Goal: Task Accomplishment & Management: Manage account settings

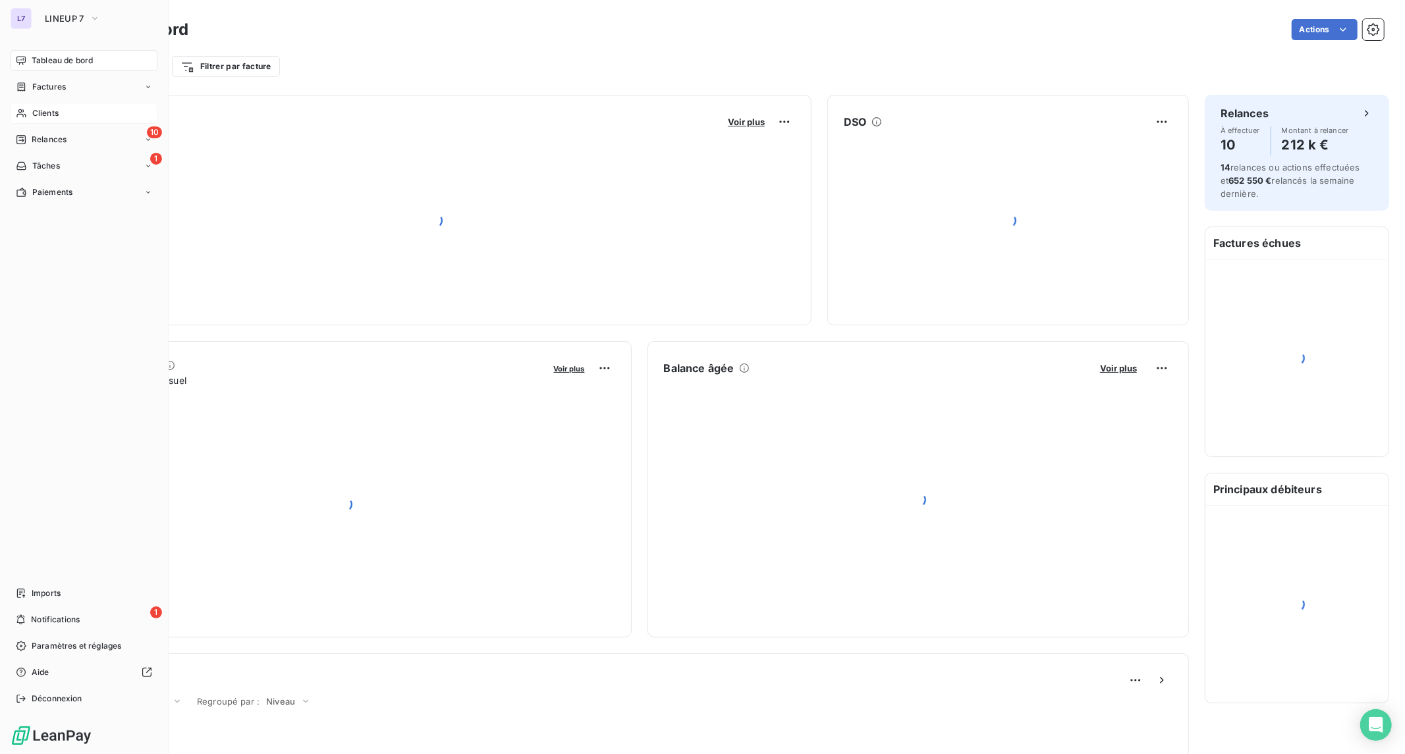
click at [57, 110] on span "Clients" at bounding box center [45, 113] width 26 height 12
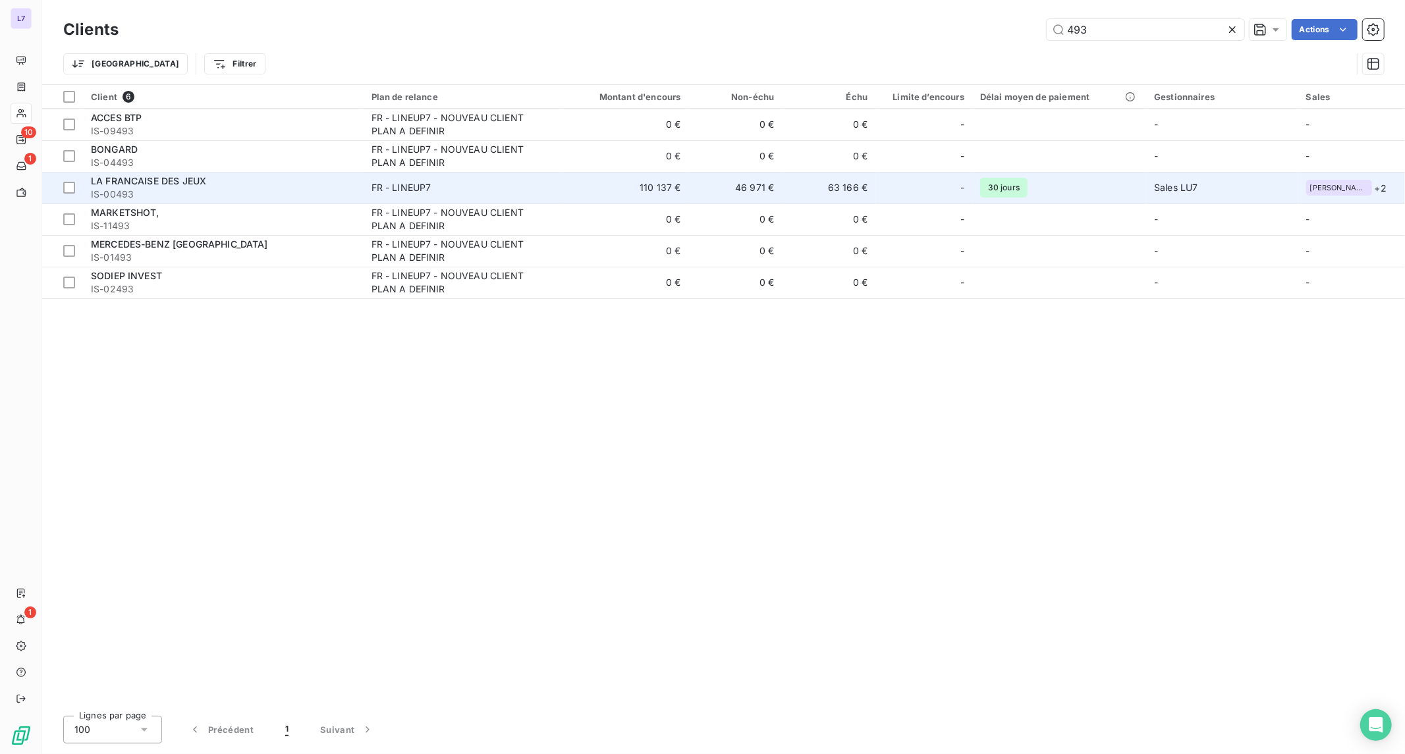
type input "493"
click at [324, 188] on span "IS-00493" at bounding box center [223, 194] width 265 height 13
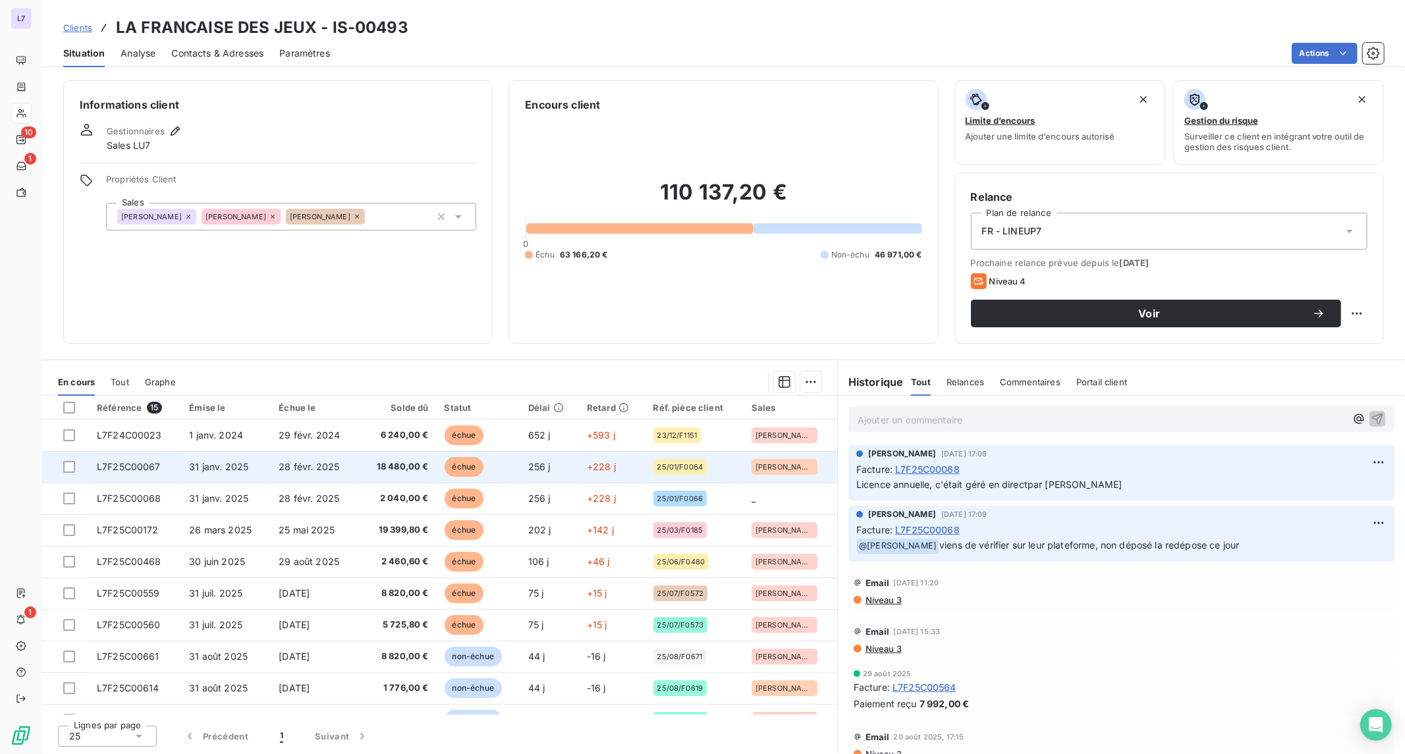
click at [424, 456] on td "18 480,00 €" at bounding box center [397, 467] width 77 height 32
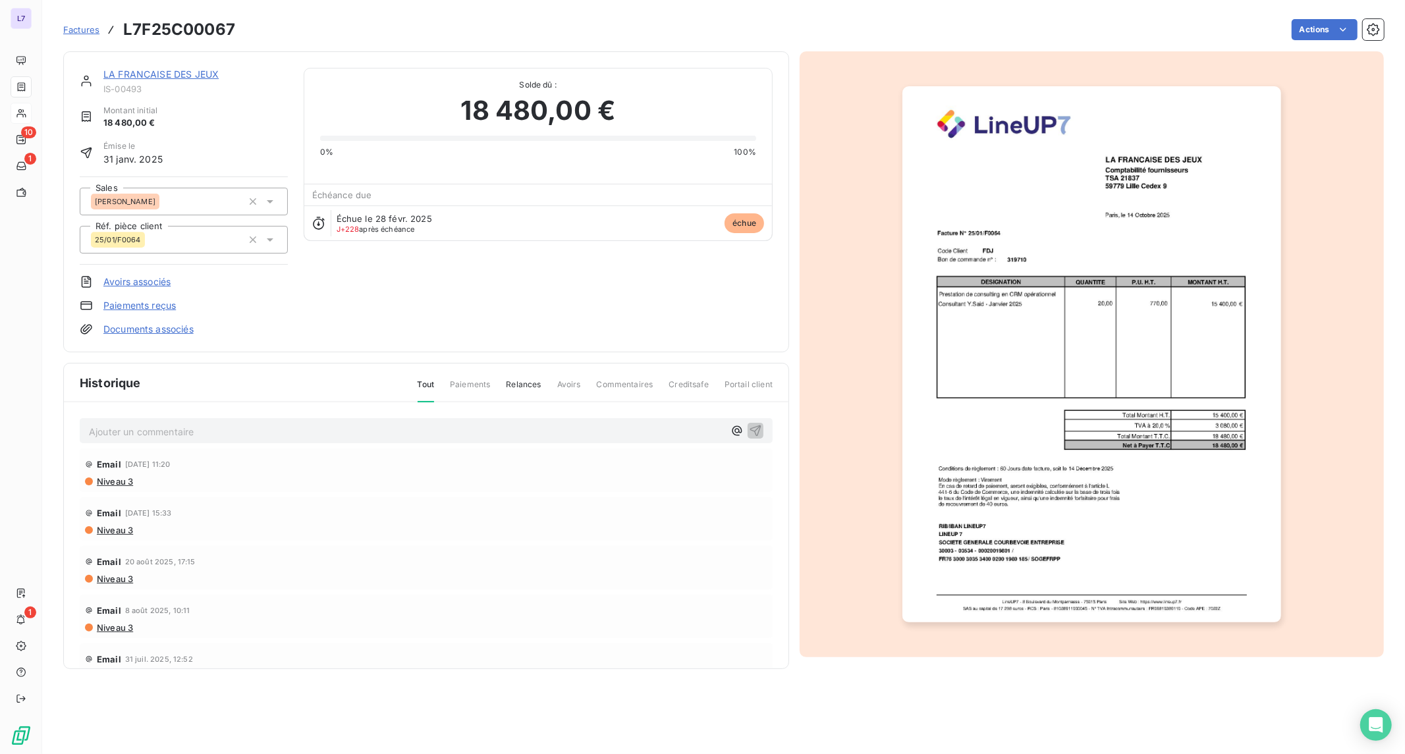
click at [353, 427] on p "Ajouter un commentaire ﻿" at bounding box center [406, 432] width 635 height 16
click at [324, 558] on div "Email [DATE] 17:15" at bounding box center [426, 560] width 683 height 21
click at [471, 427] on p "Date Facture corrigé à la demande du client - date échéance revur sur flex - sa…" at bounding box center [406, 431] width 635 height 15
click at [750, 429] on icon "button" at bounding box center [755, 430] width 11 height 11
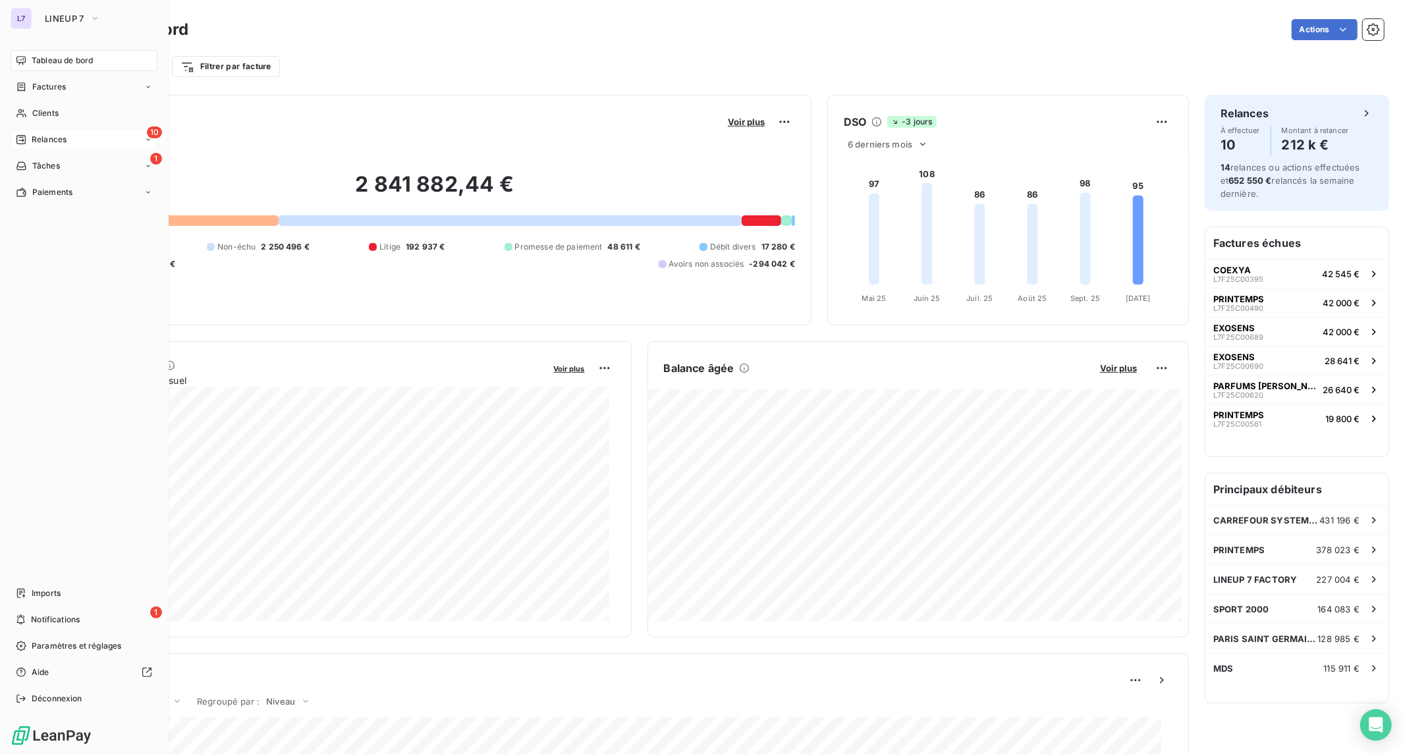
click at [35, 135] on span "Relances" at bounding box center [49, 140] width 35 height 12
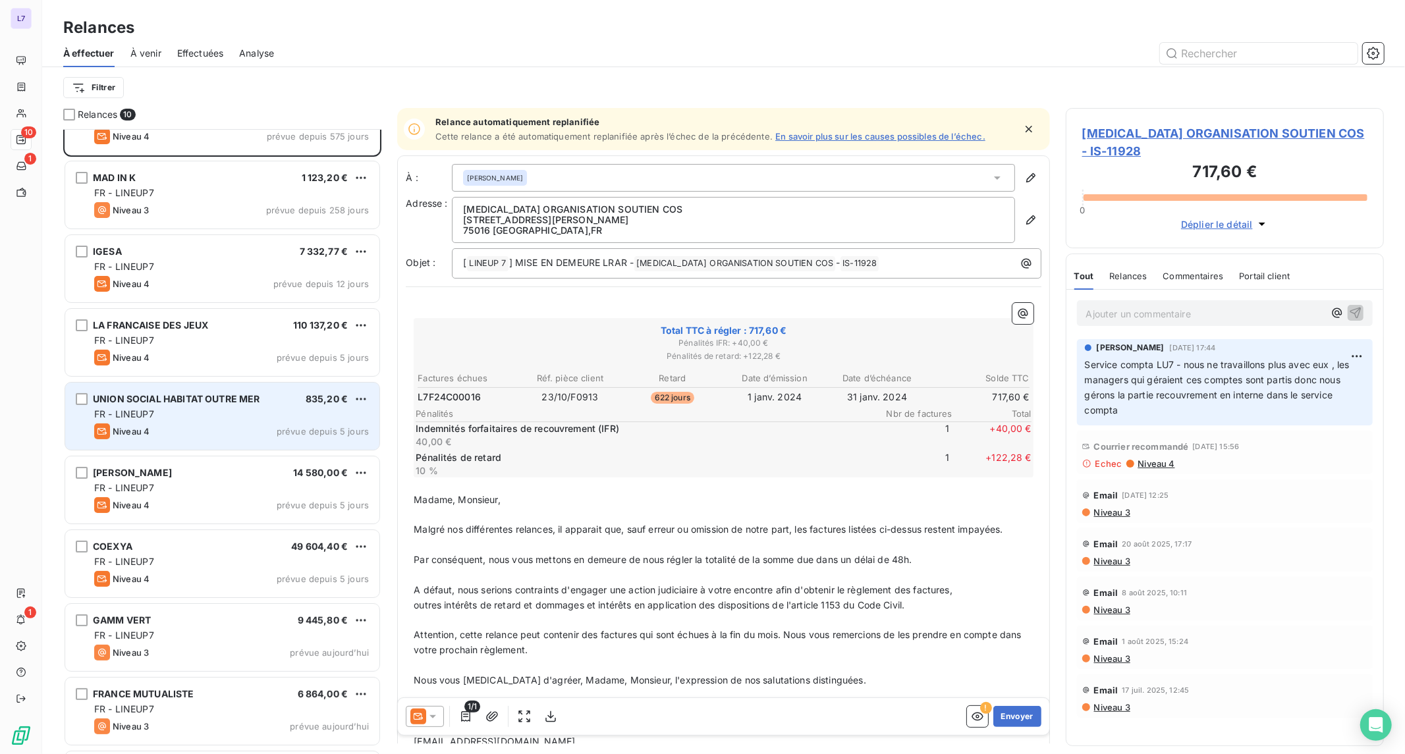
scroll to position [113, 0]
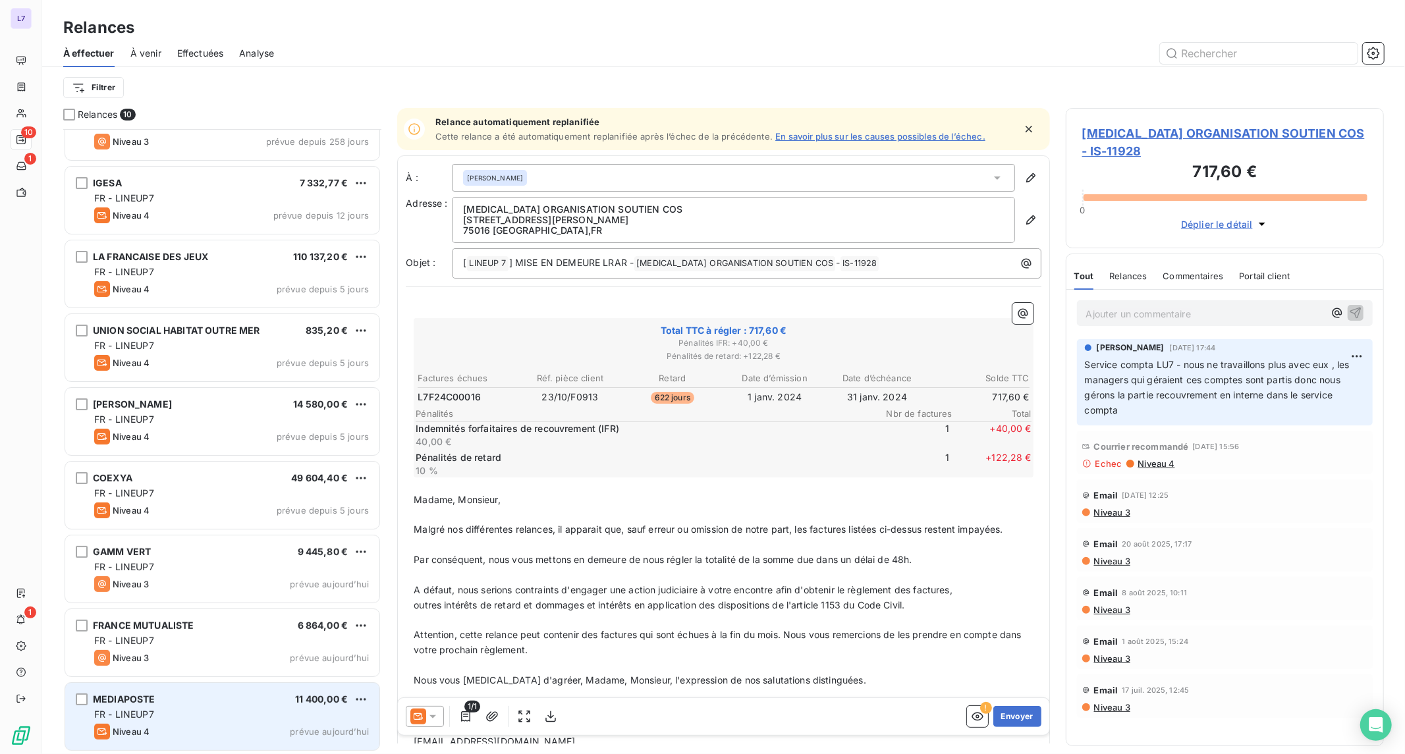
click at [235, 708] on div "FR - LINEUP7" at bounding box center [231, 714] width 275 height 13
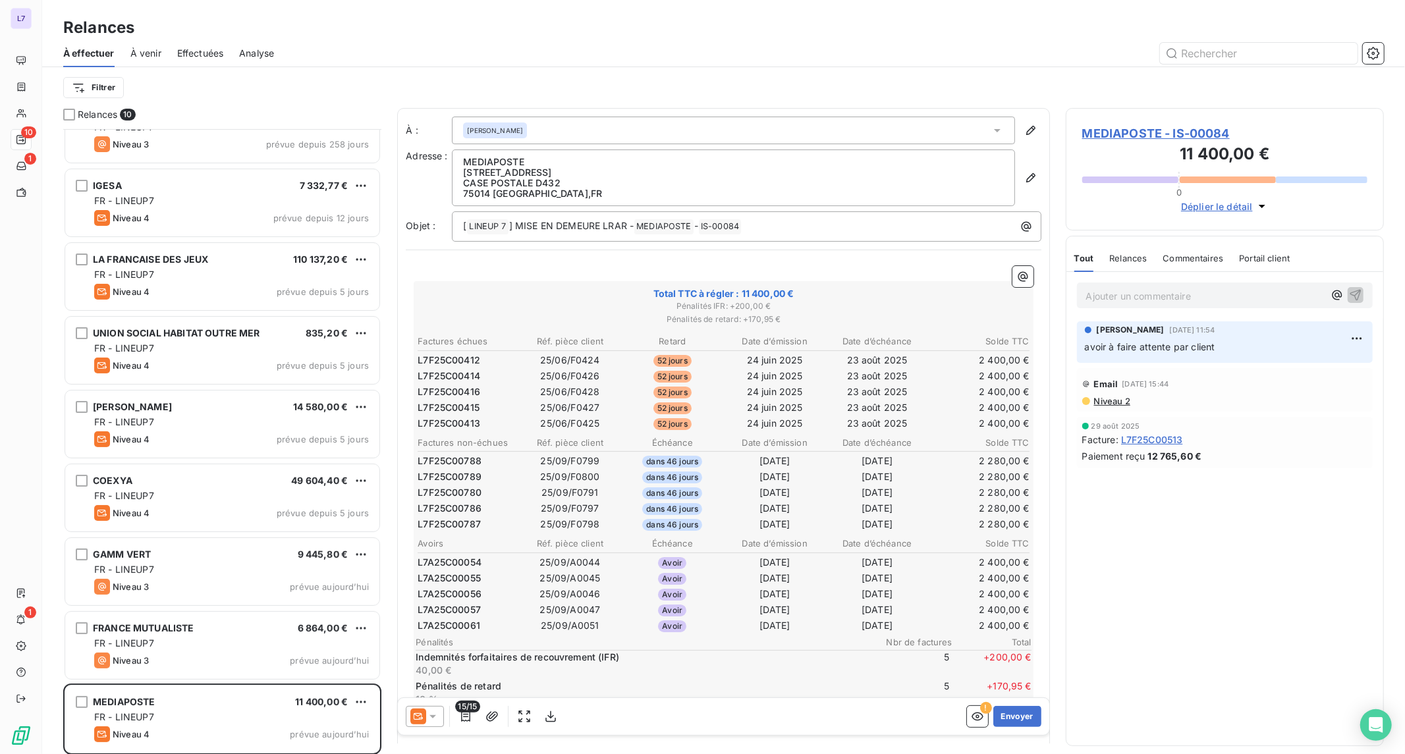
scroll to position [113, 0]
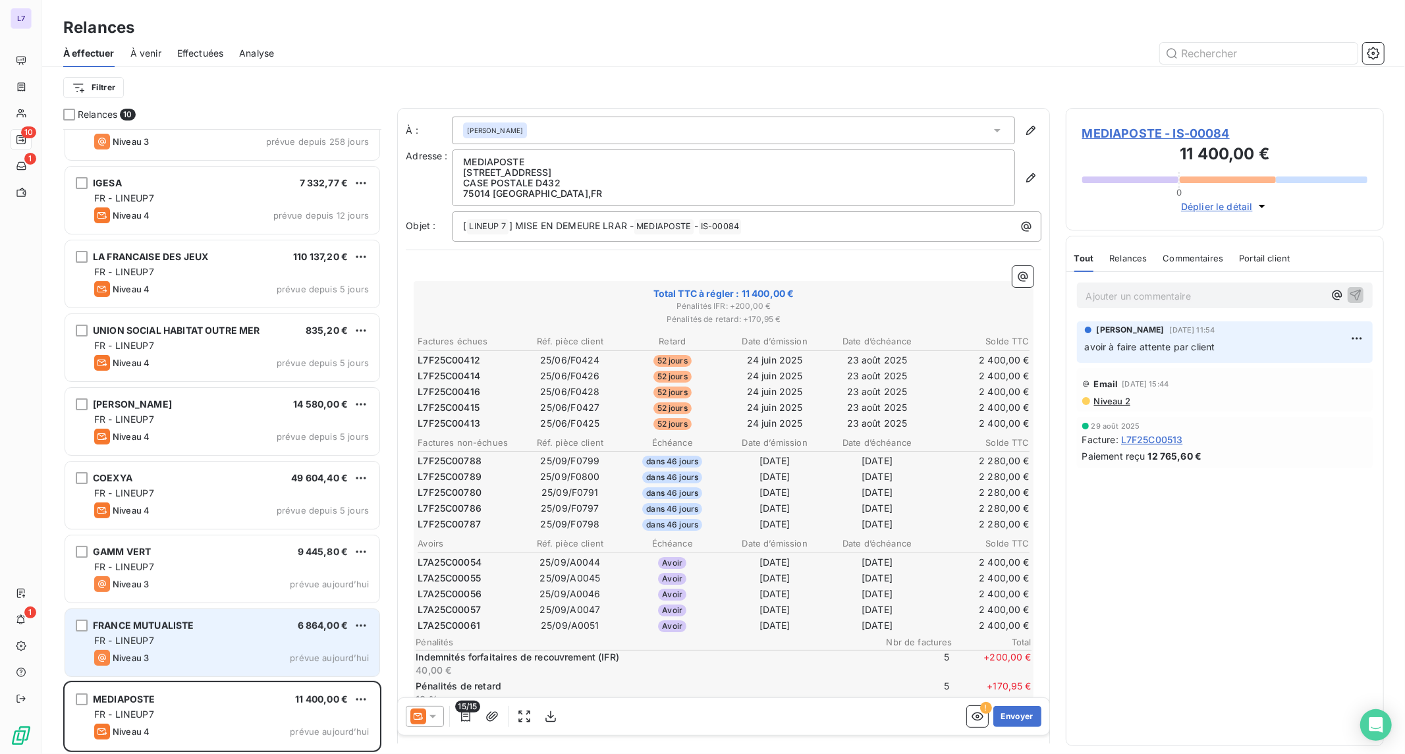
click at [227, 636] on div "FR - LINEUP7" at bounding box center [231, 640] width 275 height 13
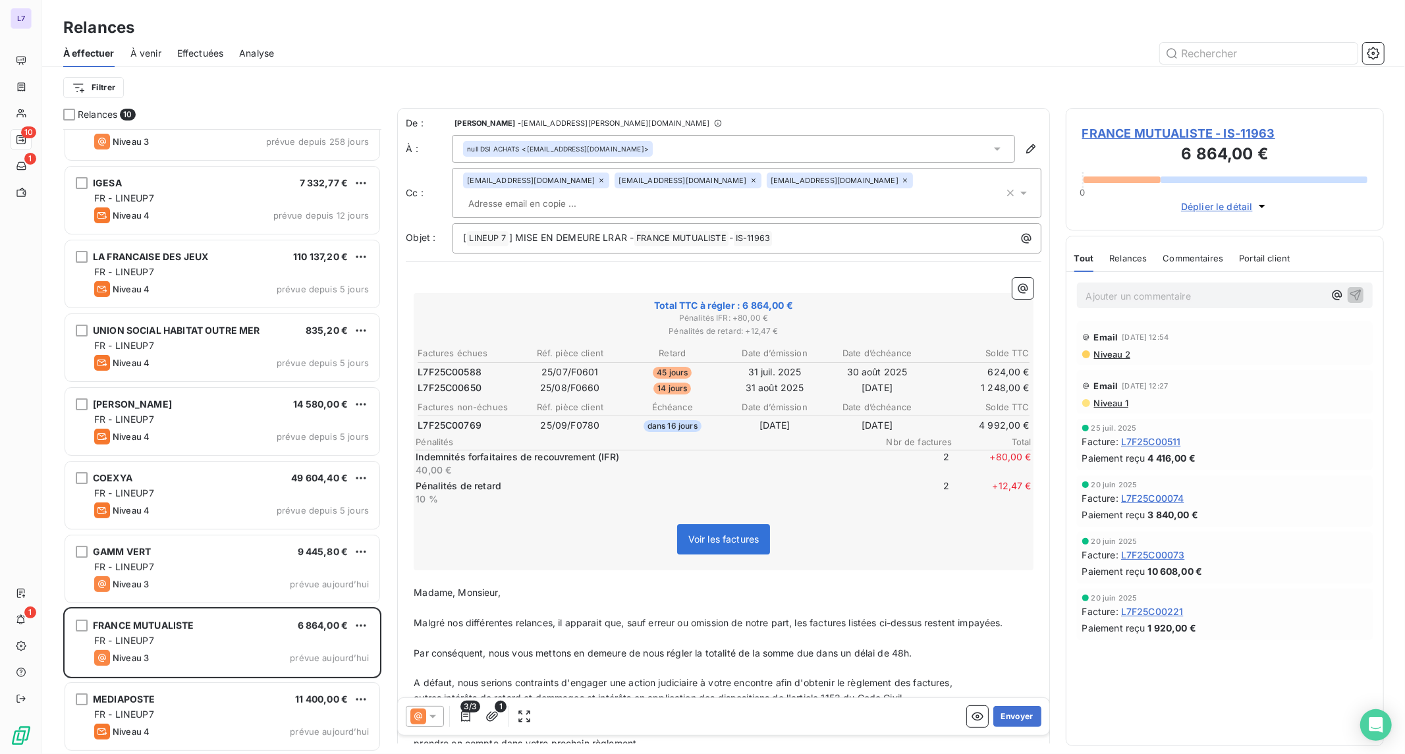
click at [1142, 133] on span "FRANCE MUTUALISTE - IS-11963" at bounding box center [1224, 134] width 285 height 18
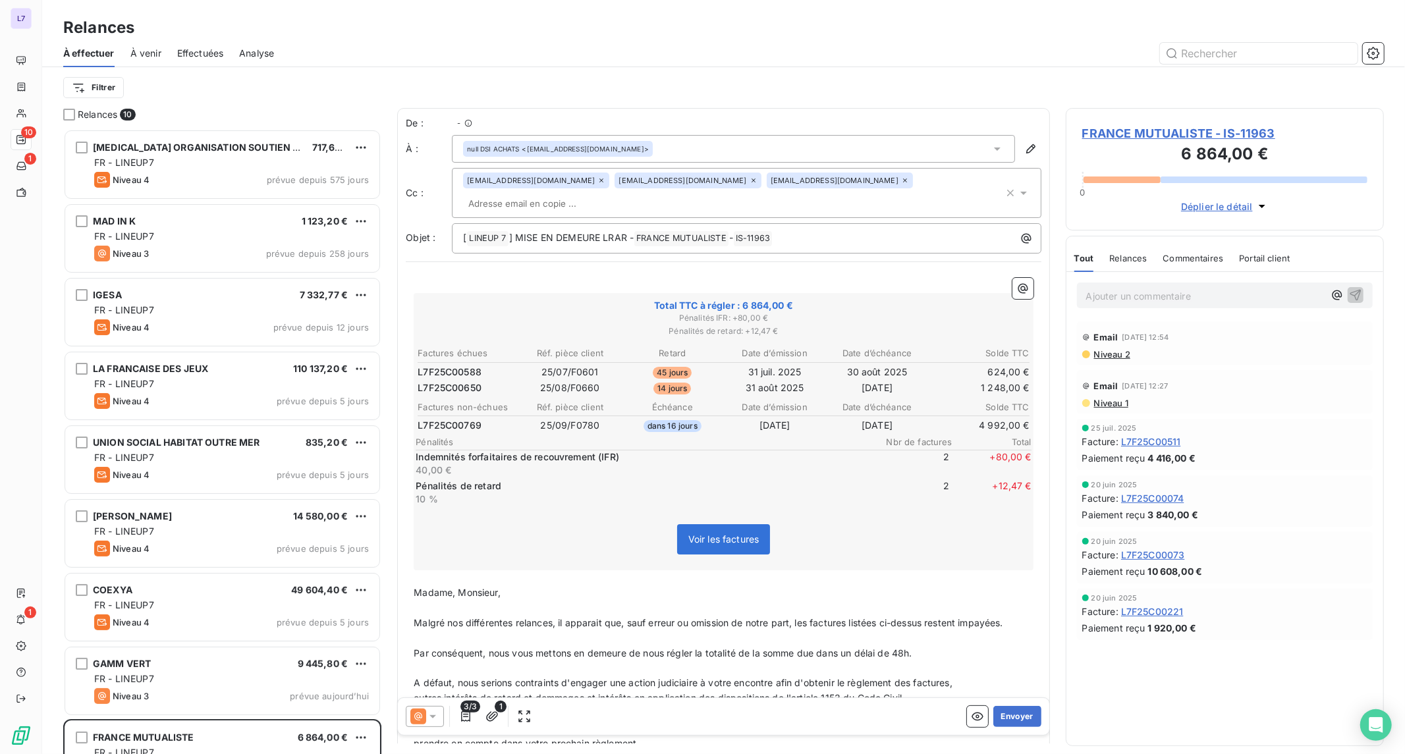
scroll to position [614, 307]
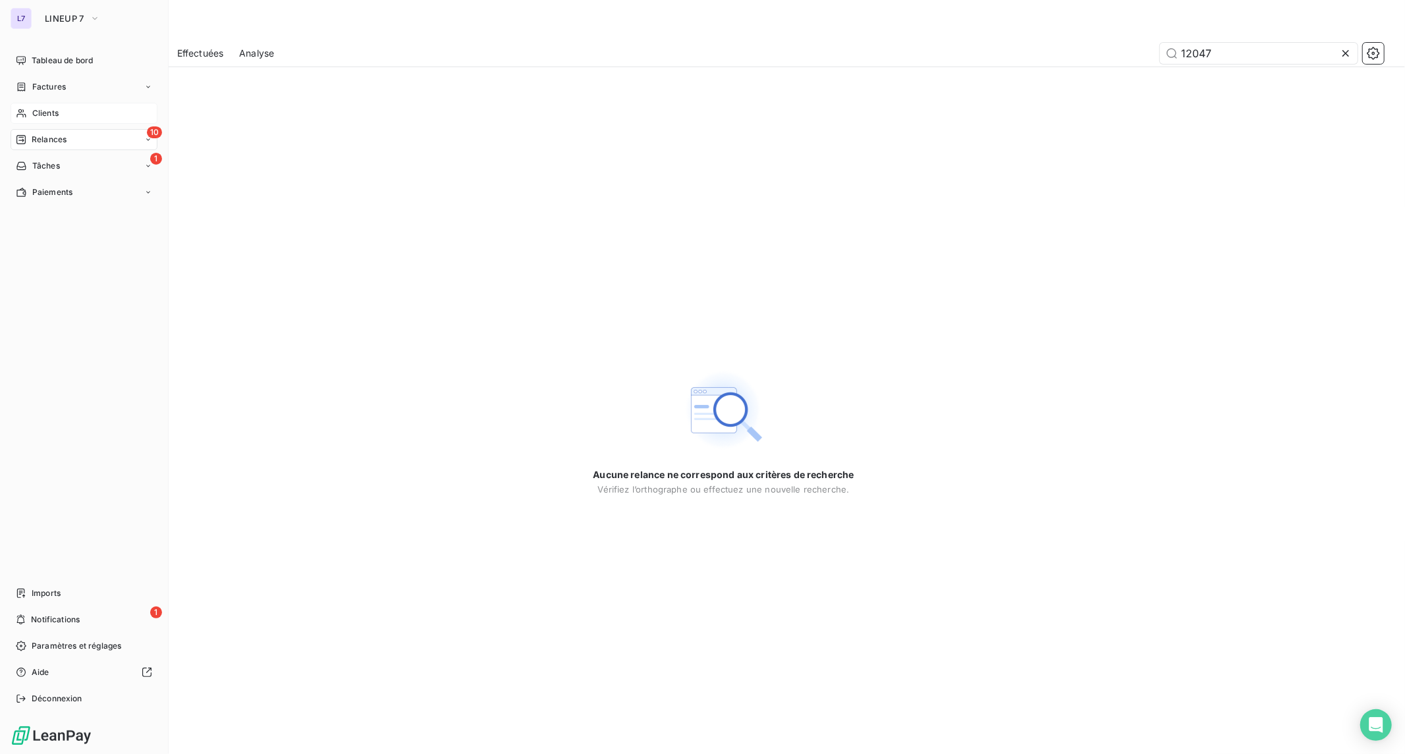
type input "12047"
click at [45, 115] on span "Clients" at bounding box center [45, 113] width 26 height 12
click at [41, 109] on span "Clients" at bounding box center [45, 113] width 26 height 12
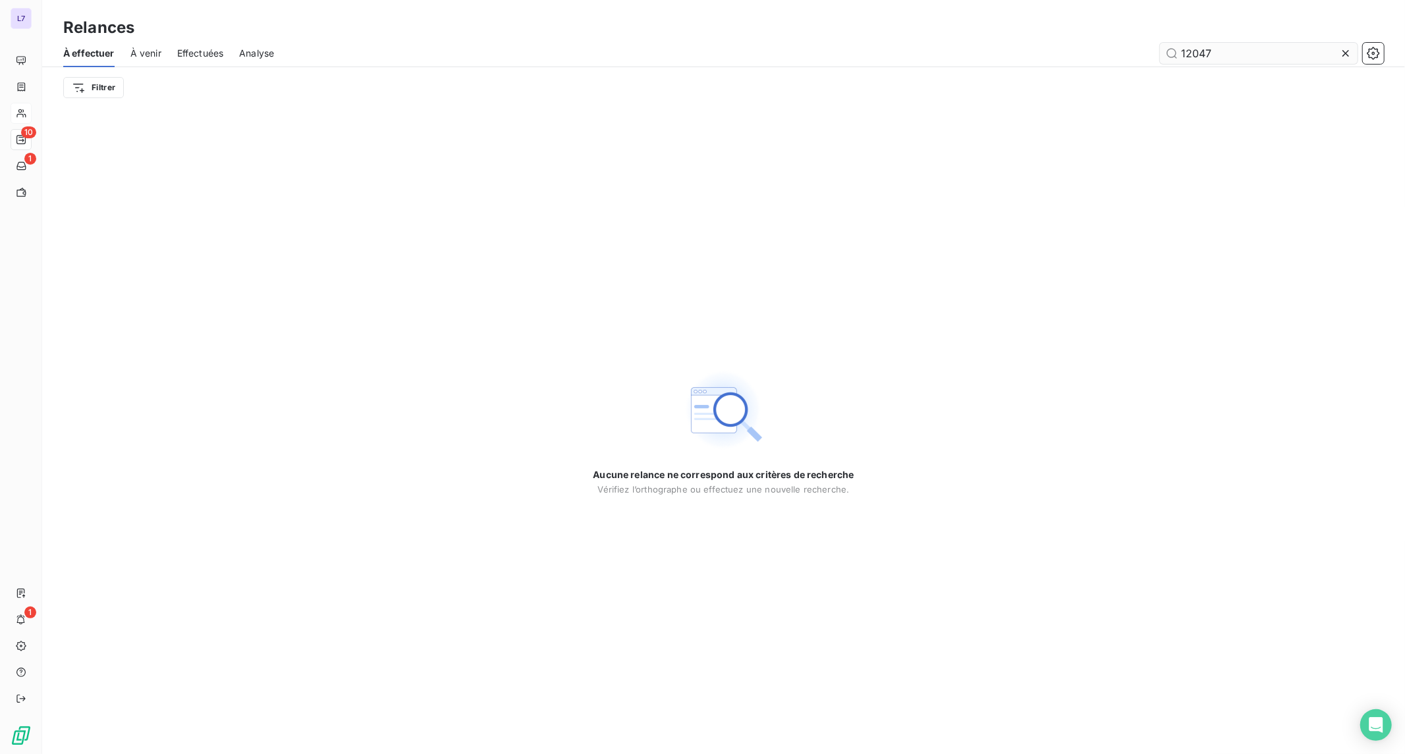
click at [1204, 54] on input "12047" at bounding box center [1259, 53] width 198 height 21
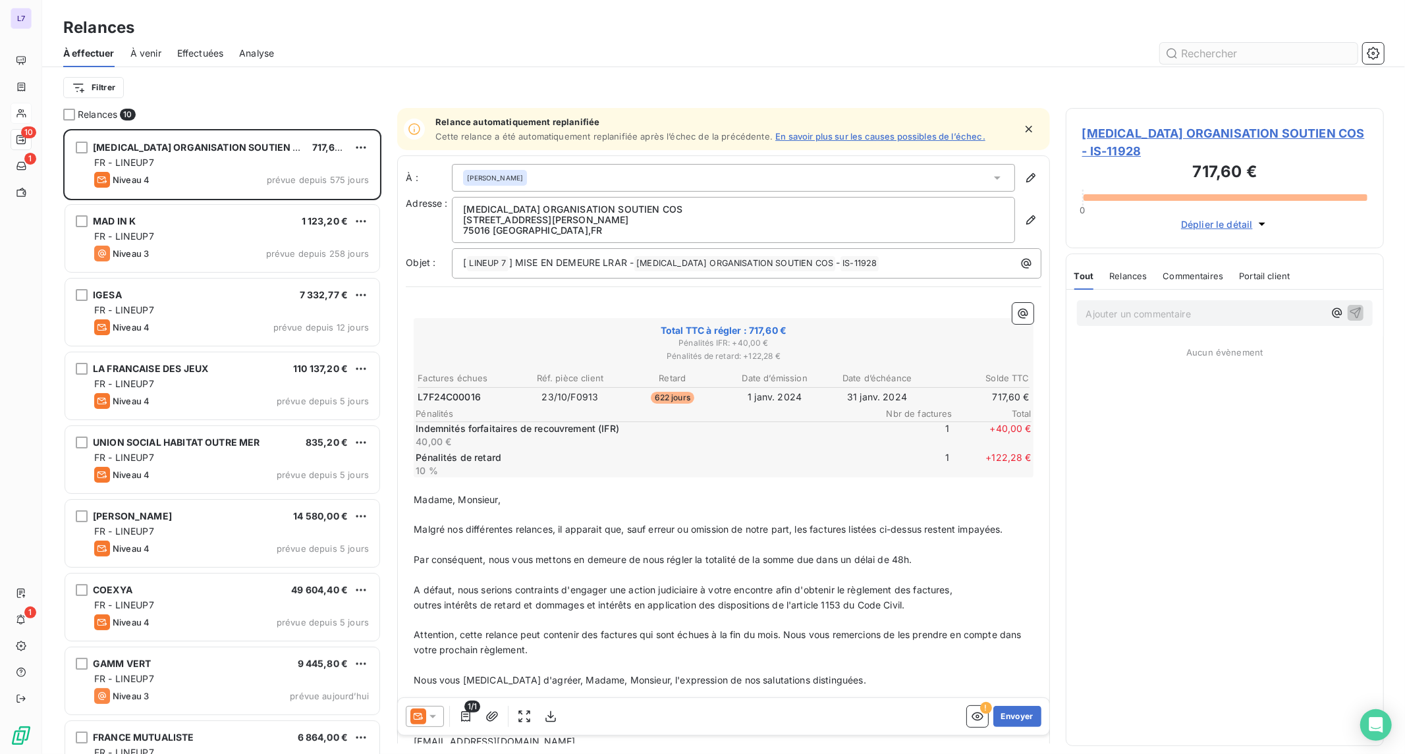
scroll to position [614, 307]
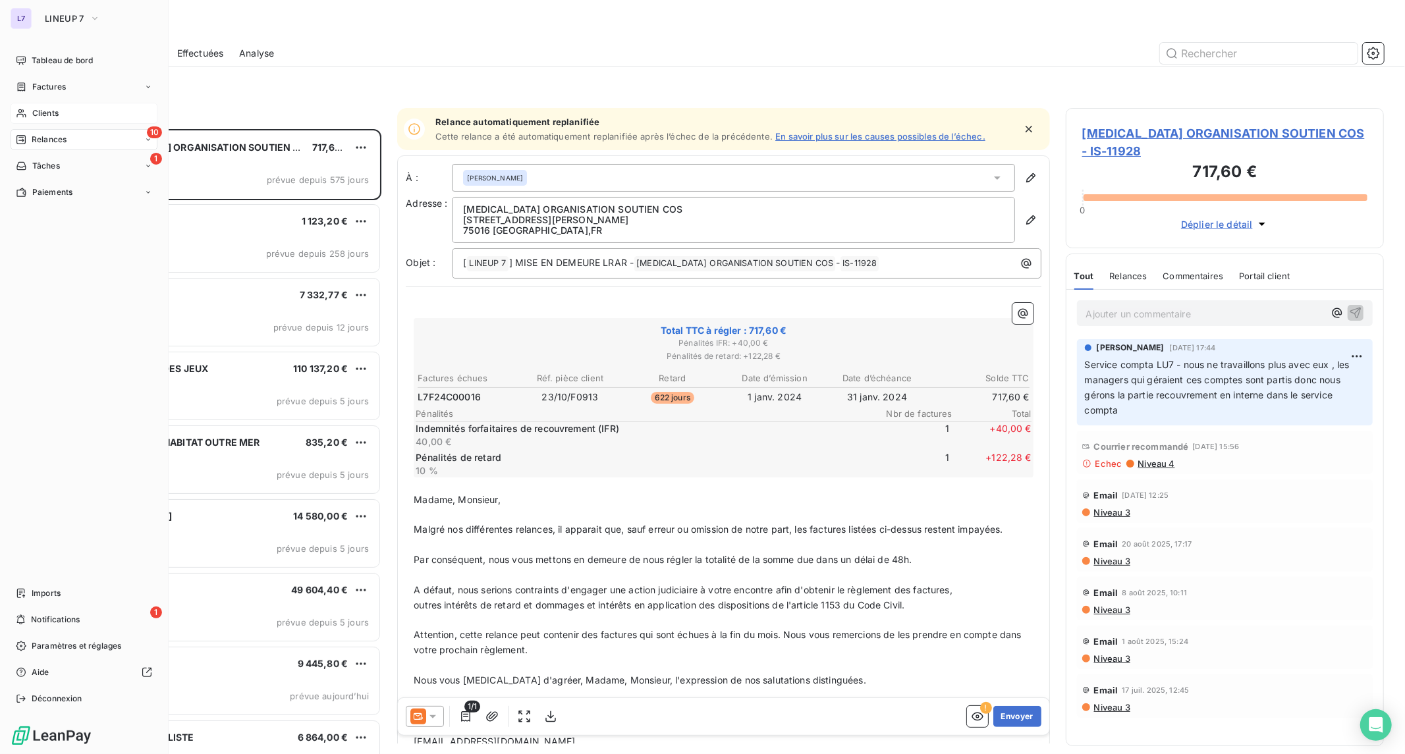
click at [66, 111] on div "Clients" at bounding box center [84, 113] width 147 height 21
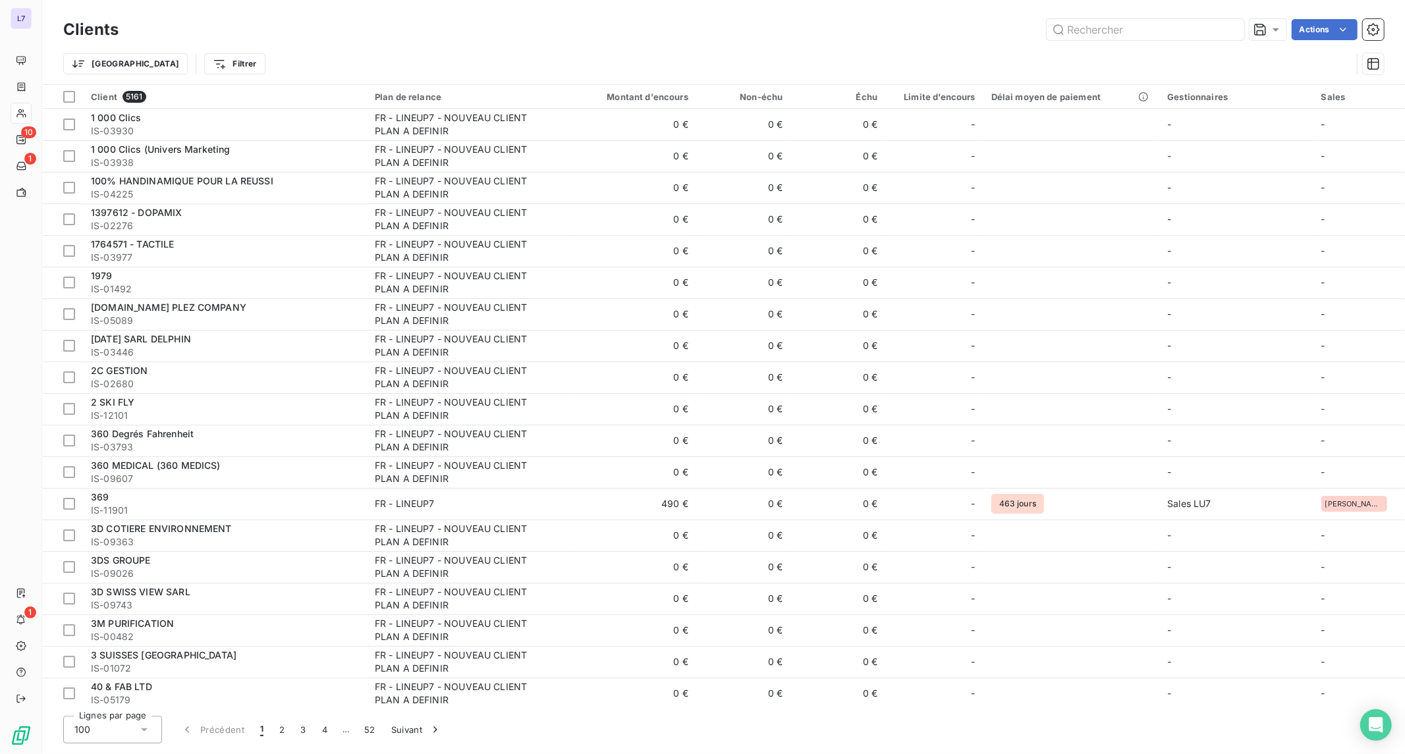
click at [1115, 40] on div "Clients Actions" at bounding box center [723, 30] width 1321 height 28
click at [1115, 22] on input "text" at bounding box center [1146, 29] width 198 height 21
type input "2"
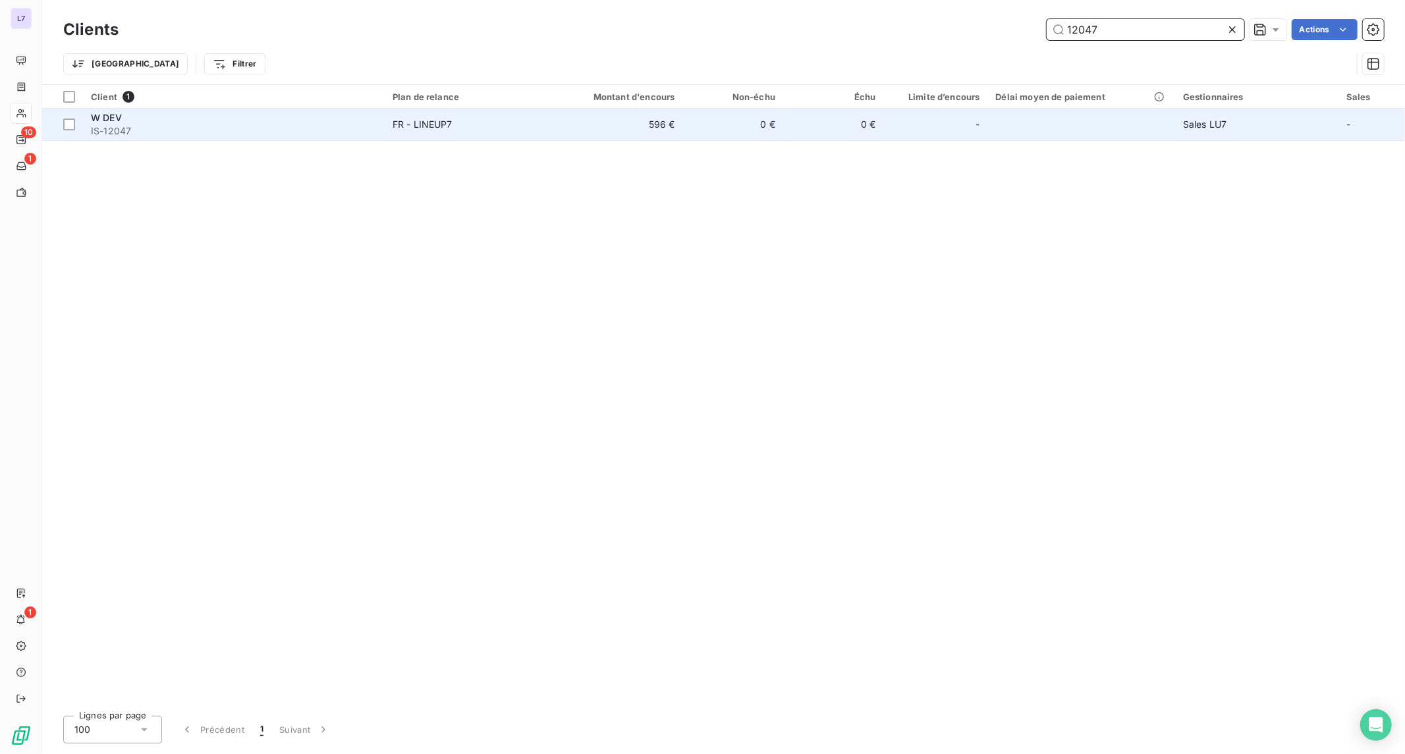
type input "12047"
click at [361, 116] on div "W DEV" at bounding box center [234, 117] width 286 height 13
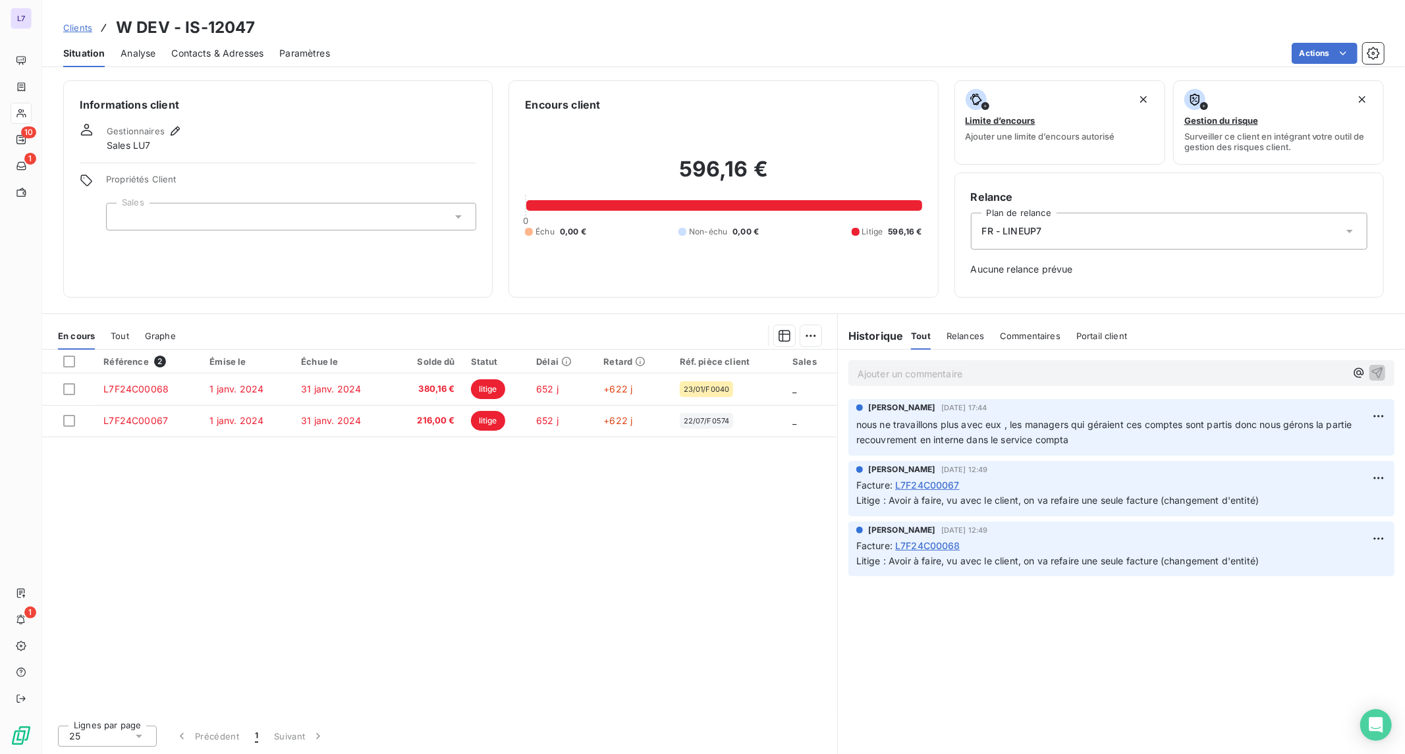
click at [881, 679] on div "Ajouter un commentaire ﻿ safia mallek 1 oct. 2025, 17:44 nous ne travaillons pl…" at bounding box center [1121, 552] width 567 height 405
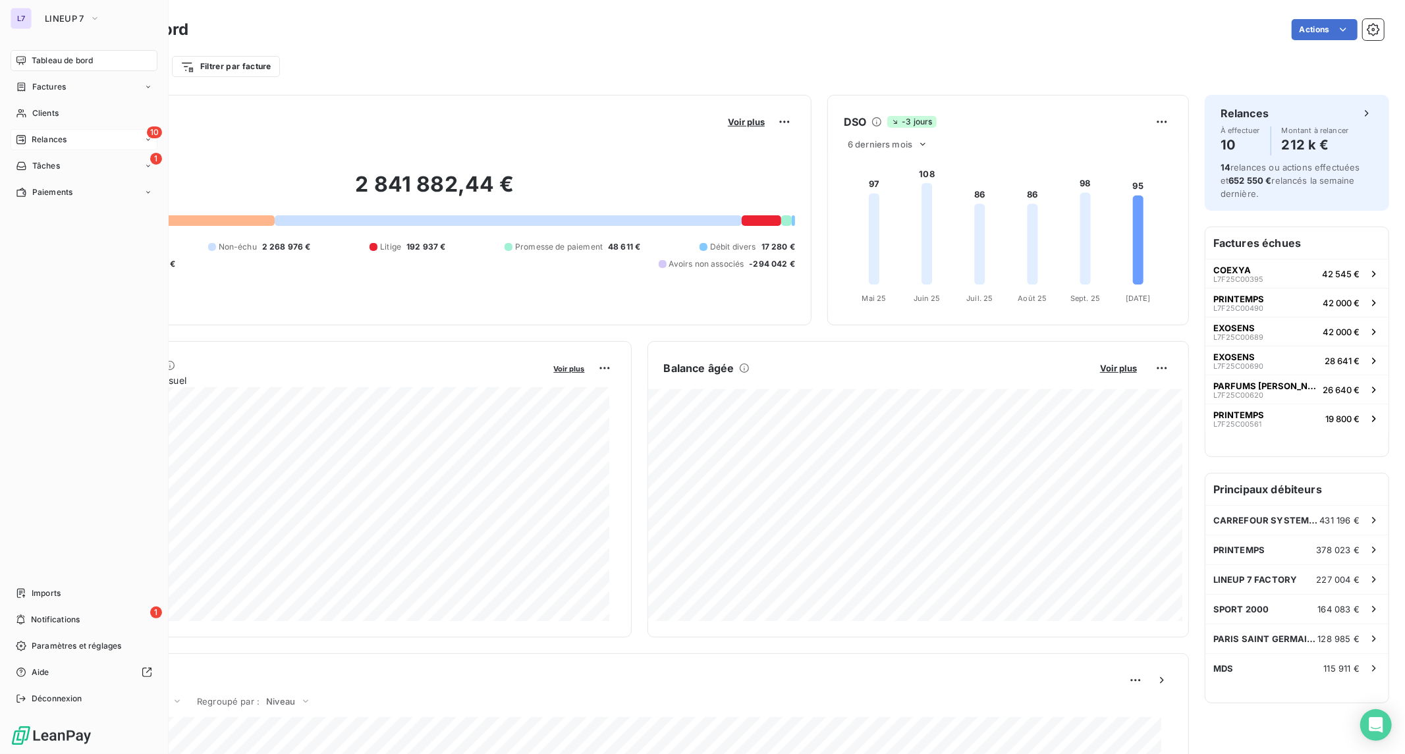
click at [30, 134] on div "Relances" at bounding box center [41, 140] width 51 height 12
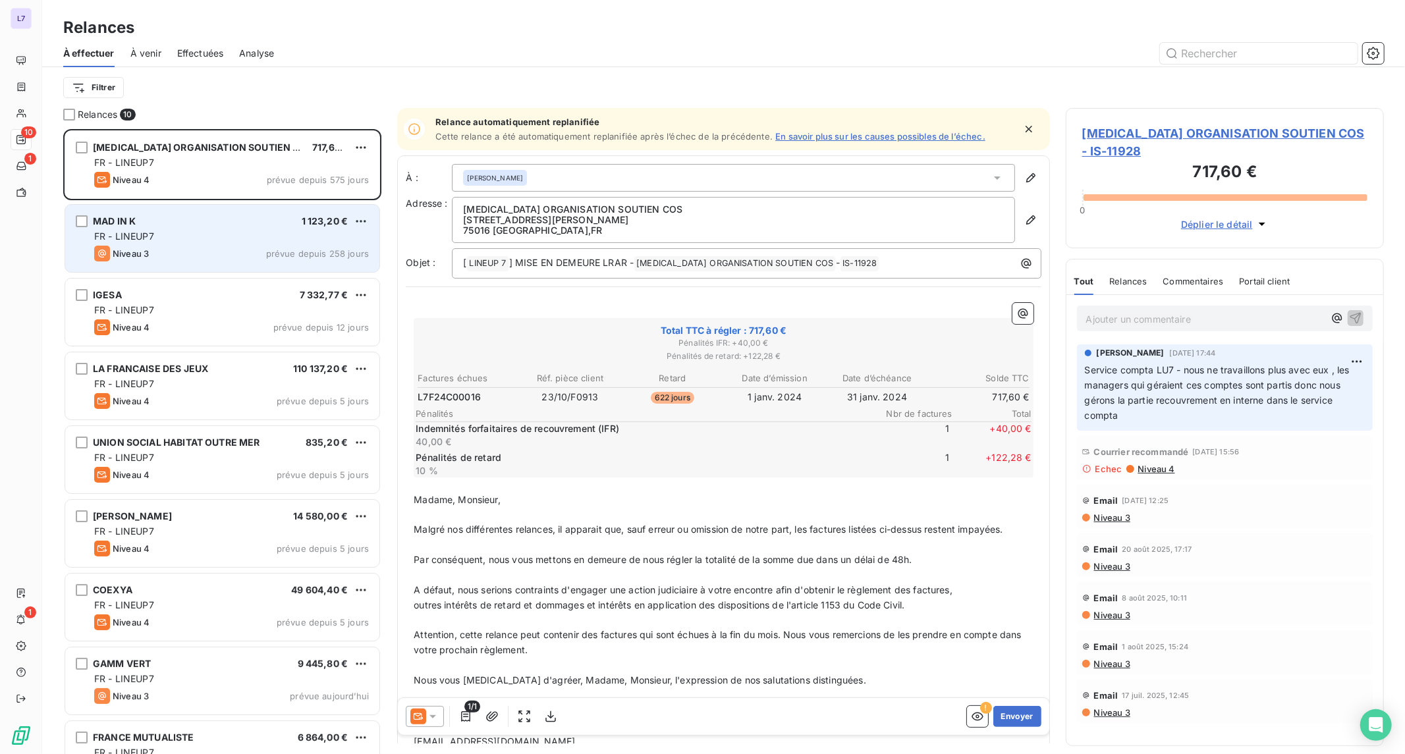
click at [206, 257] on div "Niveau 3 prévue depuis 258 jours" at bounding box center [231, 254] width 275 height 16
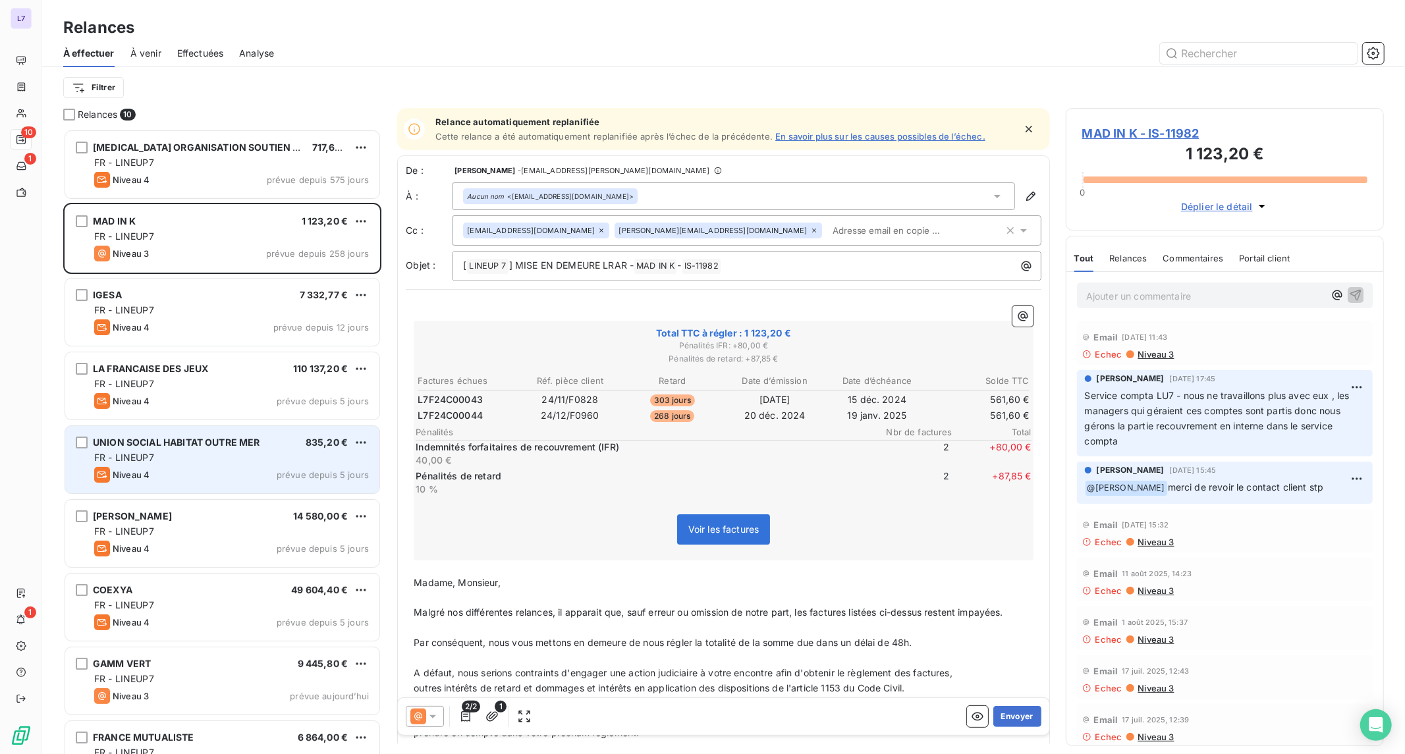
click at [229, 444] on span "UNION SOCIAL HABITAT OUTRE MER" at bounding box center [176, 442] width 167 height 11
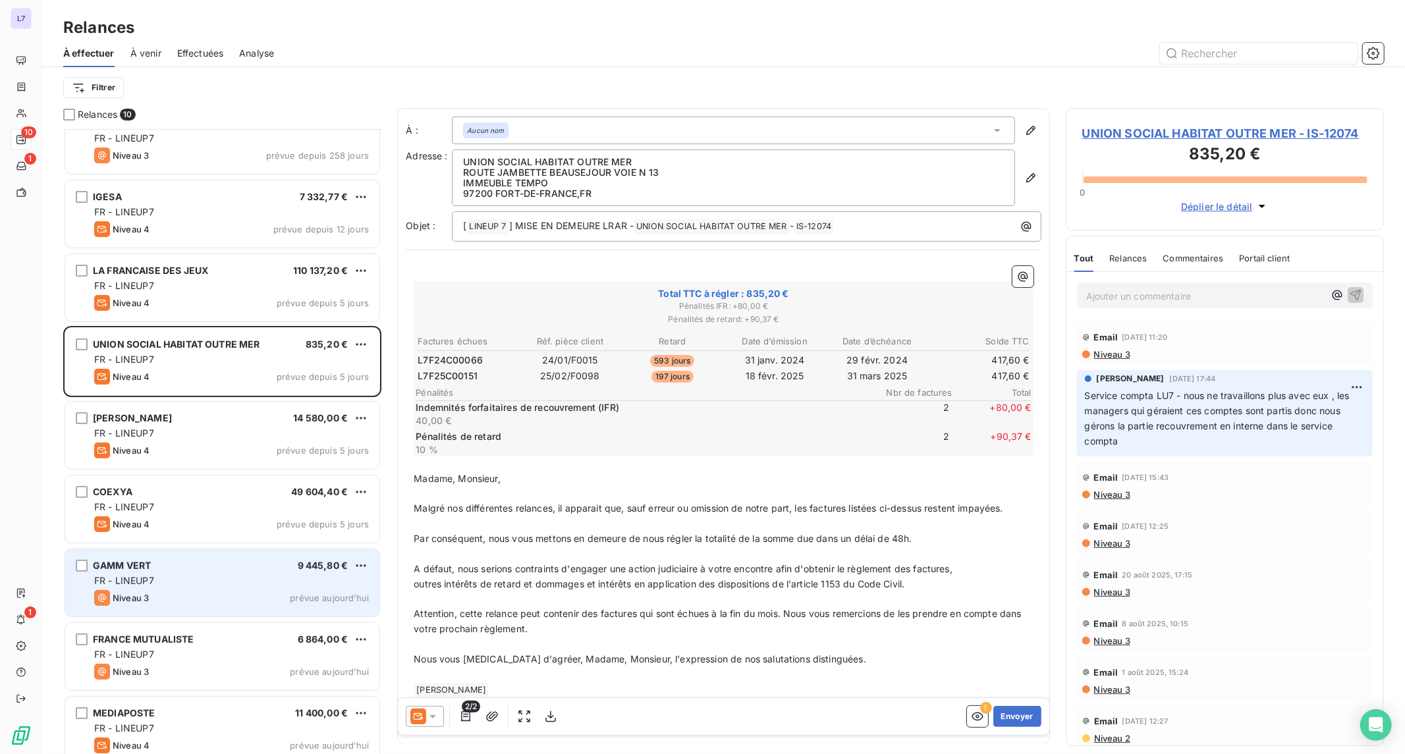
scroll to position [113, 0]
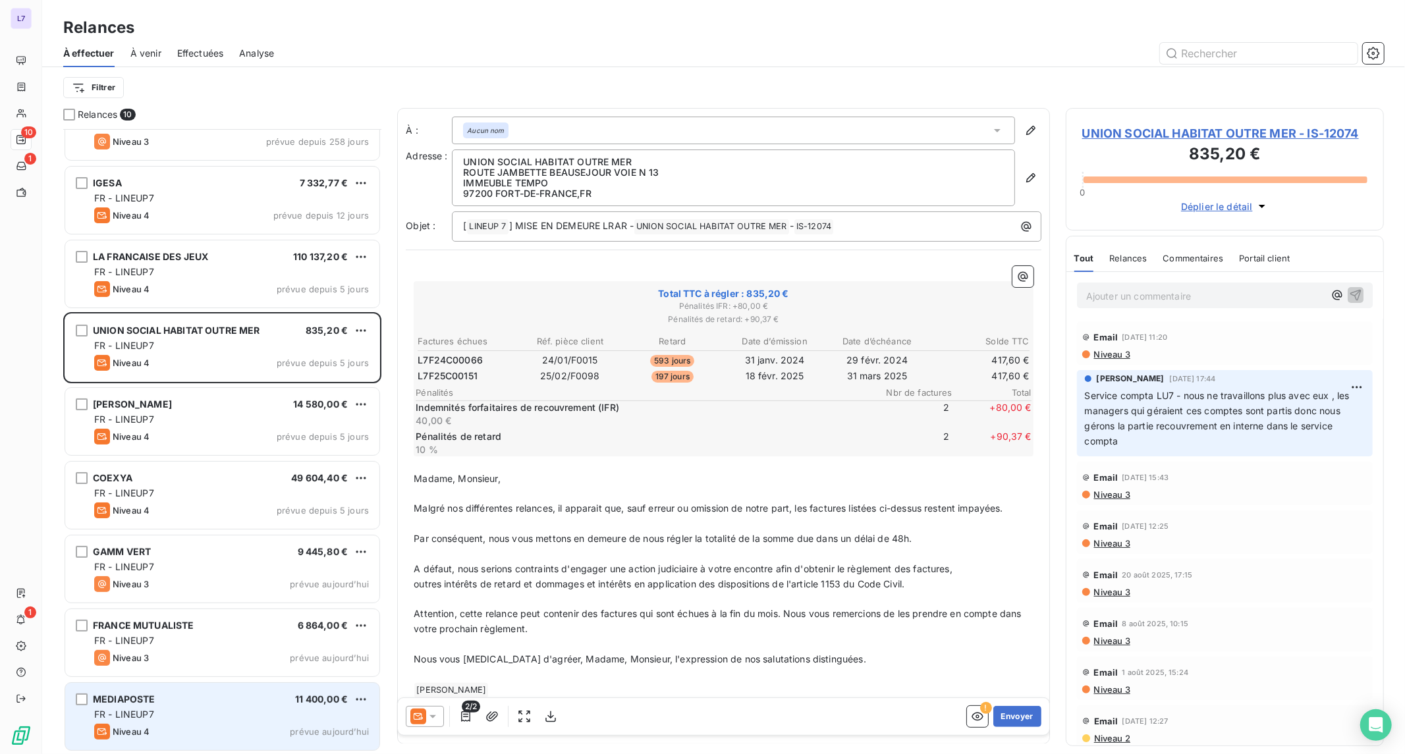
click at [247, 701] on div "MEDIAPOSTE 11 400,00 €" at bounding box center [231, 700] width 275 height 12
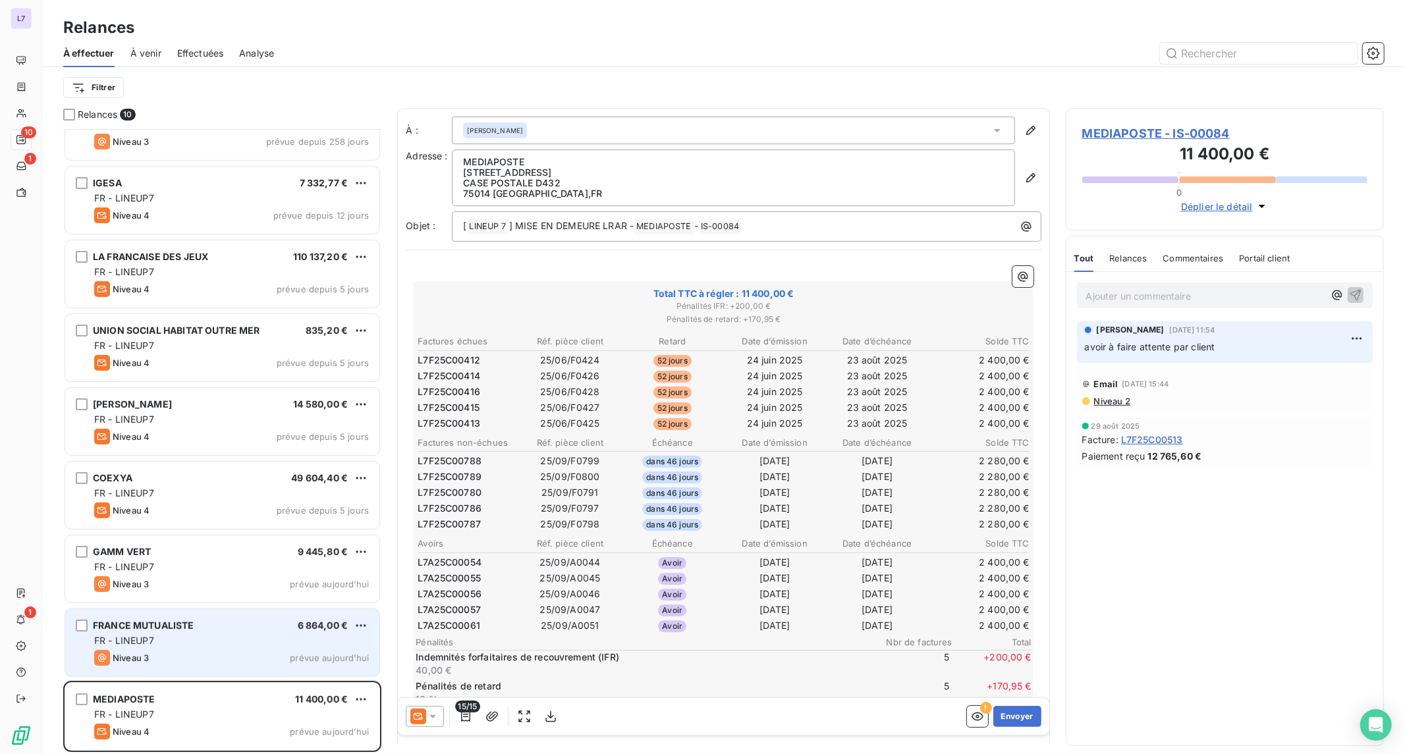
click at [244, 644] on div "FR - LINEUP7" at bounding box center [231, 640] width 275 height 13
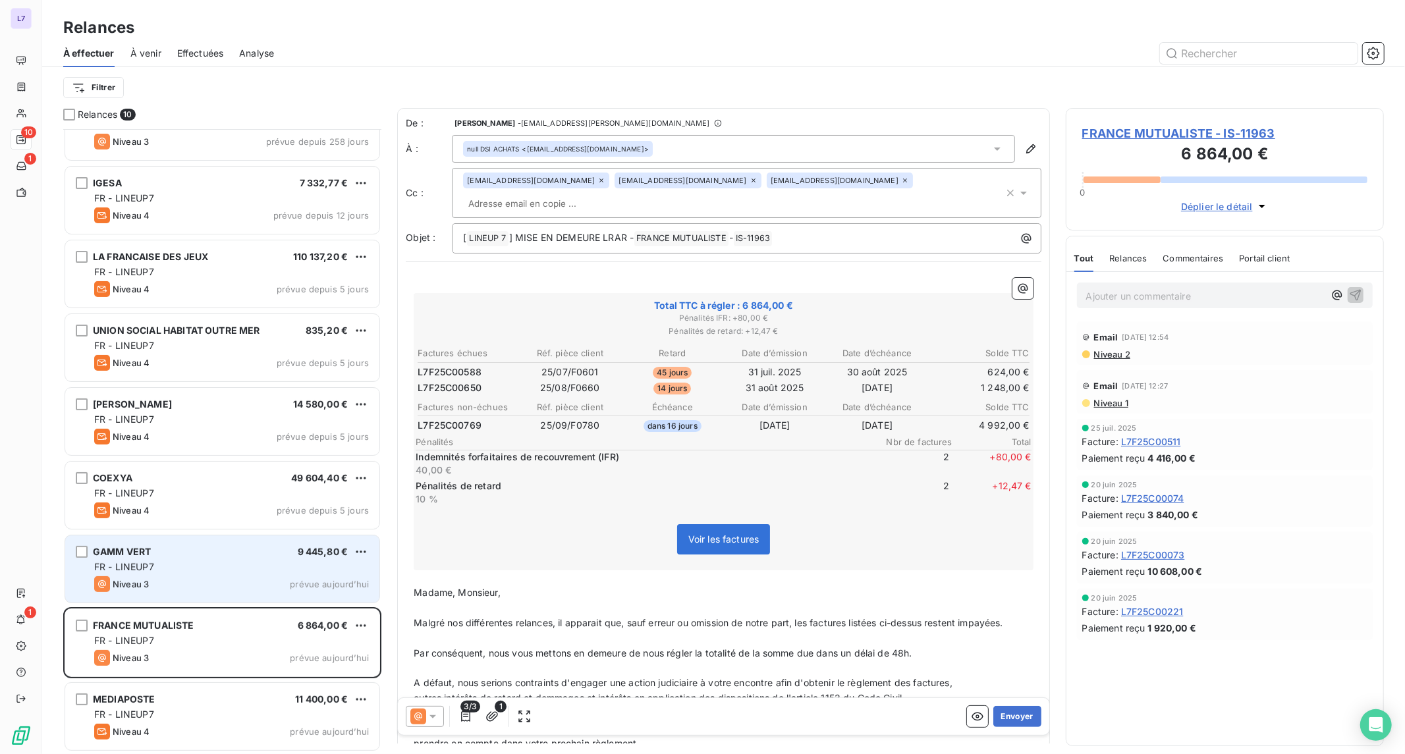
click at [231, 578] on div "Niveau 3 prévue aujourd’hui" at bounding box center [231, 584] width 275 height 16
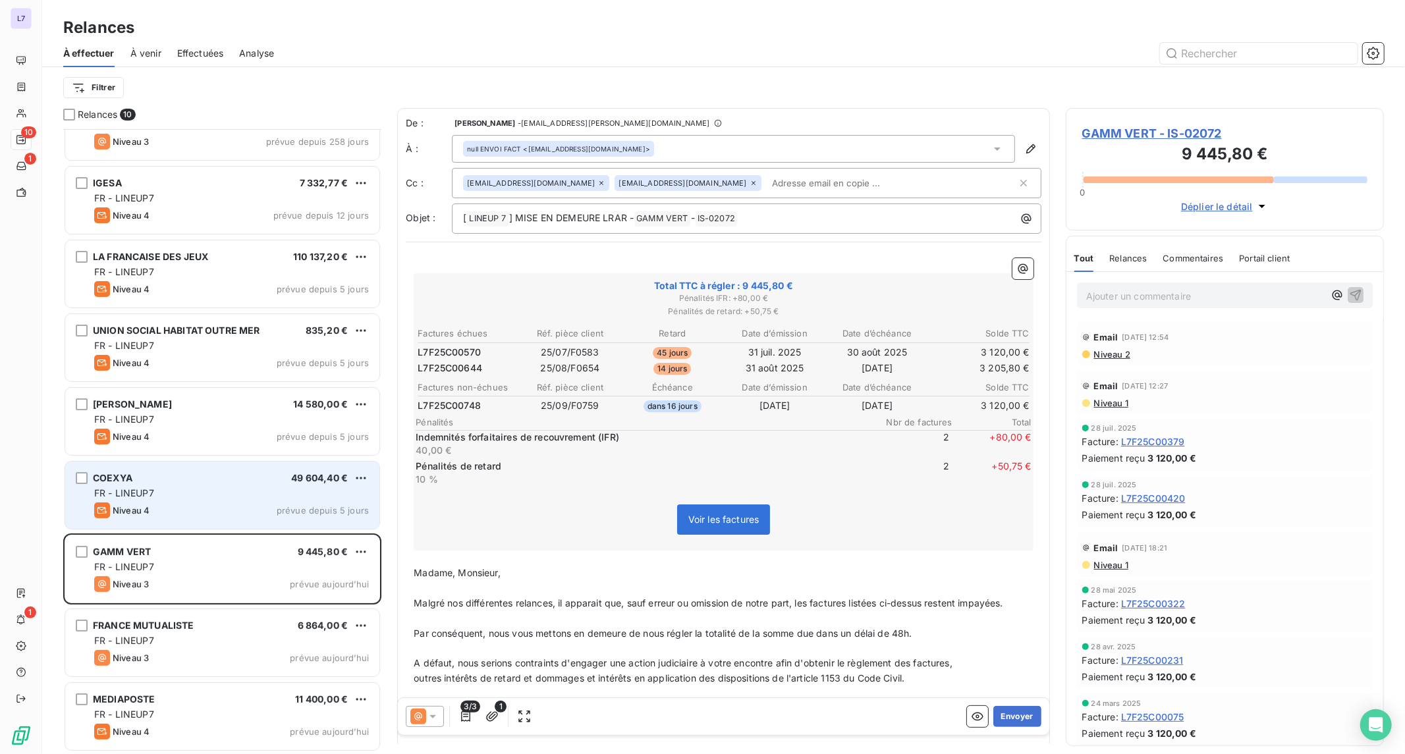
click at [209, 484] on div "COEXYA 49 604,40 € FR - LINEUP7 Niveau 4 prévue depuis 5 jours" at bounding box center [222, 495] width 314 height 67
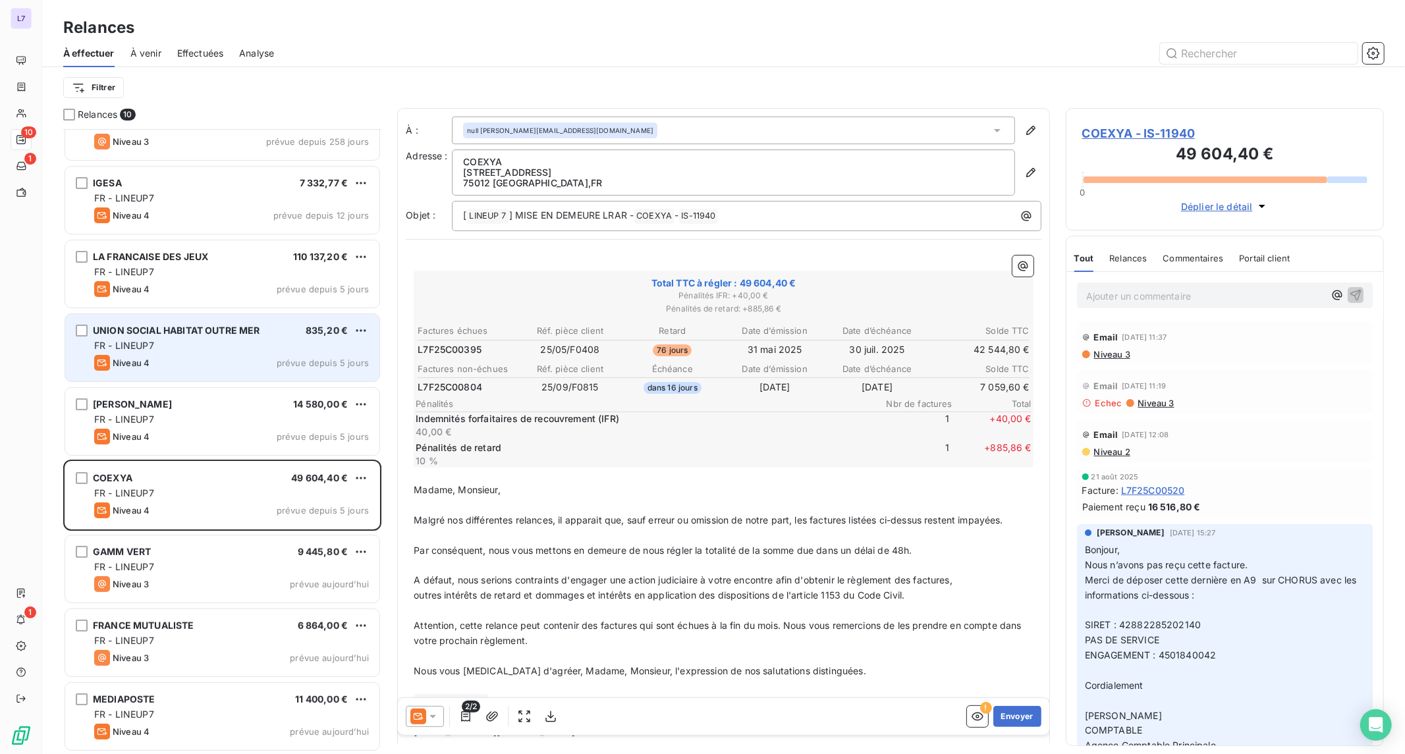
click at [199, 343] on div "FR - LINEUP7" at bounding box center [231, 345] width 275 height 13
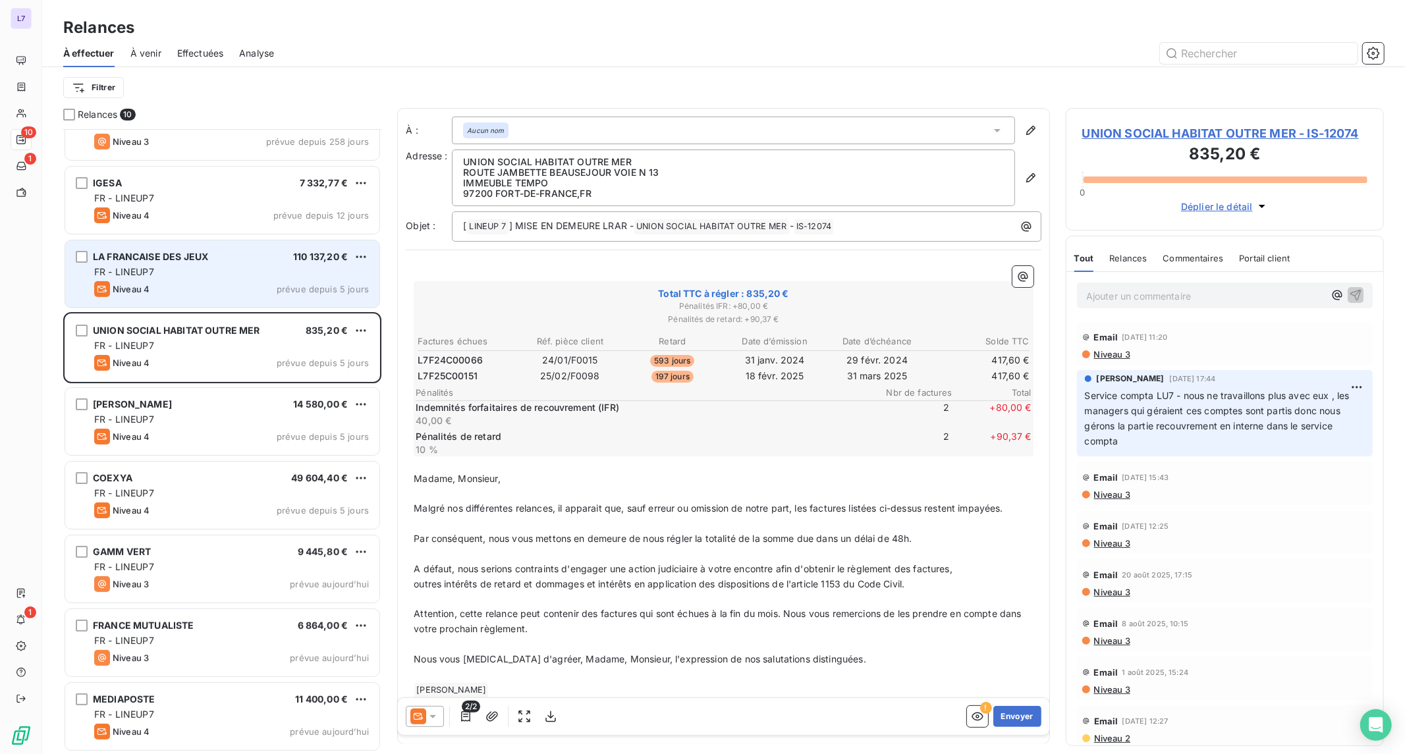
click at [182, 283] on div "Niveau 4 prévue depuis 5 jours" at bounding box center [231, 289] width 275 height 16
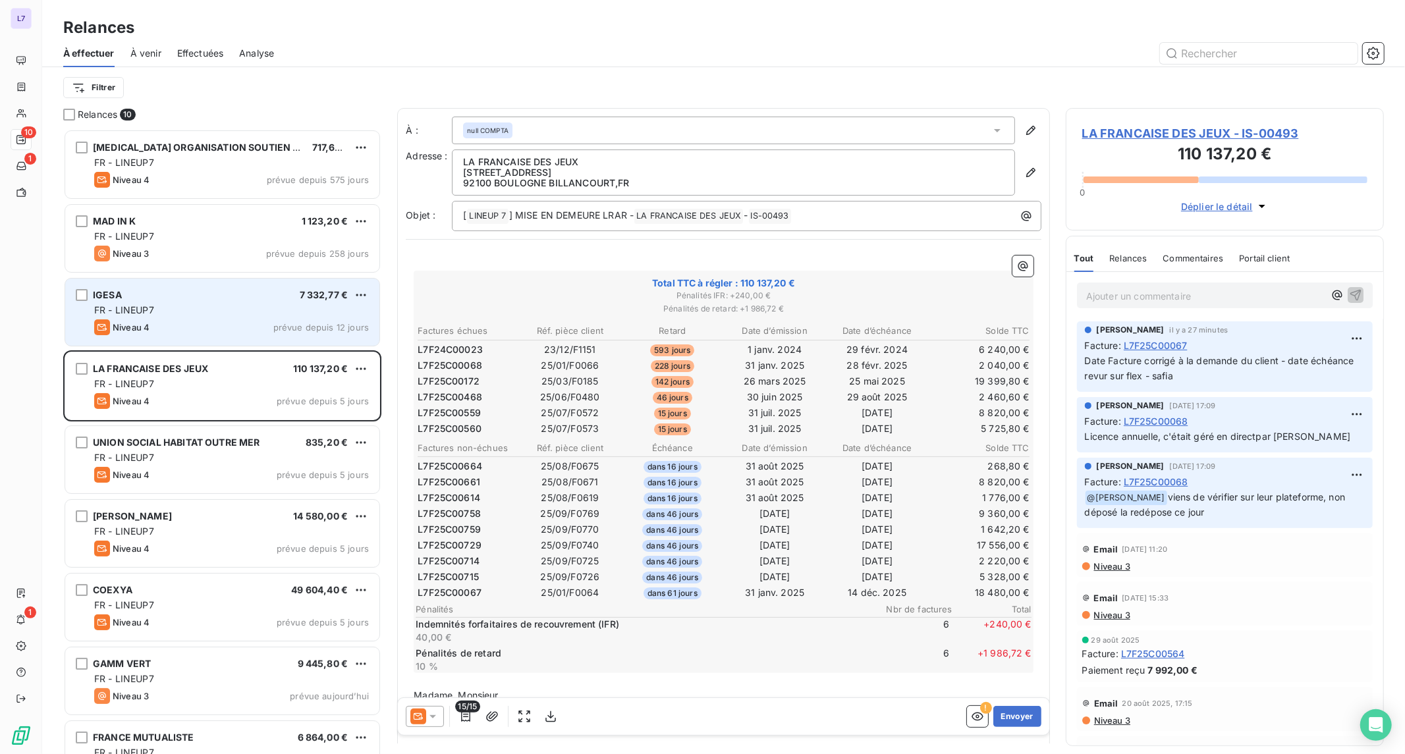
click at [182, 324] on div "Niveau 4 prévue depuis 12 jours" at bounding box center [231, 328] width 275 height 16
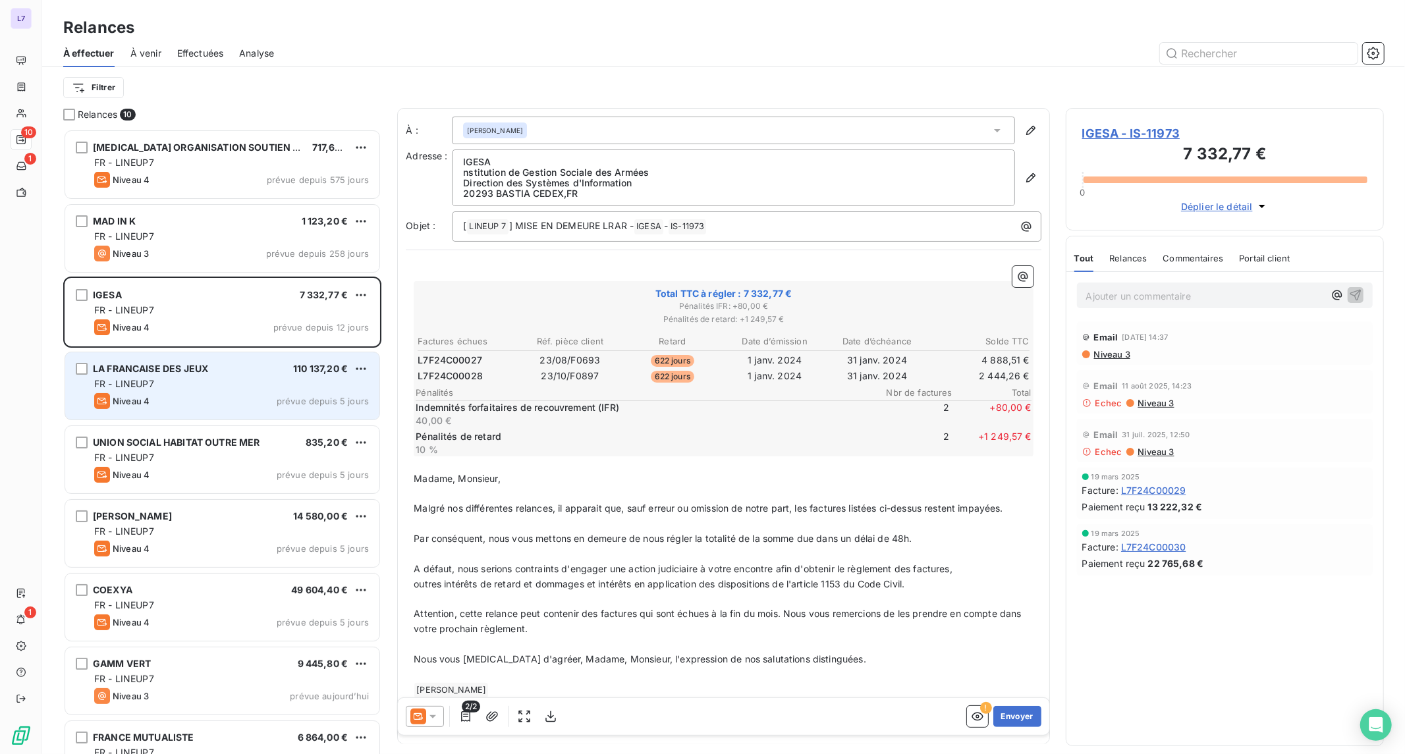
click at [195, 391] on div "LA FRANCAISE DES JEUX 110 137,20 € FR - LINEUP7 Niveau 4 prévue depuis 5 jours" at bounding box center [222, 385] width 314 height 67
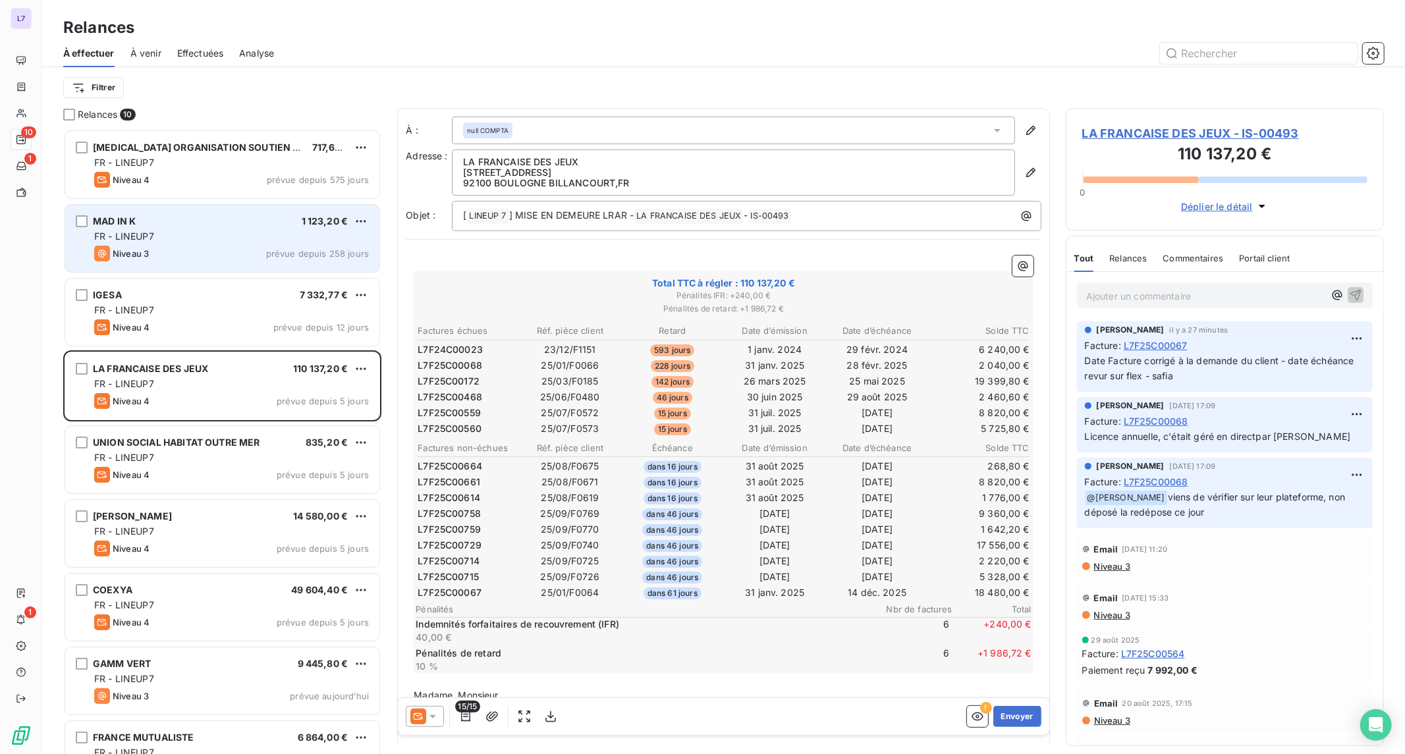
click at [194, 248] on div "Niveau 3 prévue depuis 258 jours" at bounding box center [231, 254] width 275 height 16
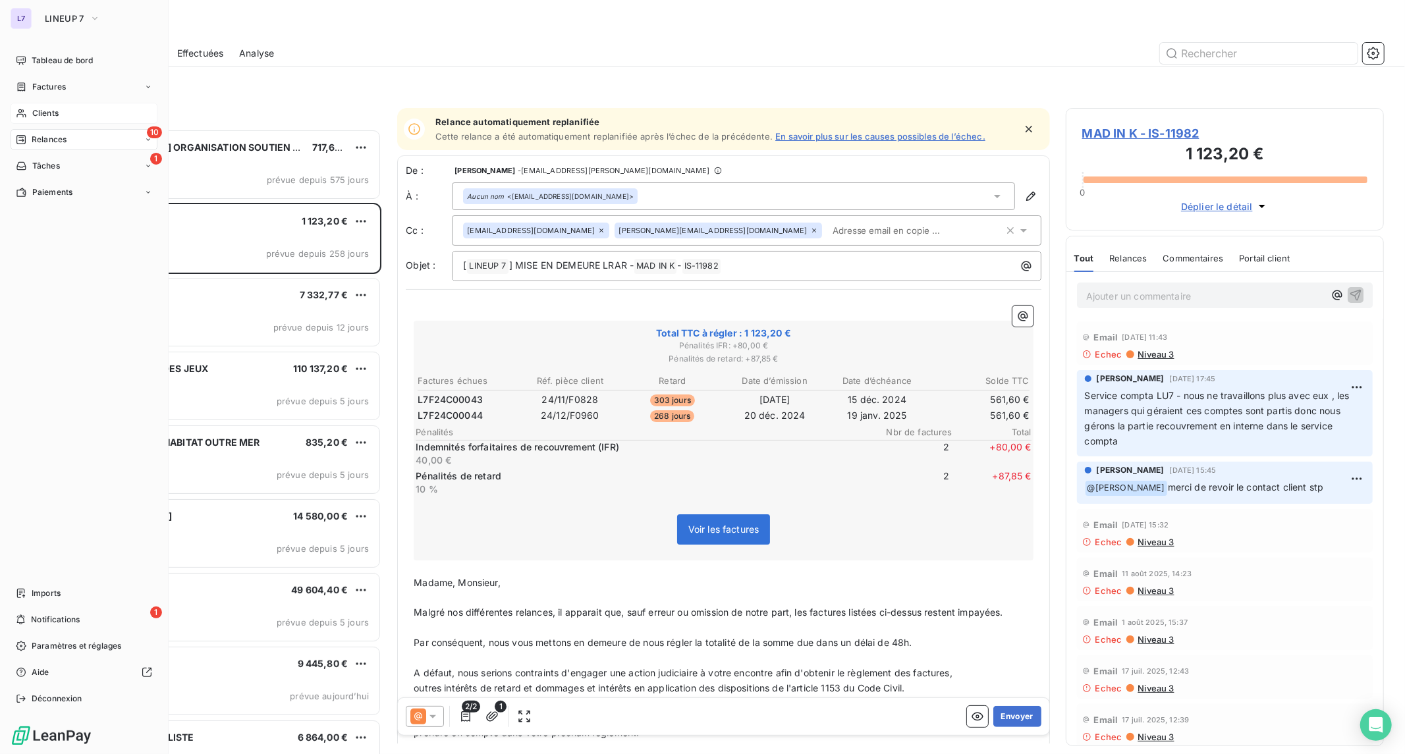
click at [40, 109] on span "Clients" at bounding box center [45, 113] width 26 height 12
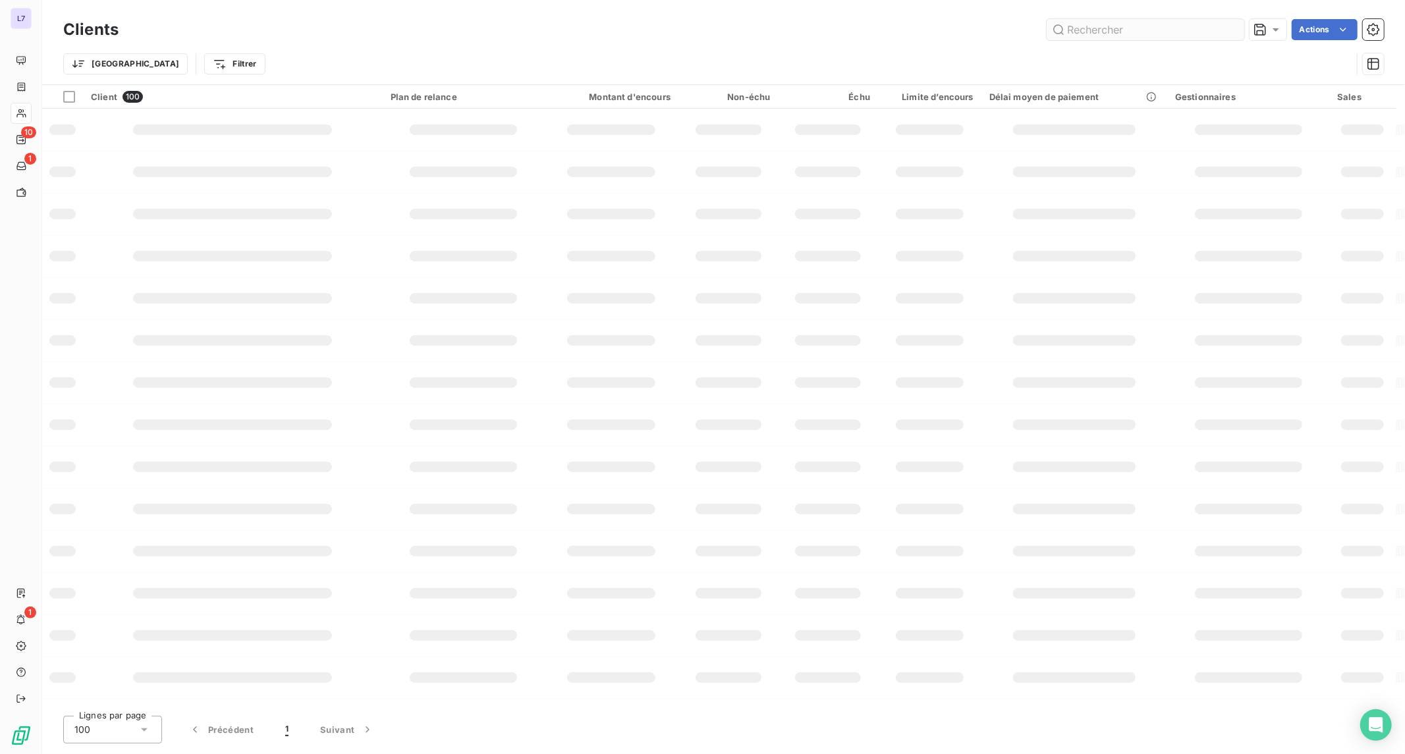
click at [1085, 30] on input "text" at bounding box center [1146, 29] width 198 height 21
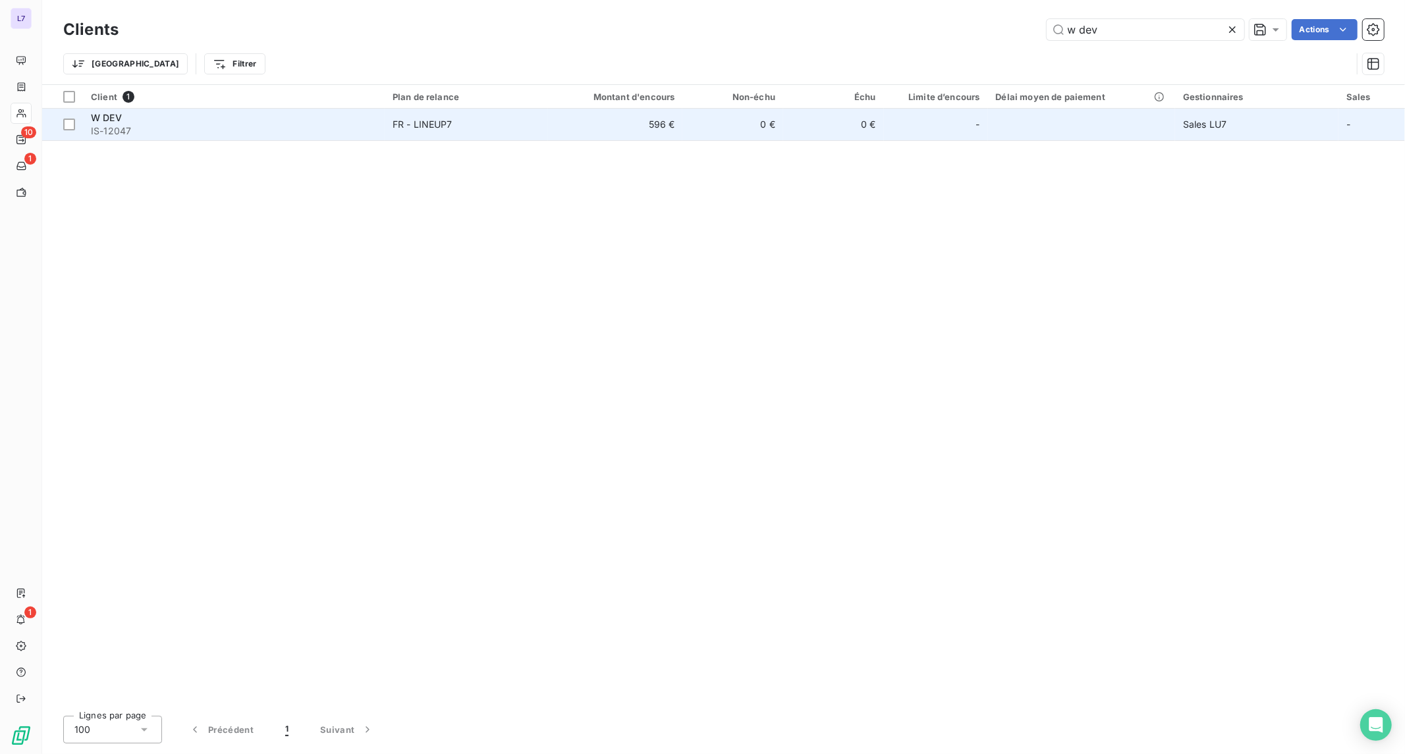
type input "w dev"
click at [677, 135] on td "596 €" at bounding box center [615, 125] width 135 height 32
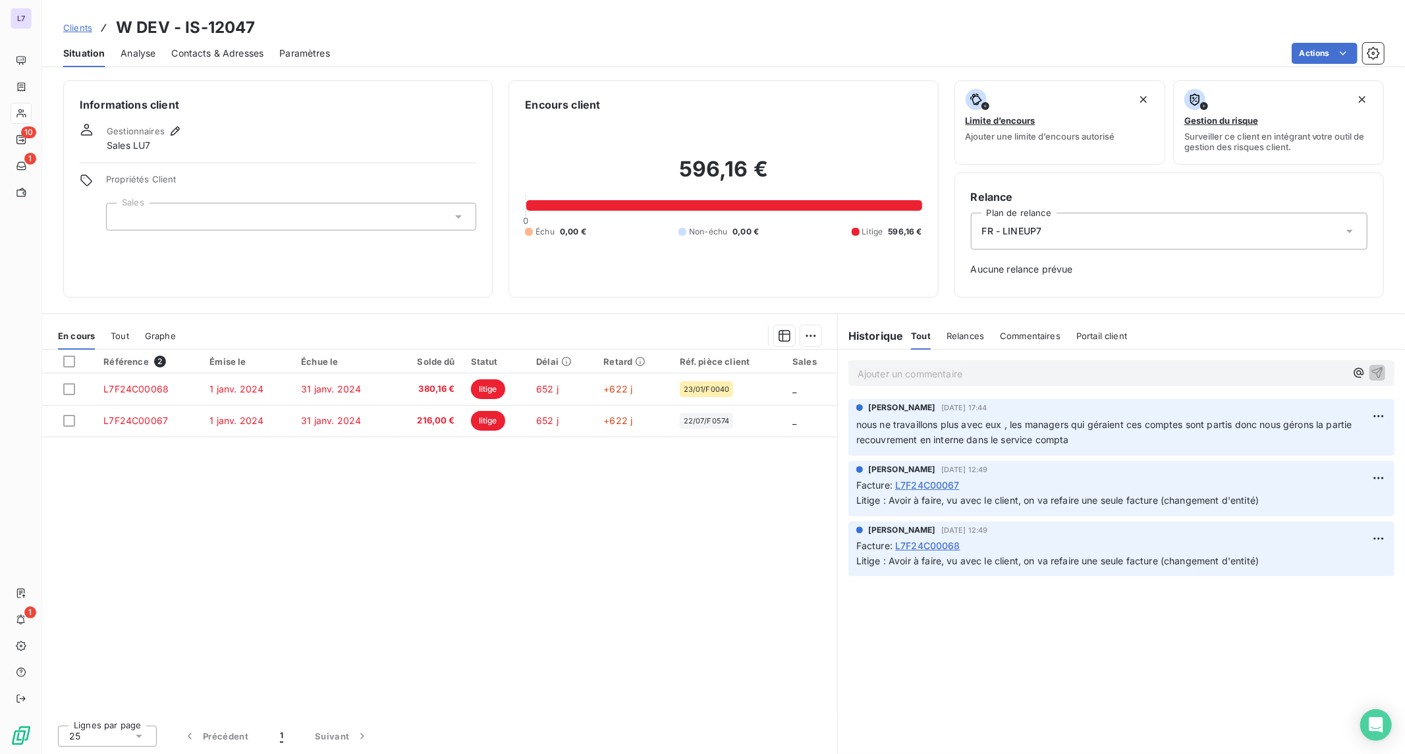
click at [871, 378] on p "Ajouter un commentaire ﻿" at bounding box center [1102, 374] width 488 height 16
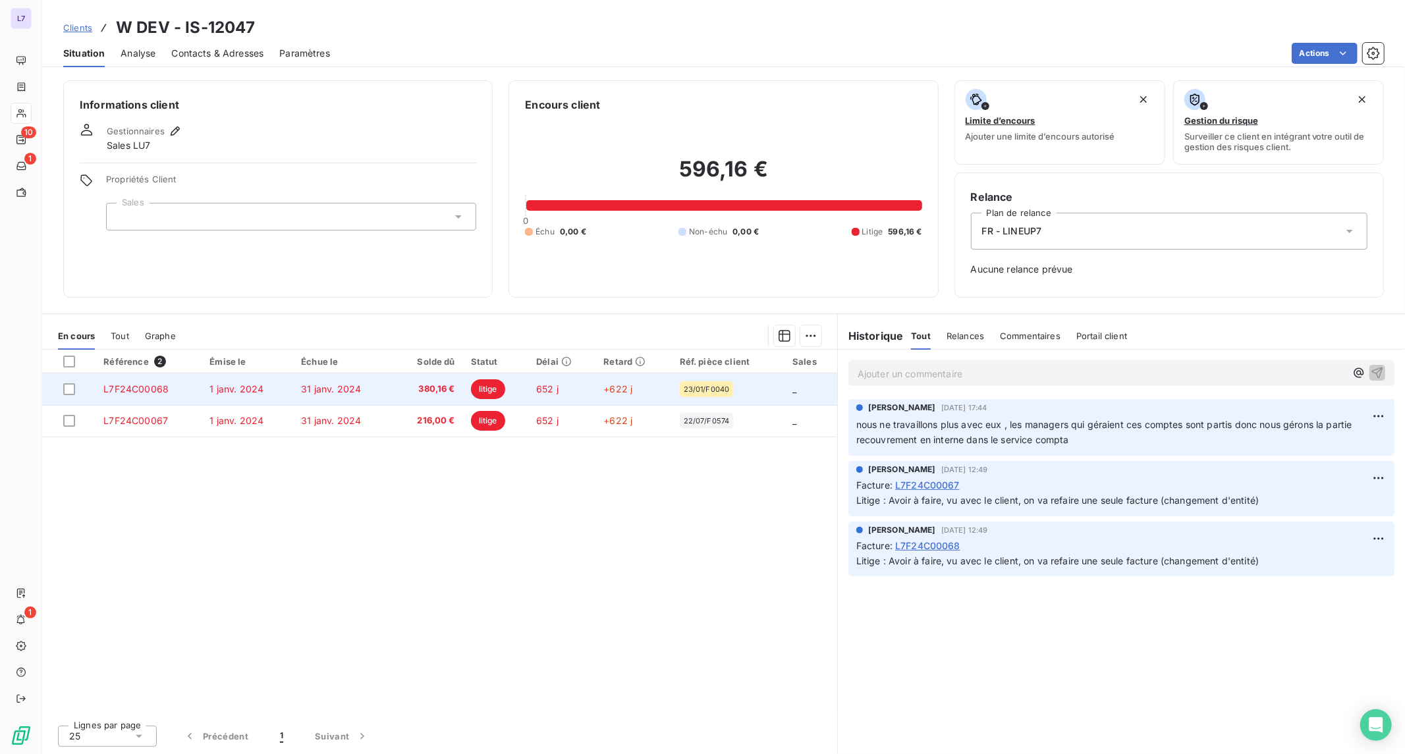
click at [694, 389] on span "23/01/F0040" at bounding box center [707, 389] width 46 height 8
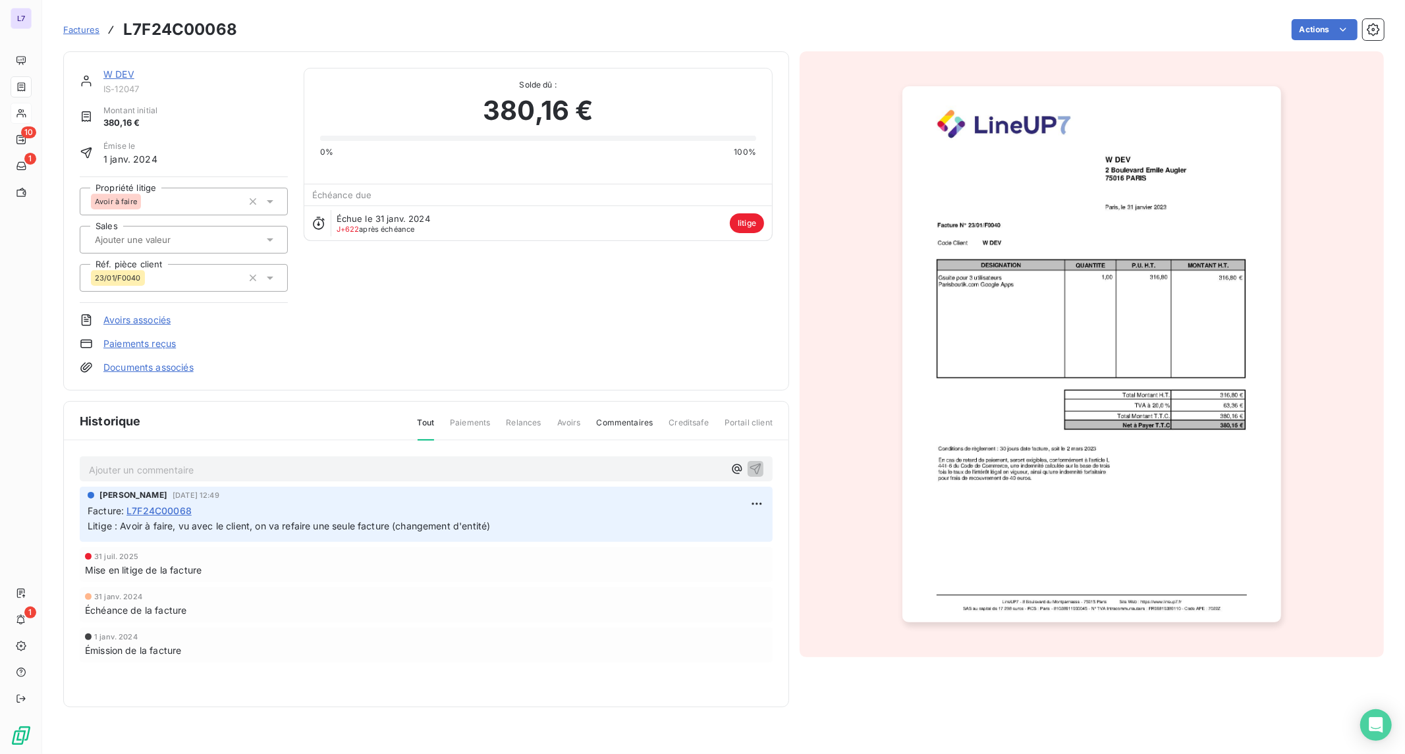
click at [1050, 222] on img "button" at bounding box center [1092, 354] width 379 height 536
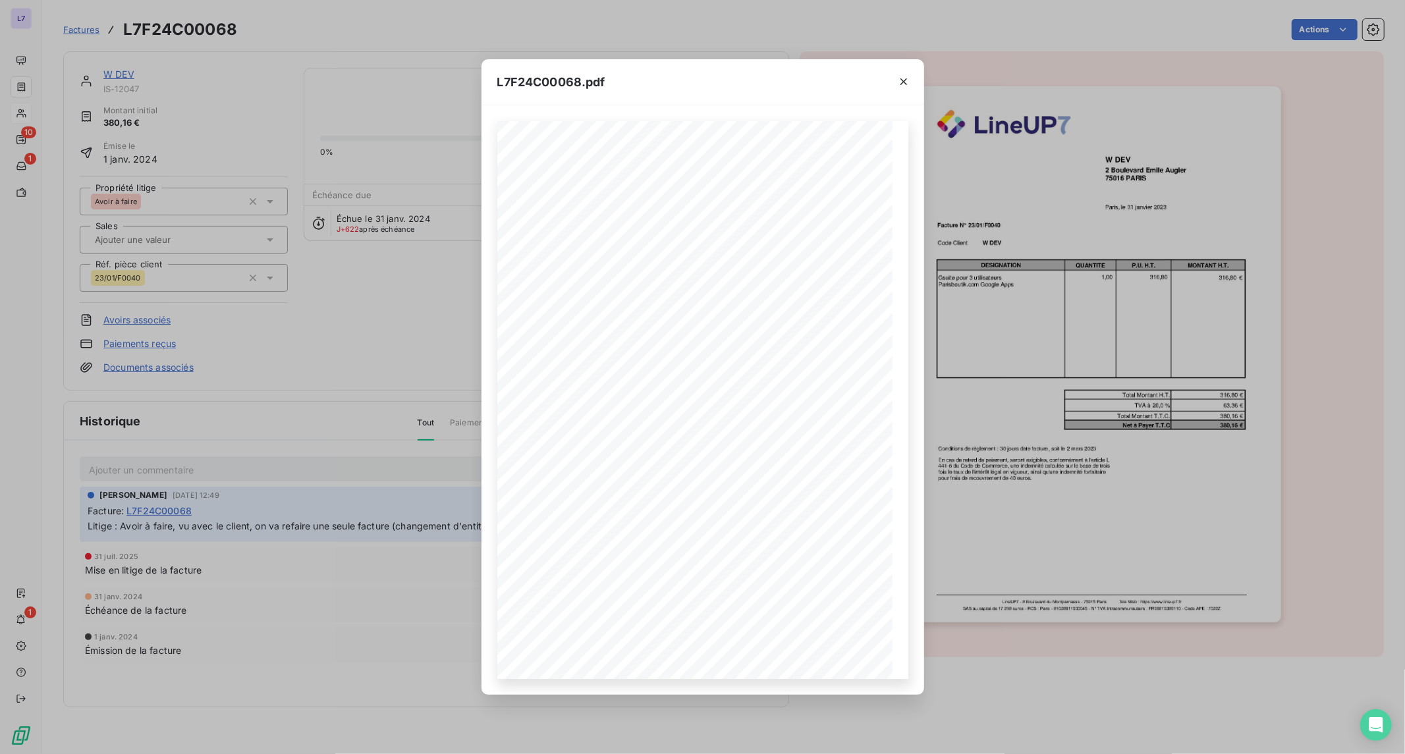
click at [463, 390] on div "L7F24C00068.pdf LineUP7 - 8 Boulevard du Montparnasse - 75015 Paris Site Web : …" at bounding box center [702, 377] width 1405 height 754
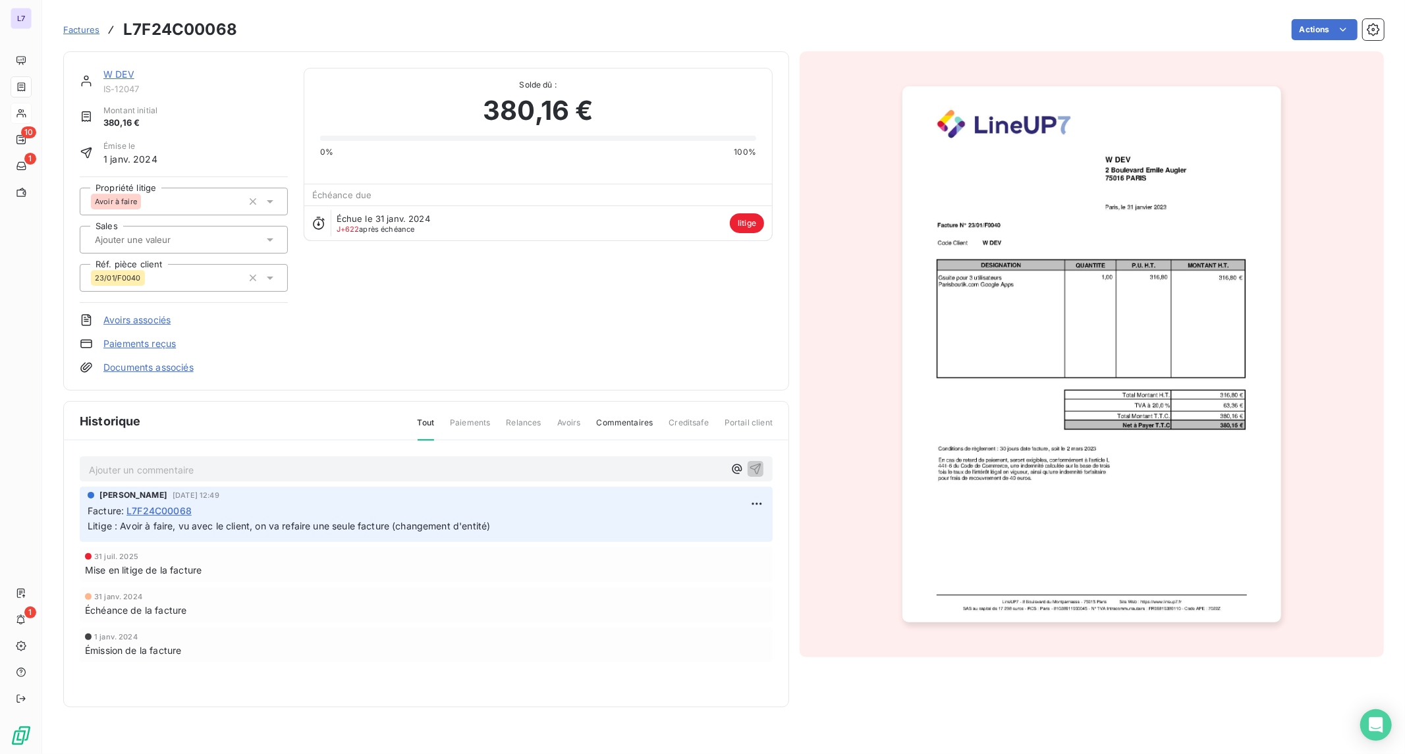
click at [160, 462] on p "Ajouter un commentaire ﻿" at bounding box center [406, 470] width 635 height 16
click at [754, 466] on icon "button" at bounding box center [755, 468] width 13 height 13
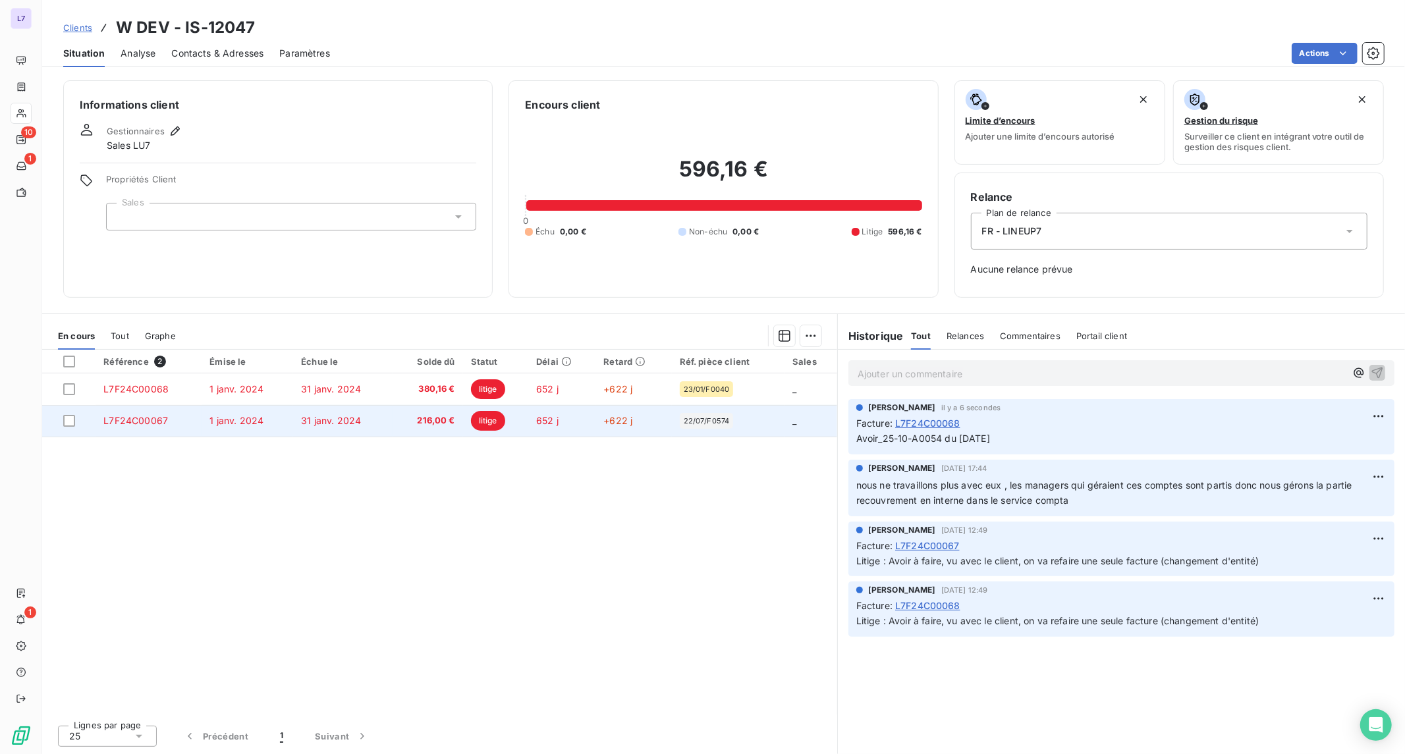
click at [270, 416] on td "1 janv. 2024" at bounding box center [248, 421] width 92 height 32
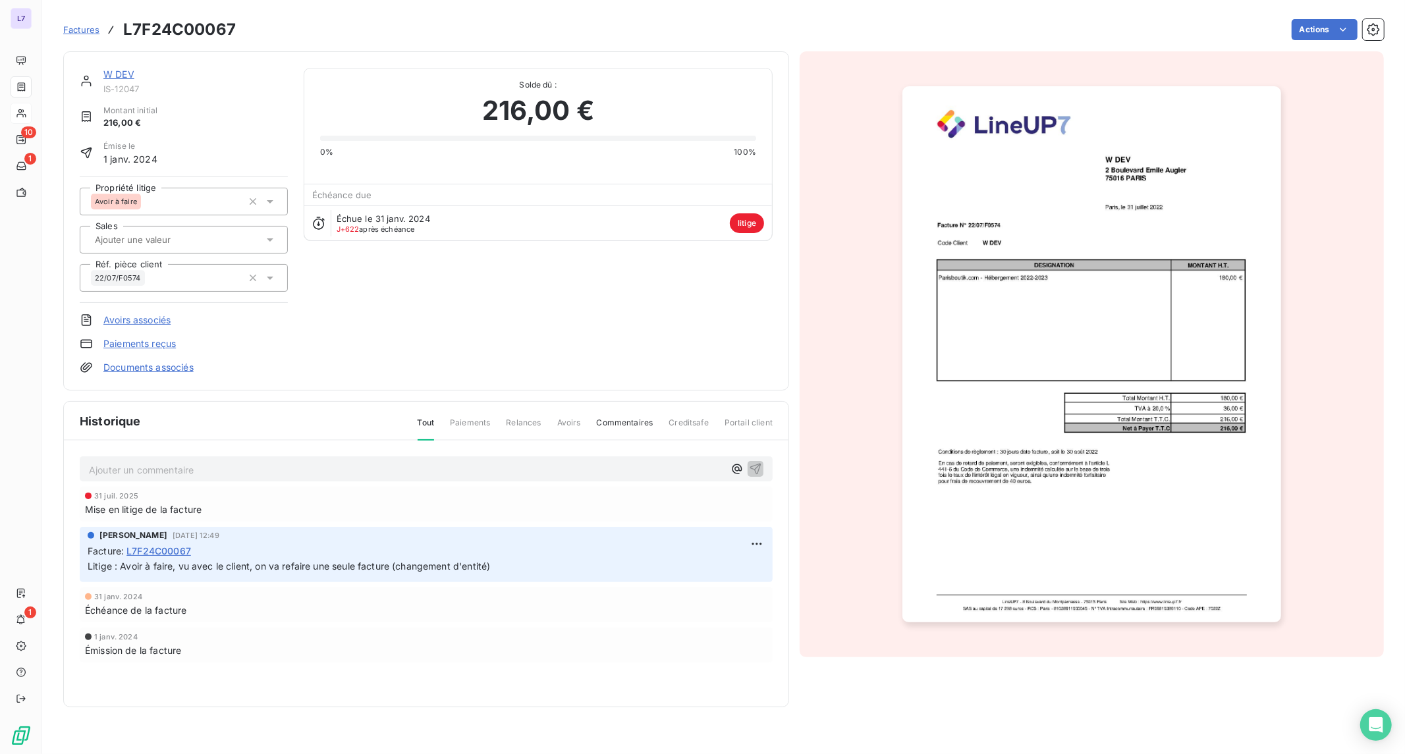
click at [165, 472] on p "Ajouter un commentaire ﻿" at bounding box center [406, 470] width 635 height 16
click at [767, 477] on div "Avoir_25-10-A0053 du 08/10/2025" at bounding box center [426, 469] width 693 height 24
click at [763, 468] on button "button" at bounding box center [756, 469] width 16 height 16
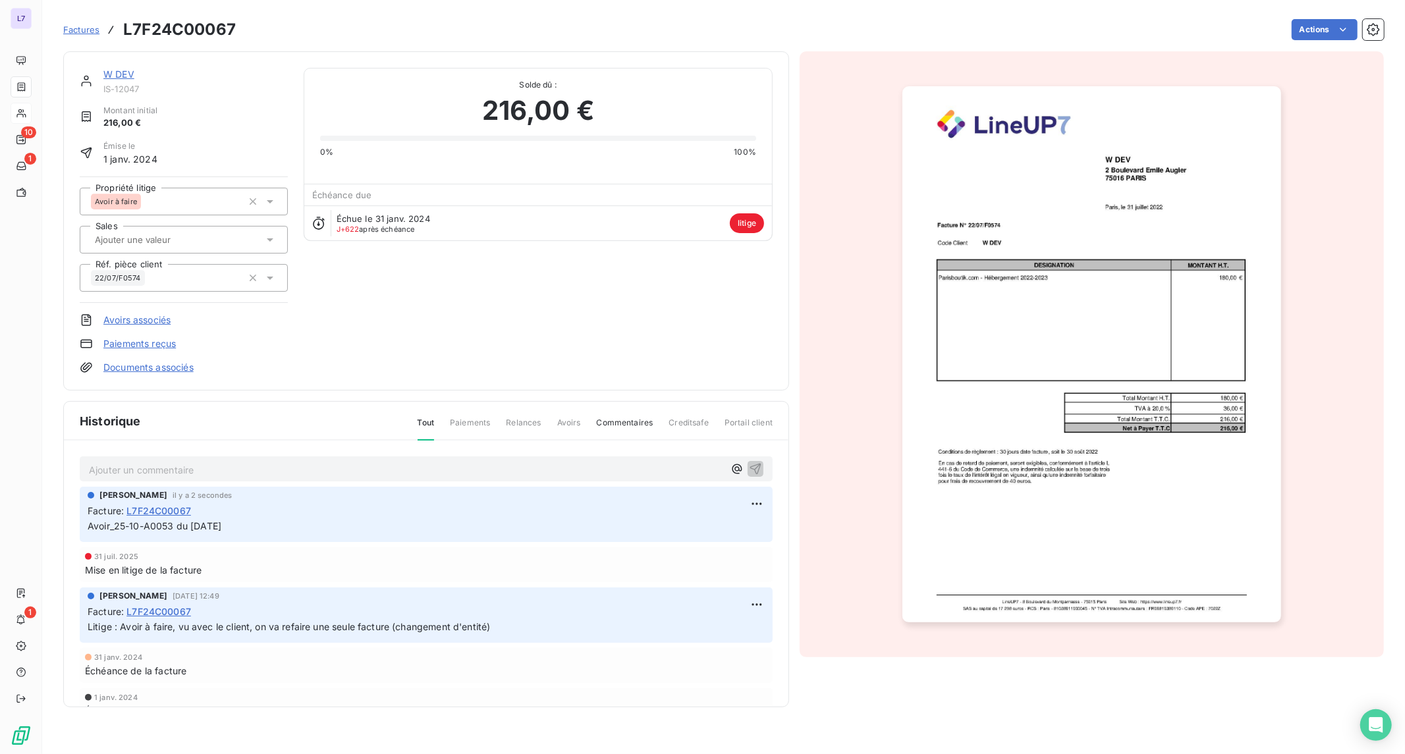
click at [149, 363] on link "Documents associés" at bounding box center [148, 367] width 90 height 13
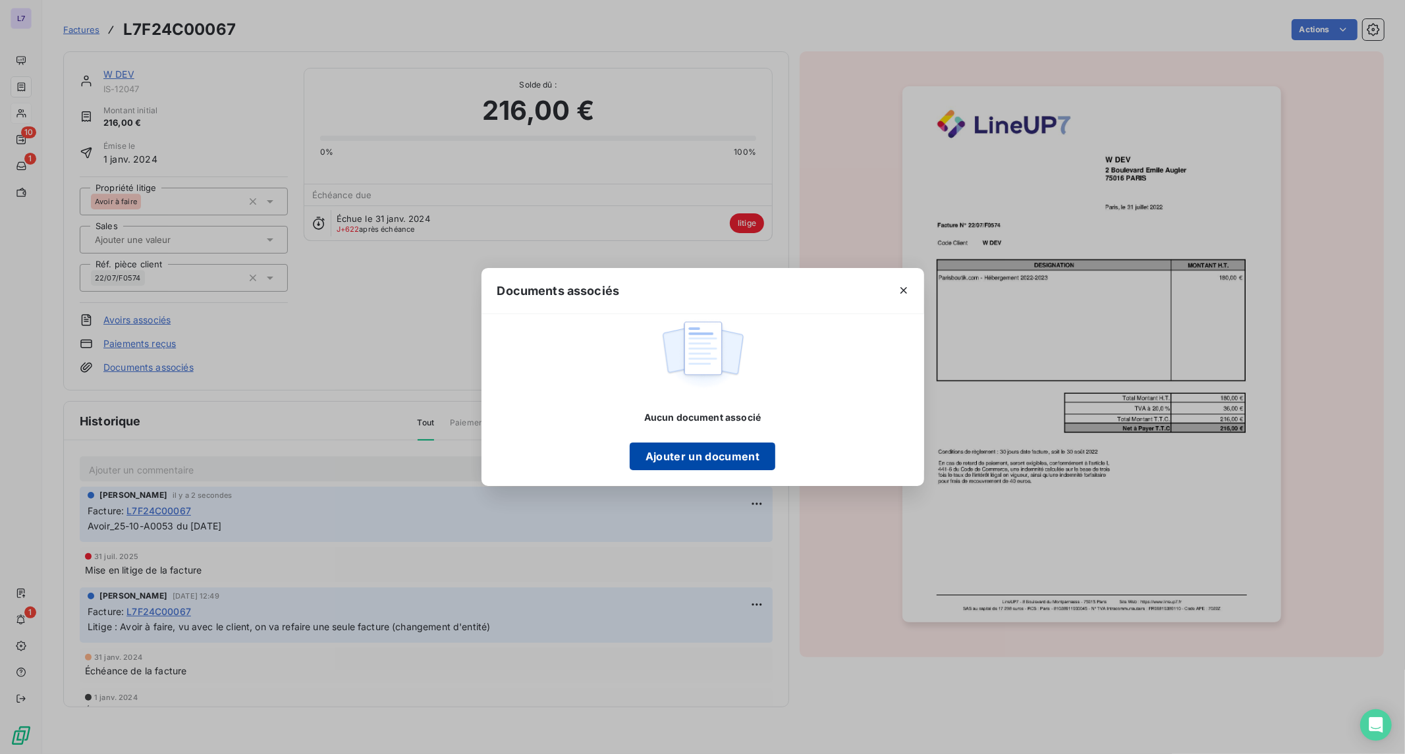
click at [715, 455] on button "Ajouter un document" at bounding box center [703, 457] width 146 height 28
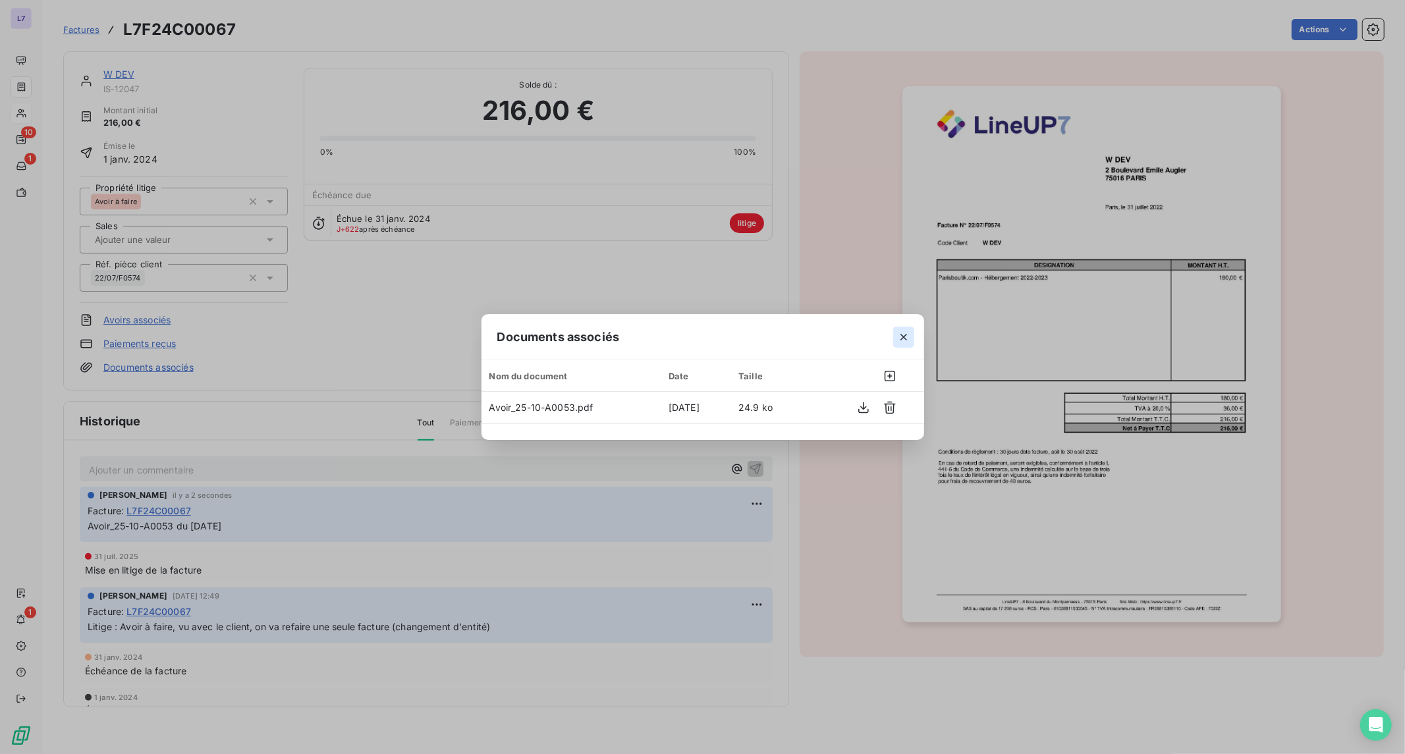
click at [903, 340] on icon "button" at bounding box center [903, 337] width 13 height 13
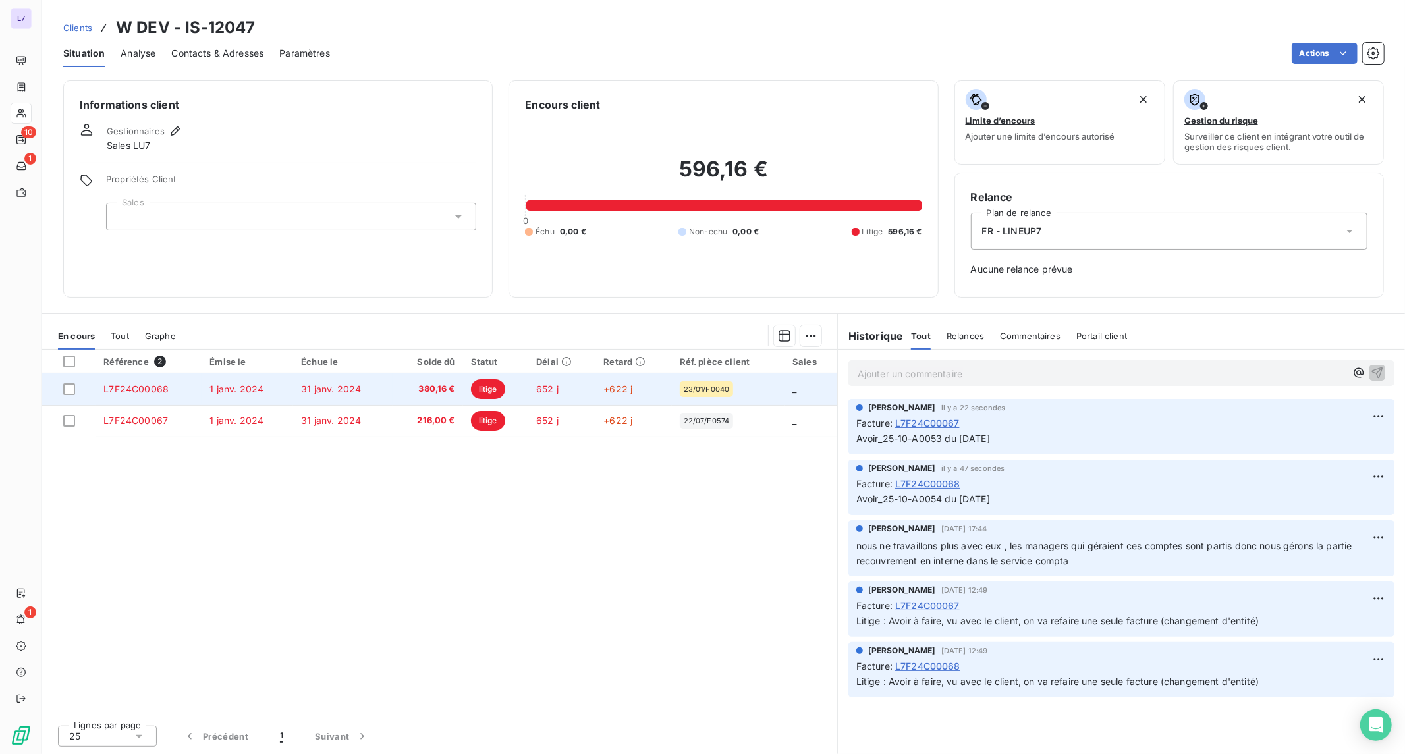
click at [386, 399] on td "31 janv. 2024" at bounding box center [342, 390] width 99 height 32
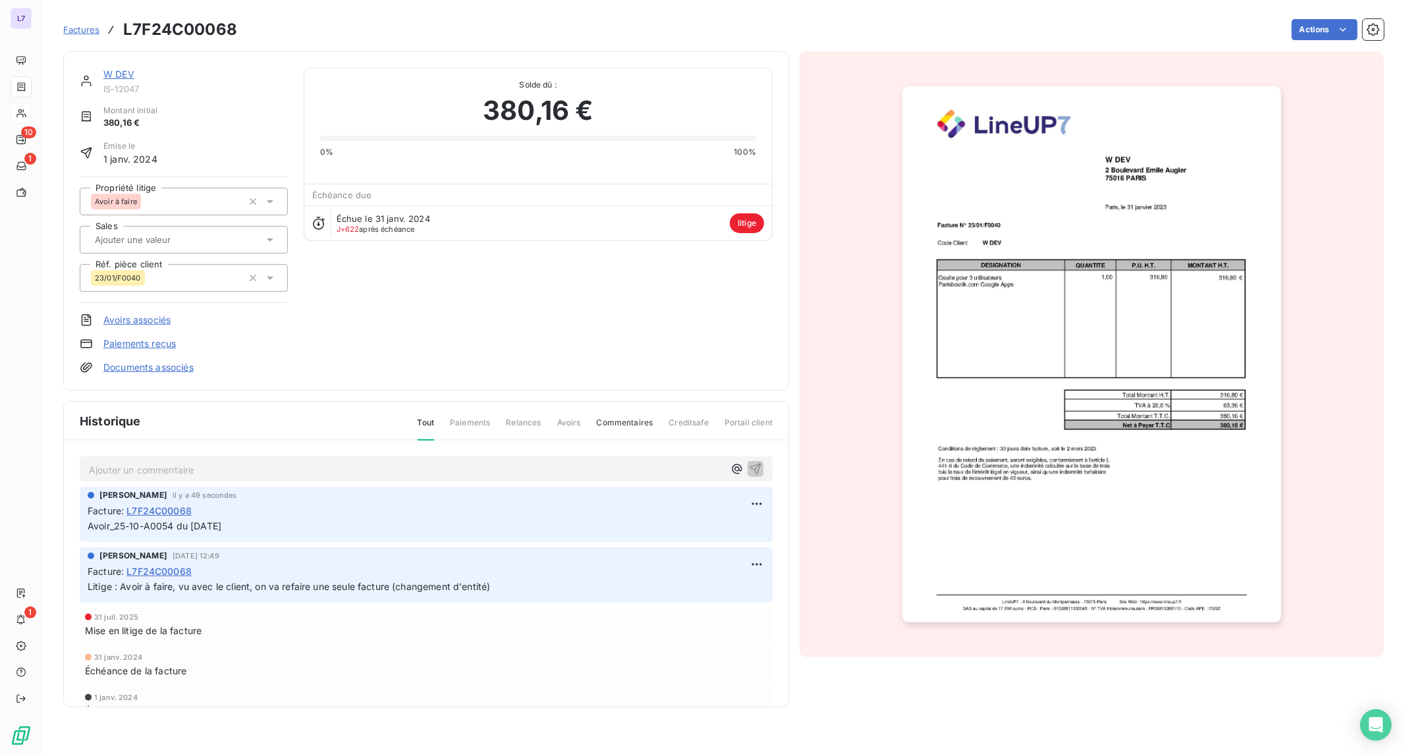
click at [159, 371] on link "Documents associés" at bounding box center [148, 367] width 90 height 13
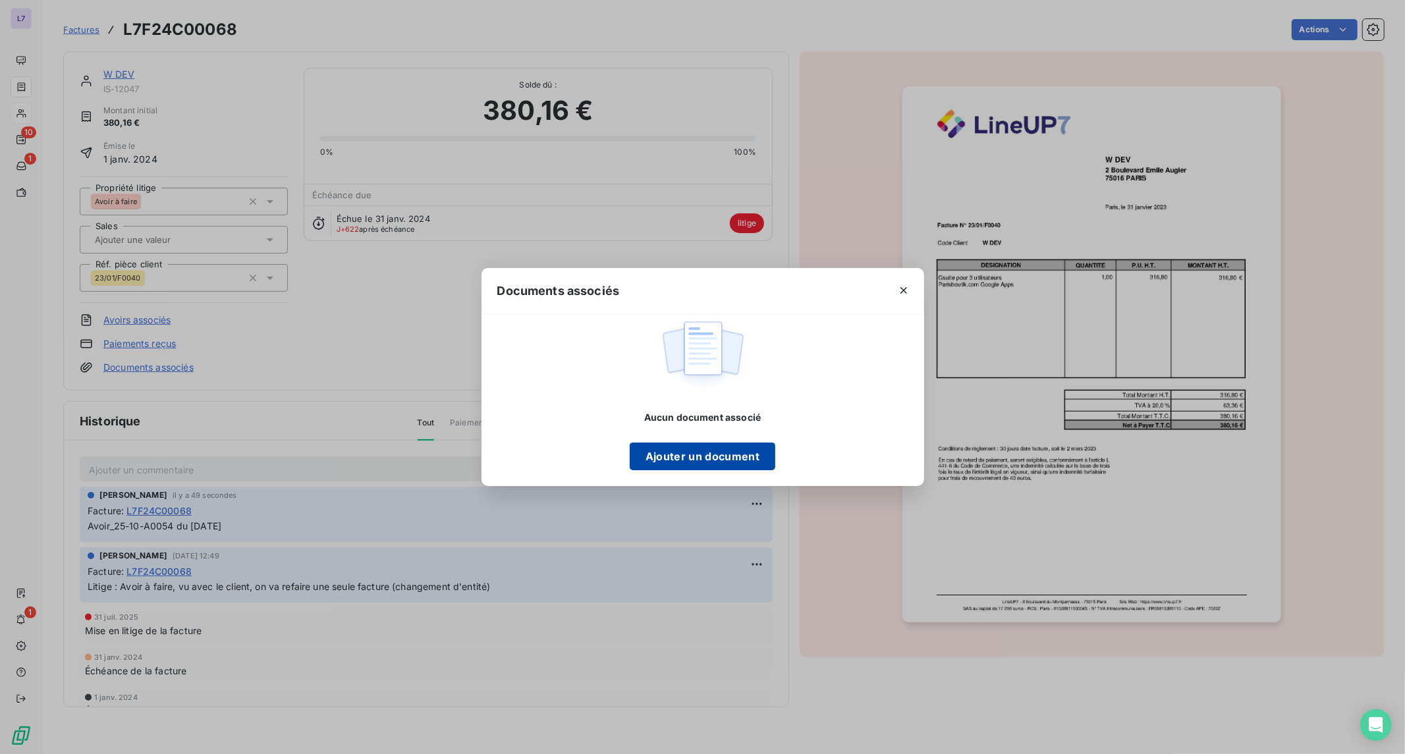
click at [703, 460] on button "Ajouter un document" at bounding box center [703, 457] width 146 height 28
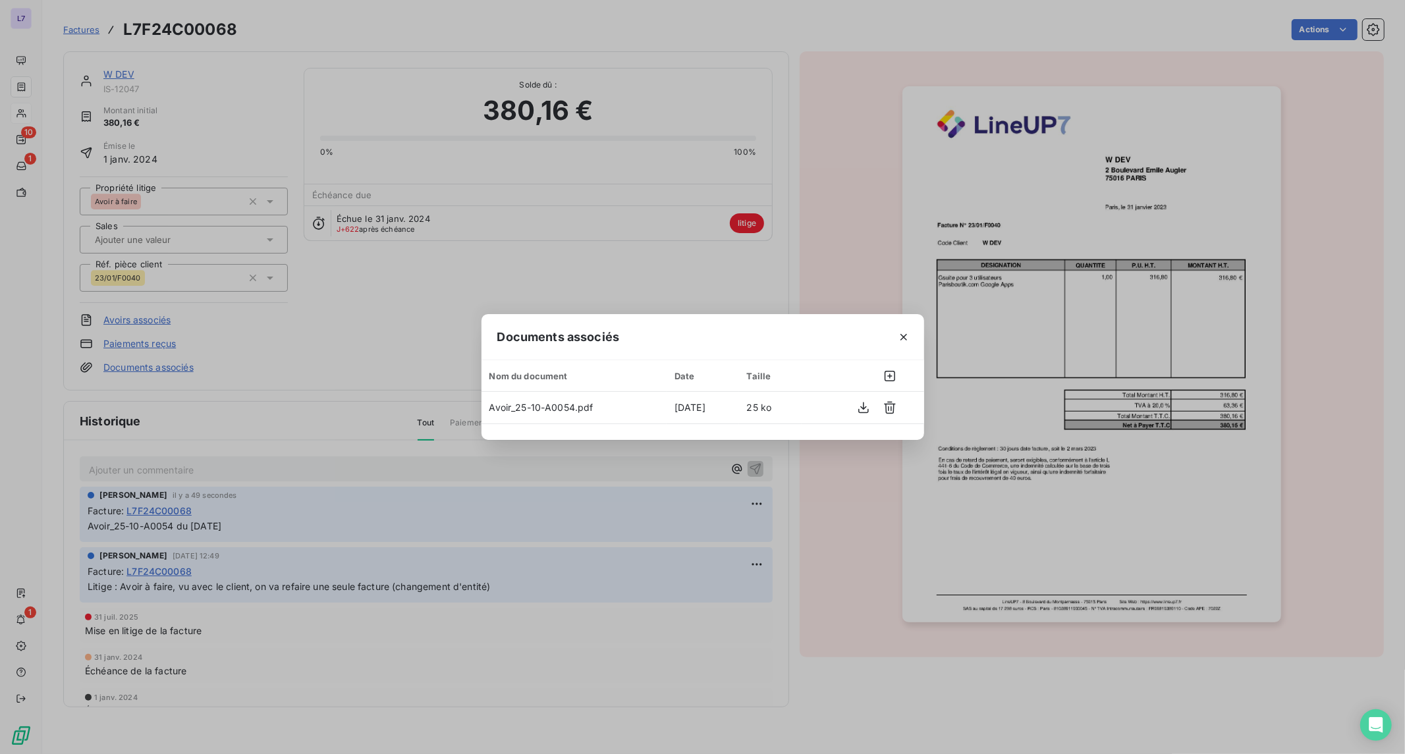
click at [782, 235] on div "Documents associés Nom du document Date Taille Avoir_25-10-A0054.pdf 14 oct. 20…" at bounding box center [702, 377] width 1405 height 754
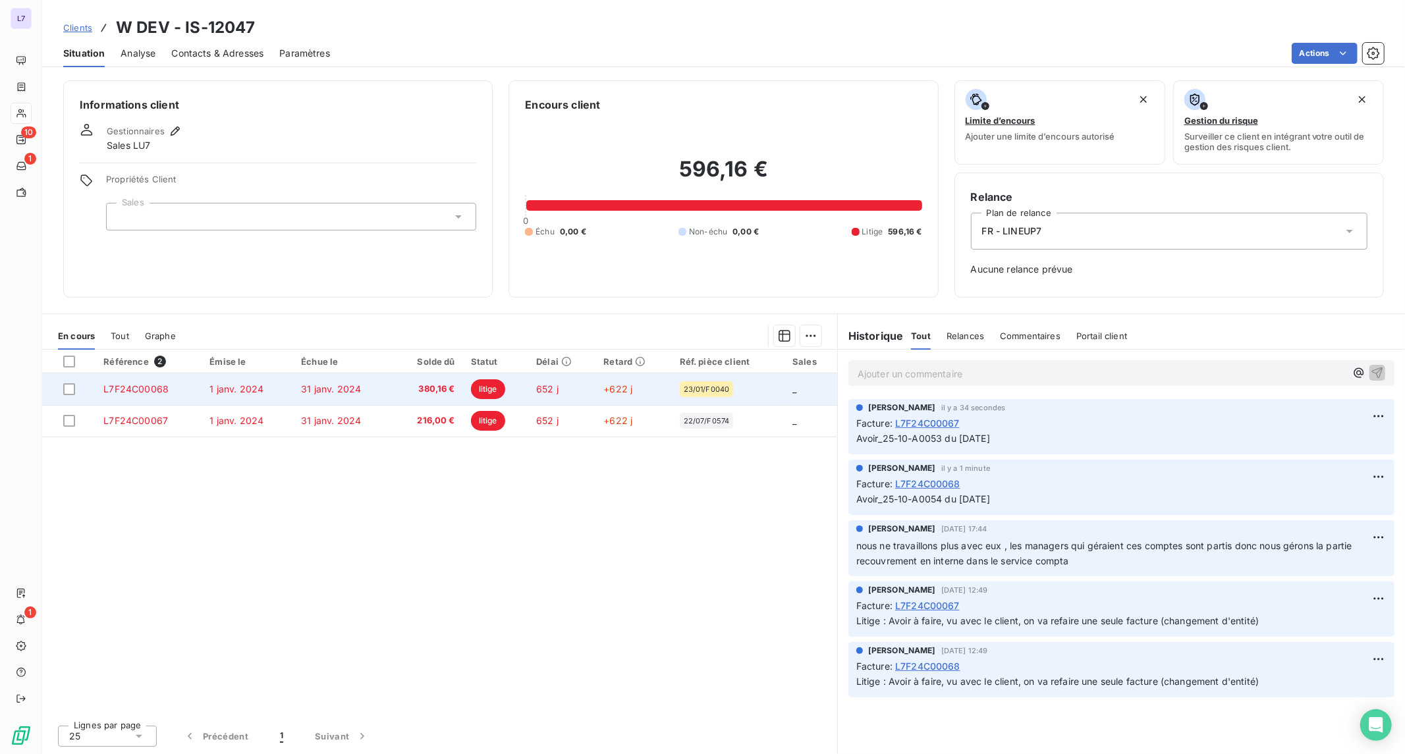
click at [618, 389] on span "+622 j" at bounding box center [617, 388] width 29 height 11
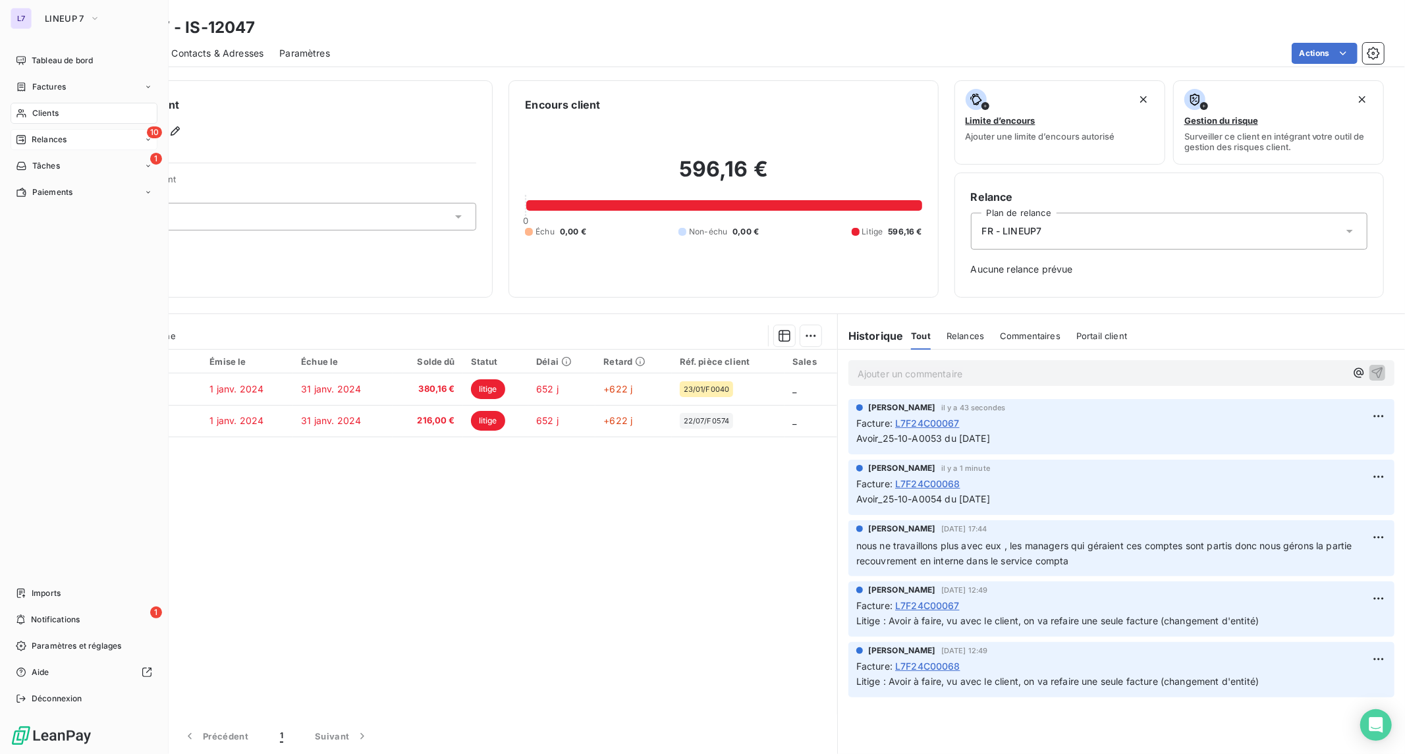
click at [26, 141] on icon at bounding box center [21, 139] width 11 height 11
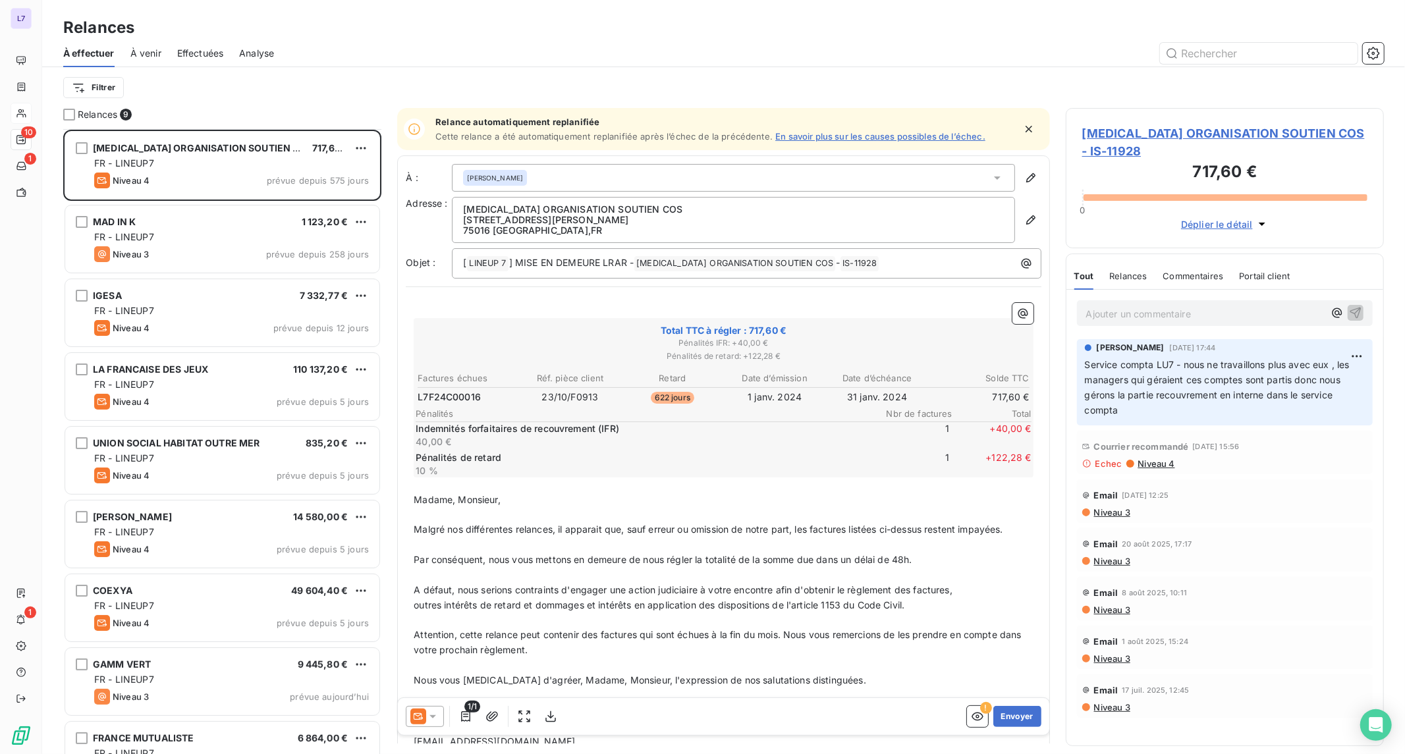
scroll to position [38, 0]
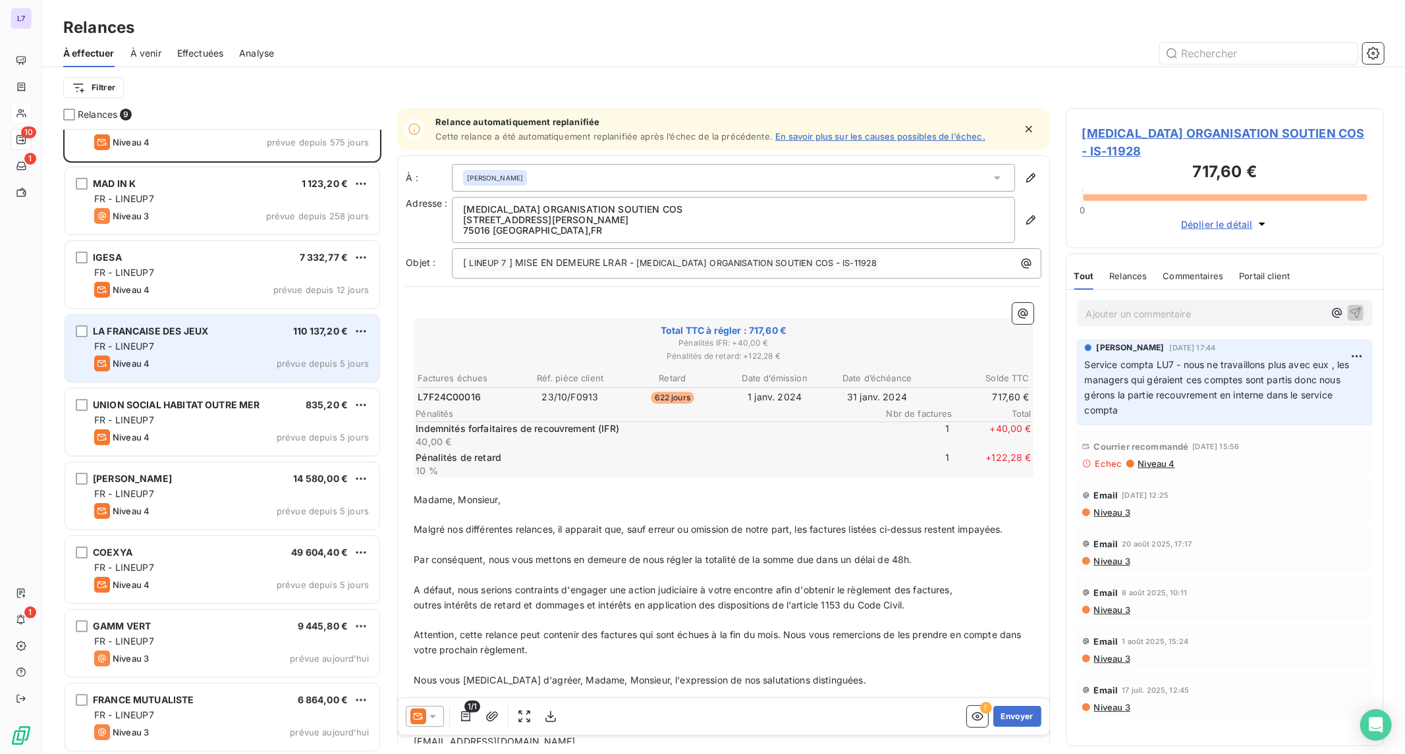
click at [253, 364] on div "Niveau 4 prévue depuis 5 jours" at bounding box center [231, 364] width 275 height 16
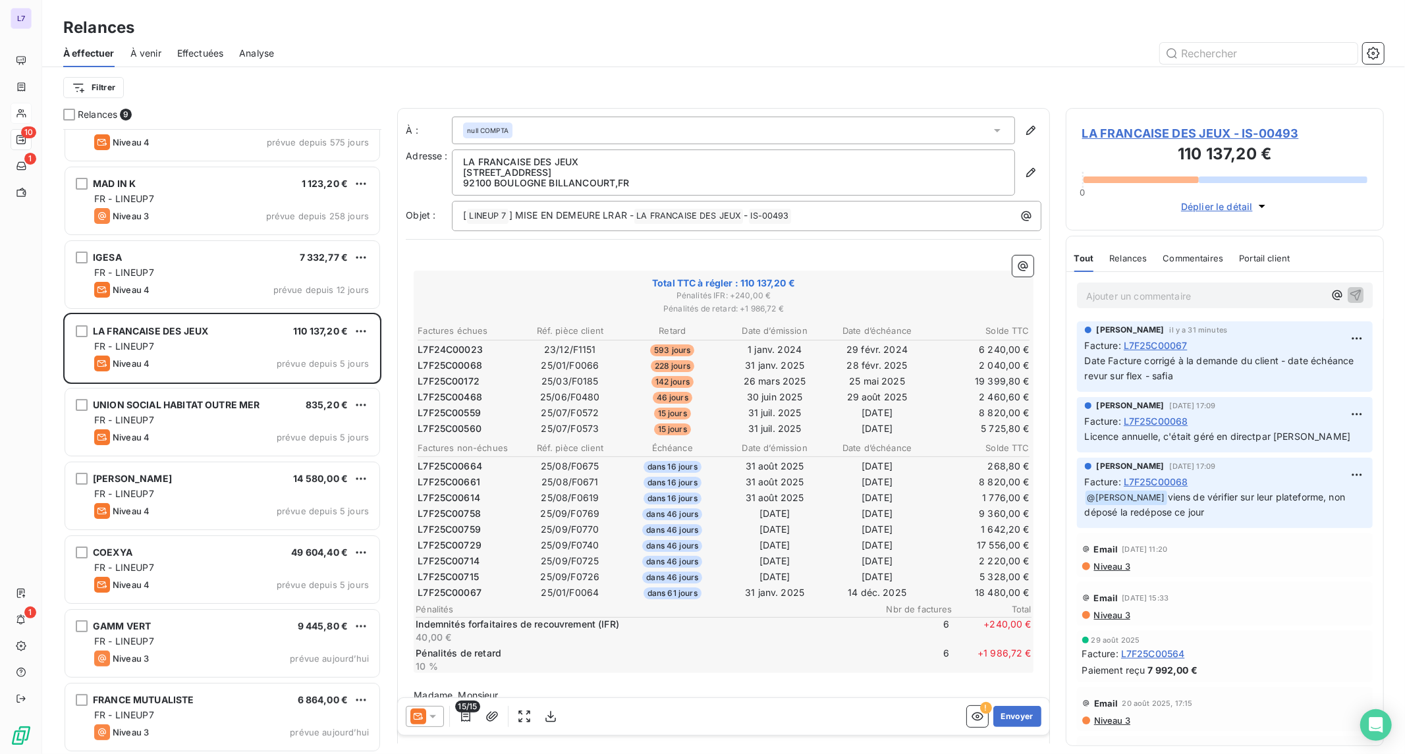
click at [724, 586] on td "31 janv. 2025" at bounding box center [774, 593] width 101 height 14
click at [1117, 138] on span "LA FRANCAISE DES JEUX - IS-00493" at bounding box center [1224, 134] width 285 height 18
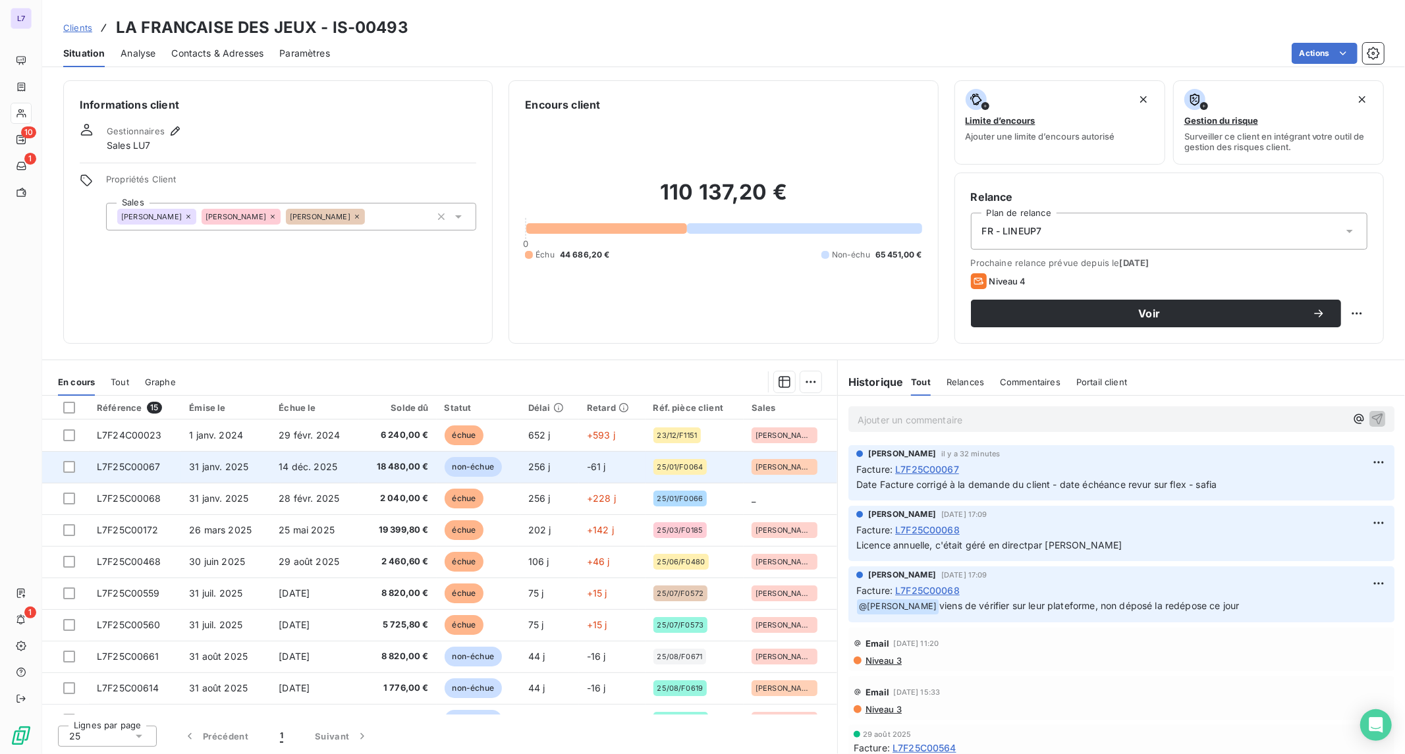
click at [403, 472] on span "18 480,00 €" at bounding box center [397, 467] width 61 height 13
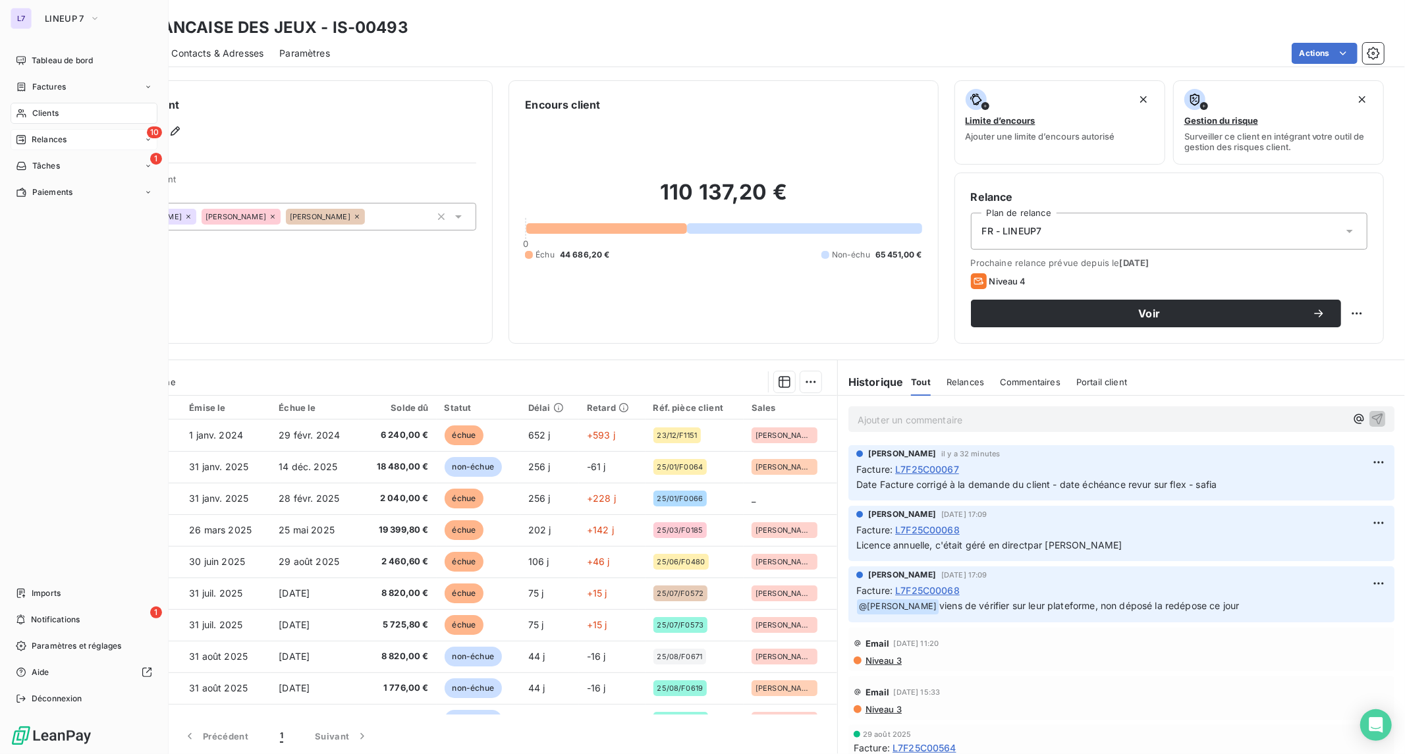
click at [51, 140] on span "Relances" at bounding box center [49, 140] width 35 height 12
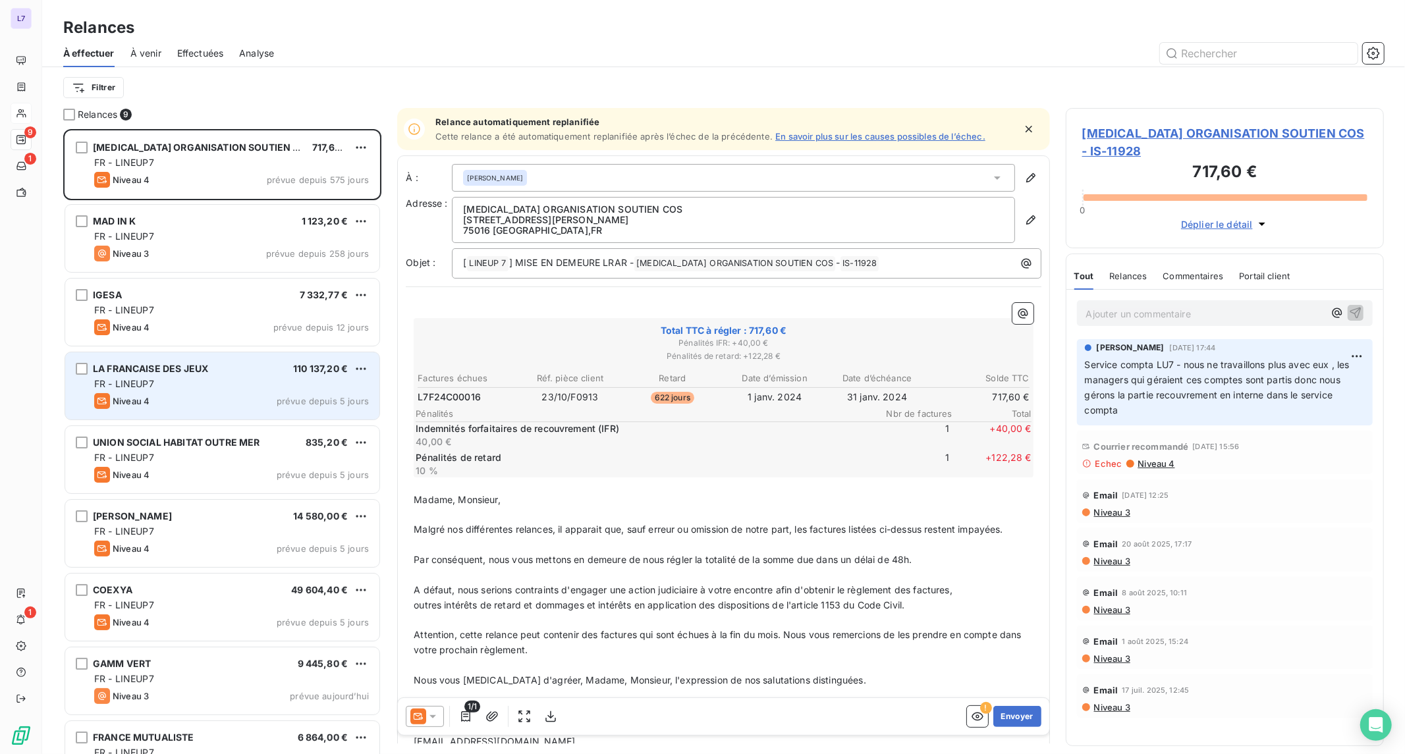
click at [252, 383] on div "FR - LINEUP7" at bounding box center [231, 383] width 275 height 13
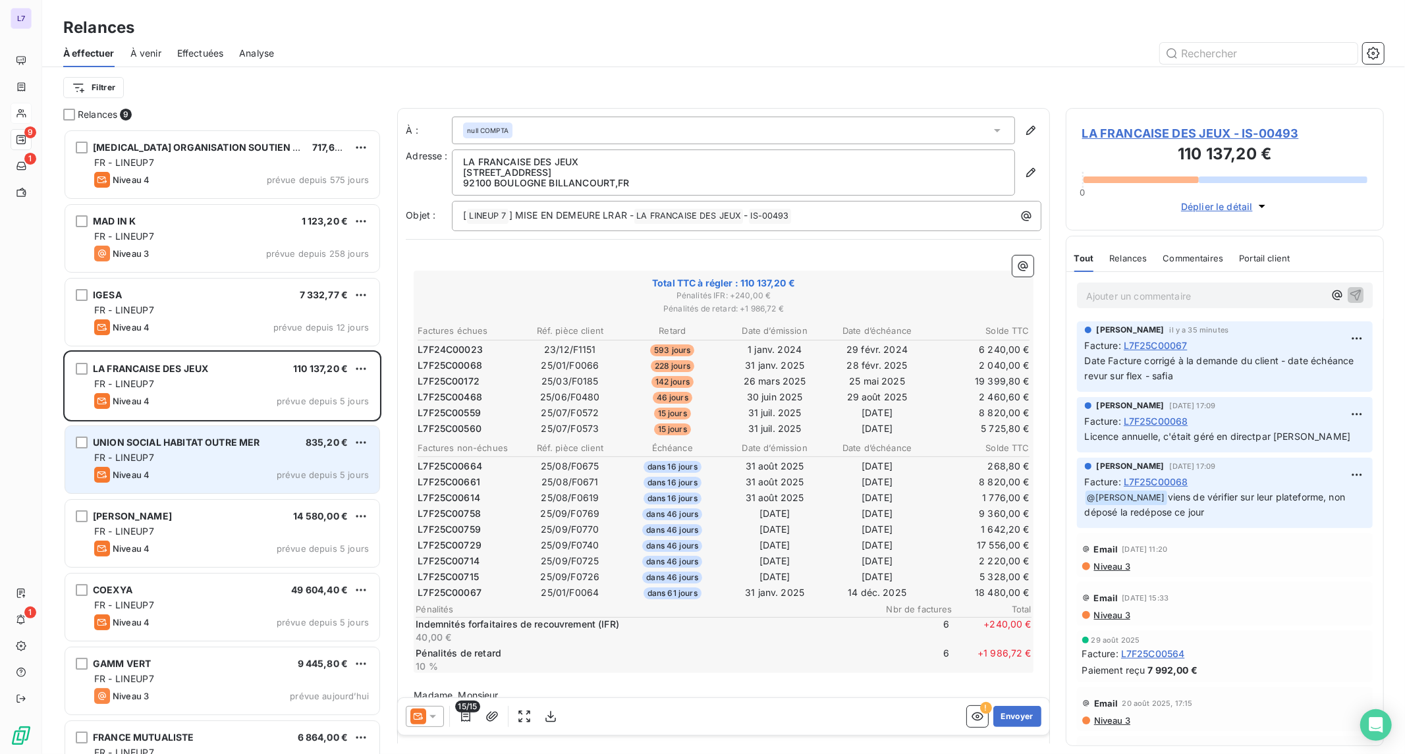
click at [221, 445] on span "UNION SOCIAL HABITAT OUTRE MER" at bounding box center [176, 442] width 167 height 11
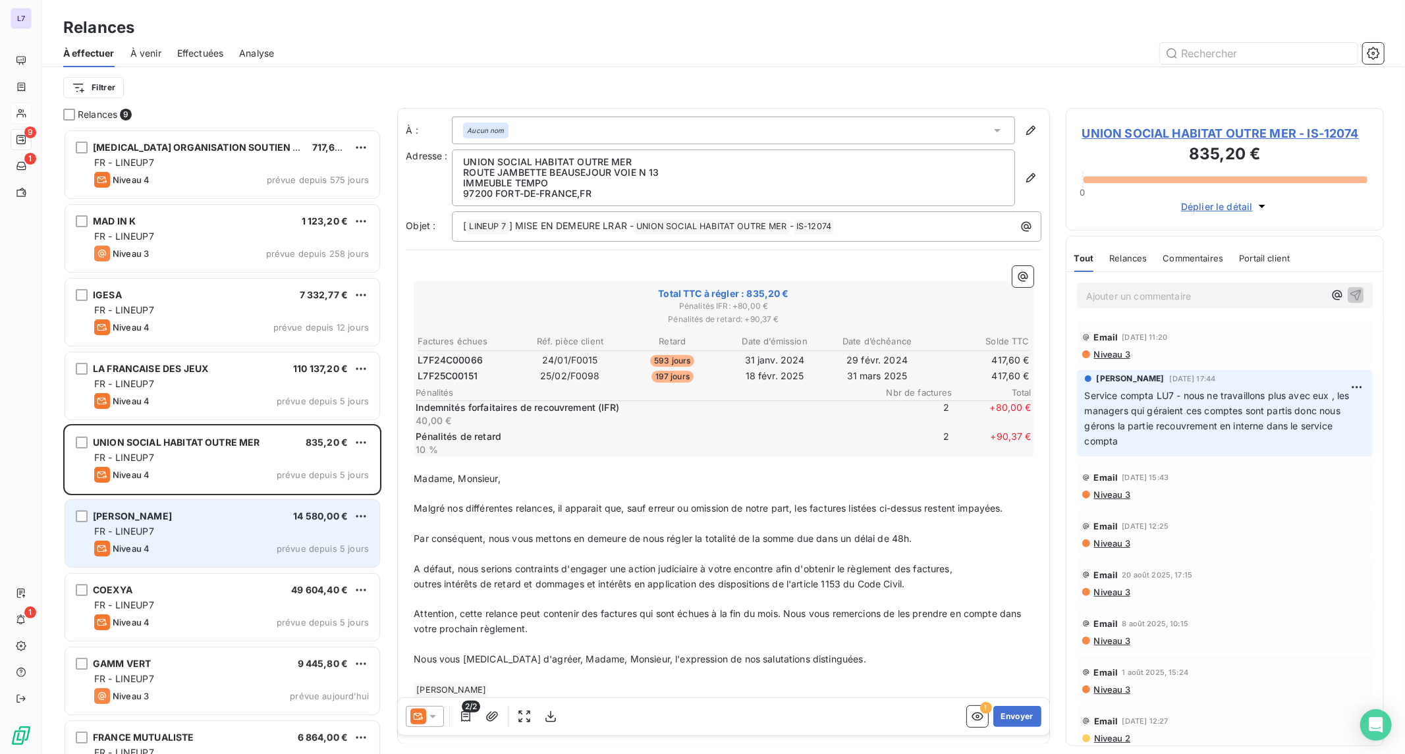
click at [212, 522] on div "JULES 14 580,00 €" at bounding box center [231, 517] width 275 height 12
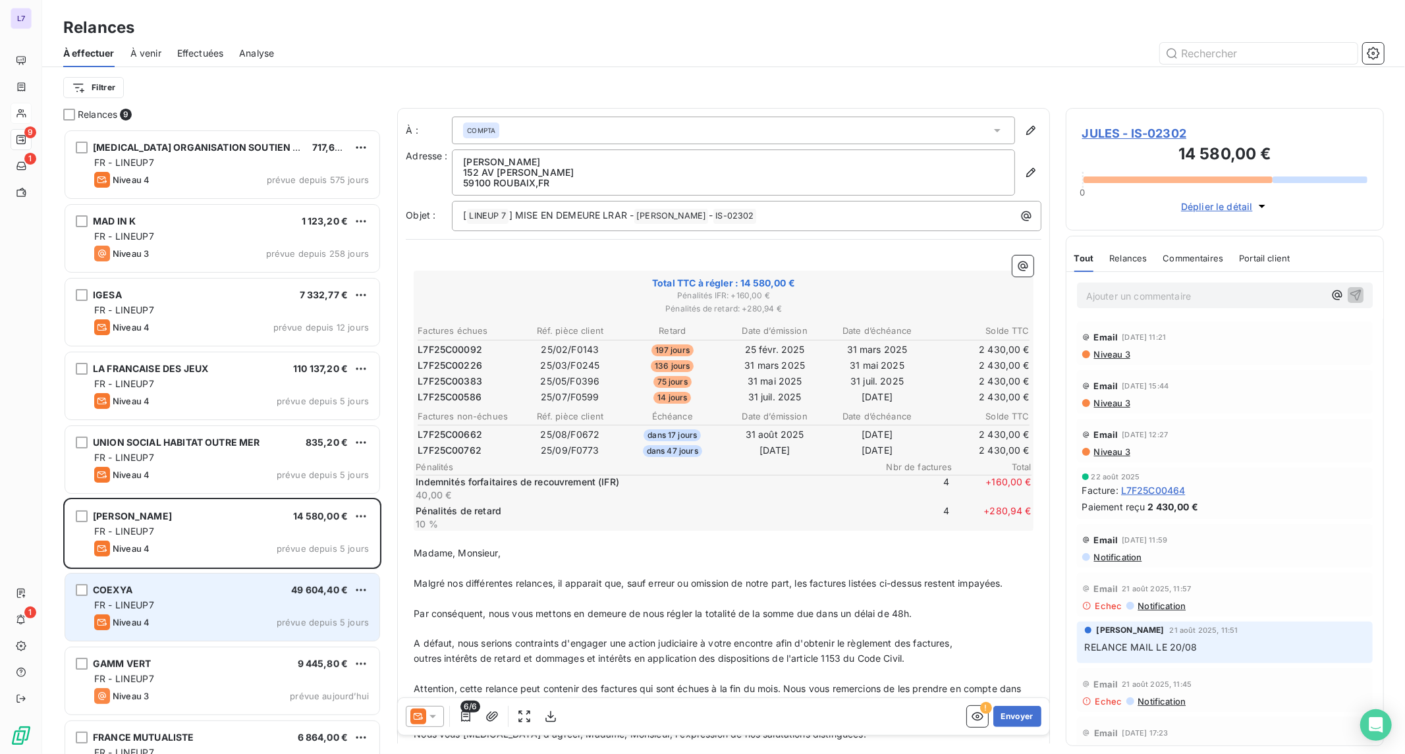
click at [213, 582] on div "COEXYA 49 604,40 € FR - LINEUP7 Niveau 4 prévue depuis 5 jours" at bounding box center [222, 607] width 314 height 67
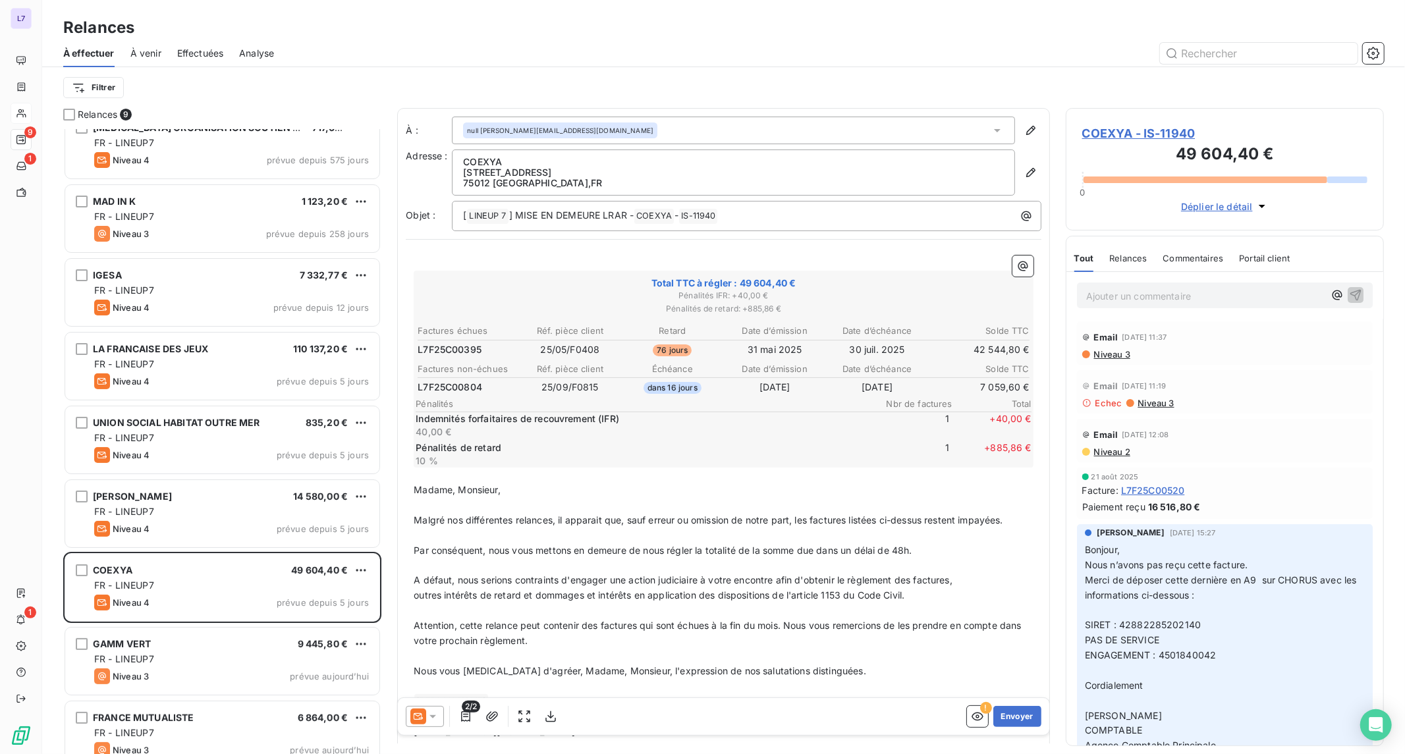
scroll to position [38, 0]
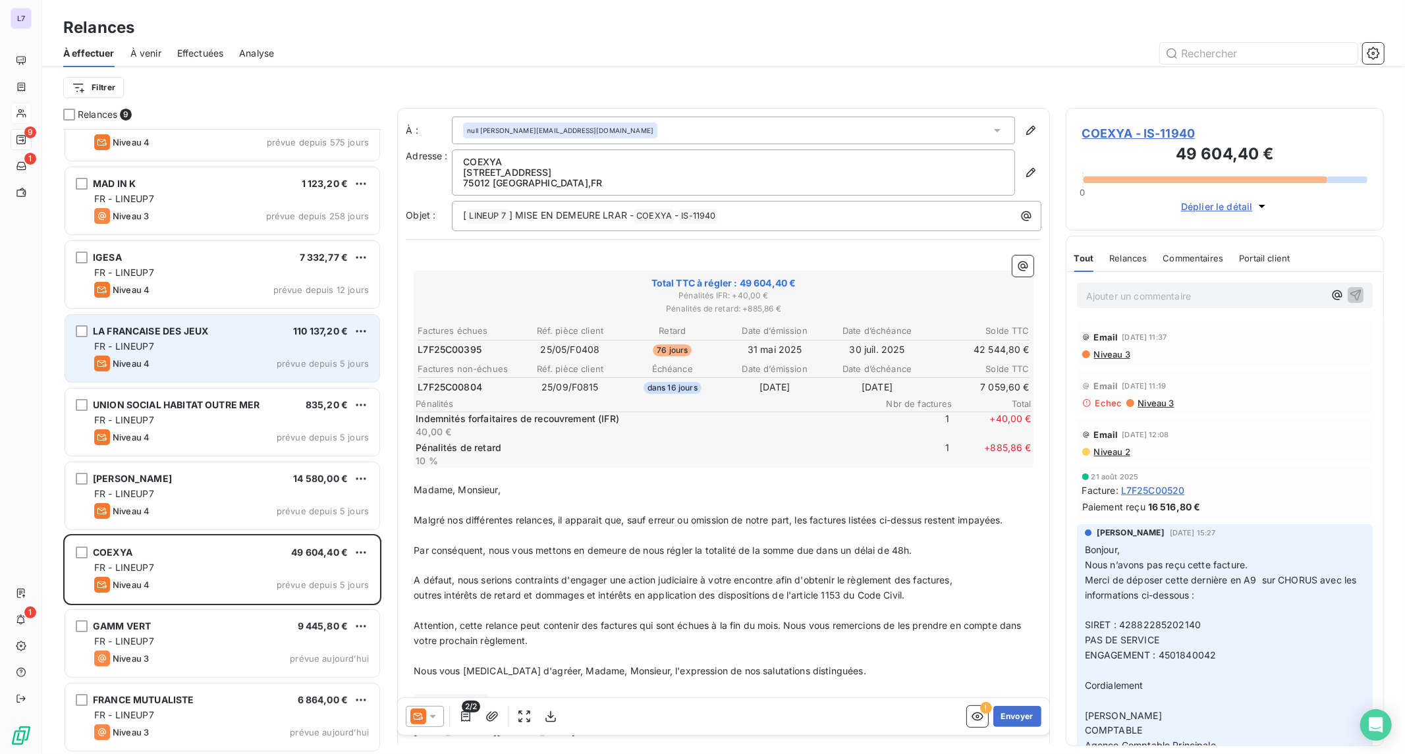
click at [200, 345] on div "FR - LINEUP7" at bounding box center [231, 346] width 275 height 13
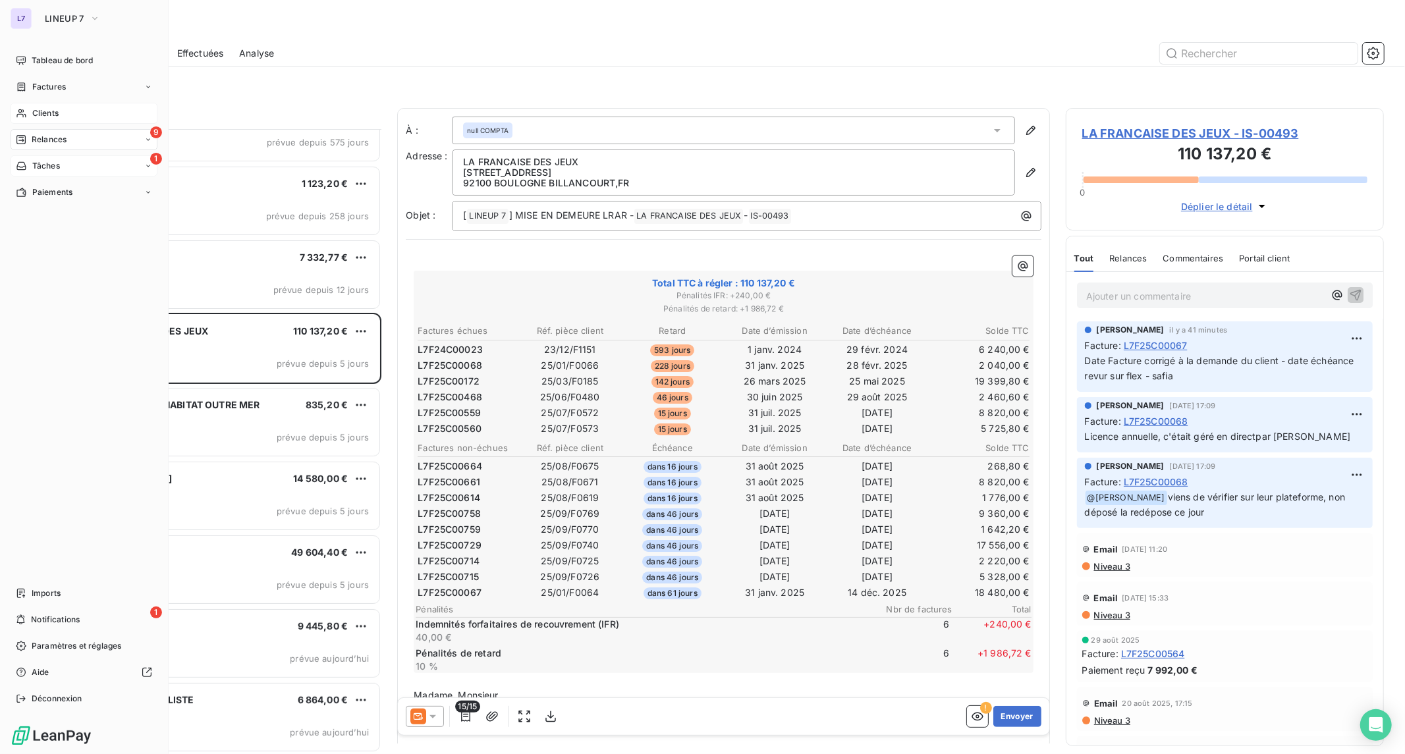
click at [24, 162] on icon at bounding box center [21, 166] width 11 height 11
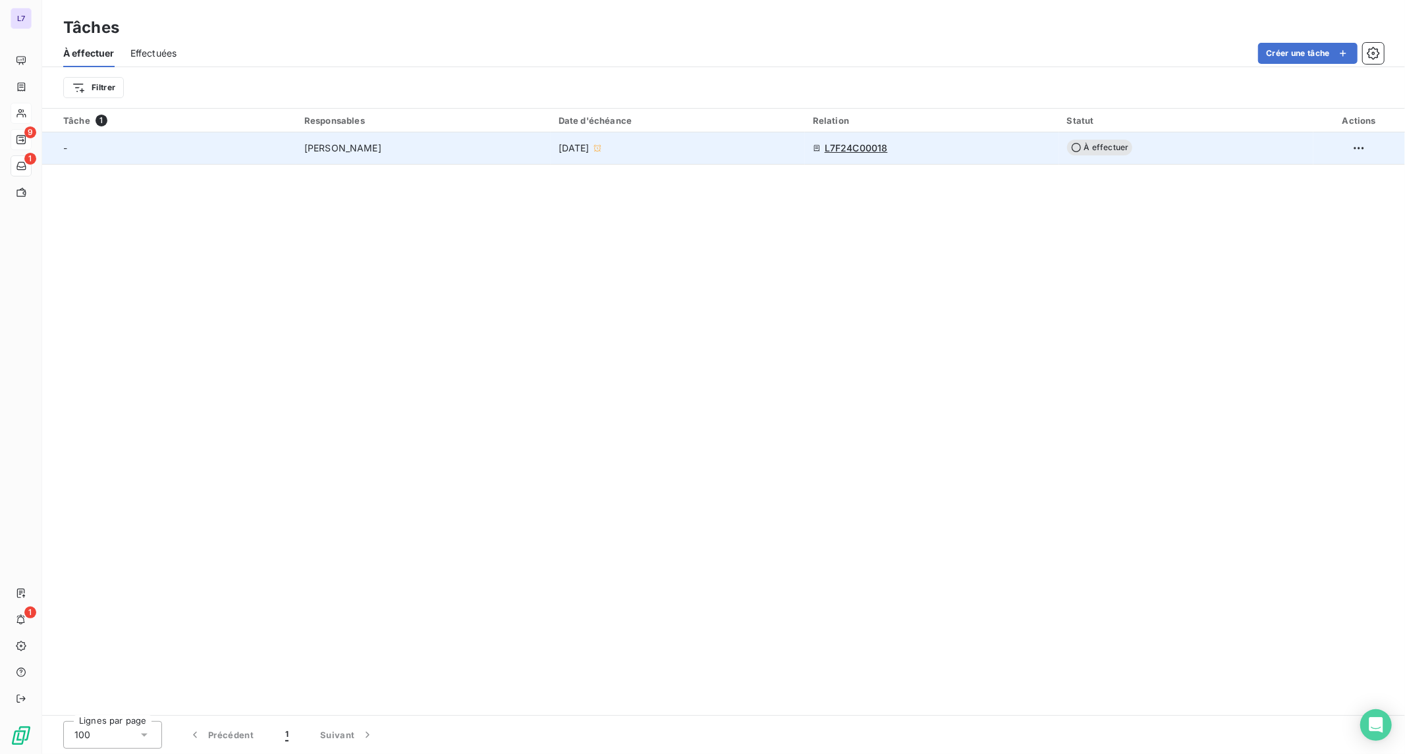
click at [252, 150] on div "-" at bounding box center [175, 148] width 225 height 13
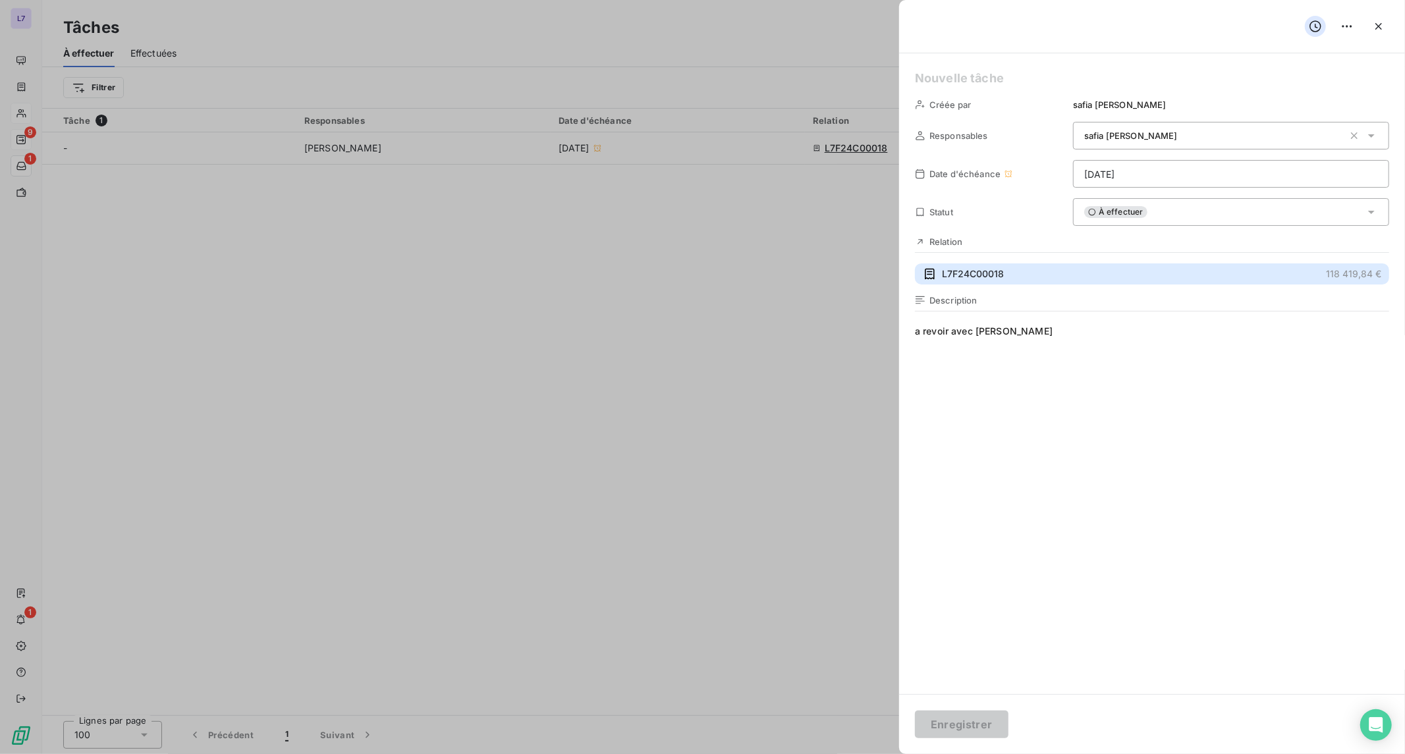
click at [980, 275] on span "L7F24C00018" at bounding box center [973, 273] width 62 height 13
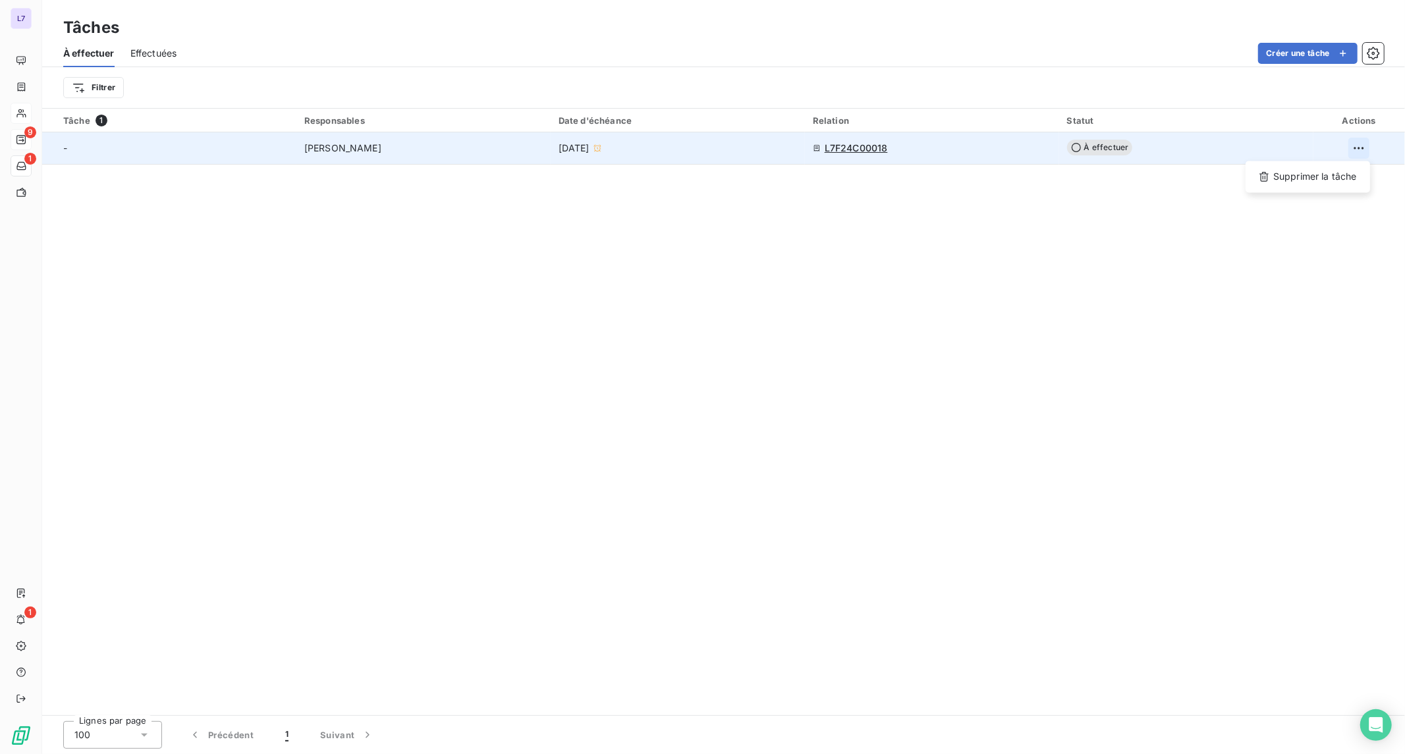
click at [1360, 137] on html "L7 9 1 1 Tâches À effectuer Effectuées Créer une tâche Filtrer Tâche 1 Responsa…" at bounding box center [702, 377] width 1405 height 754
click at [1335, 179] on div "Supprimer la tâche" at bounding box center [1308, 176] width 114 height 21
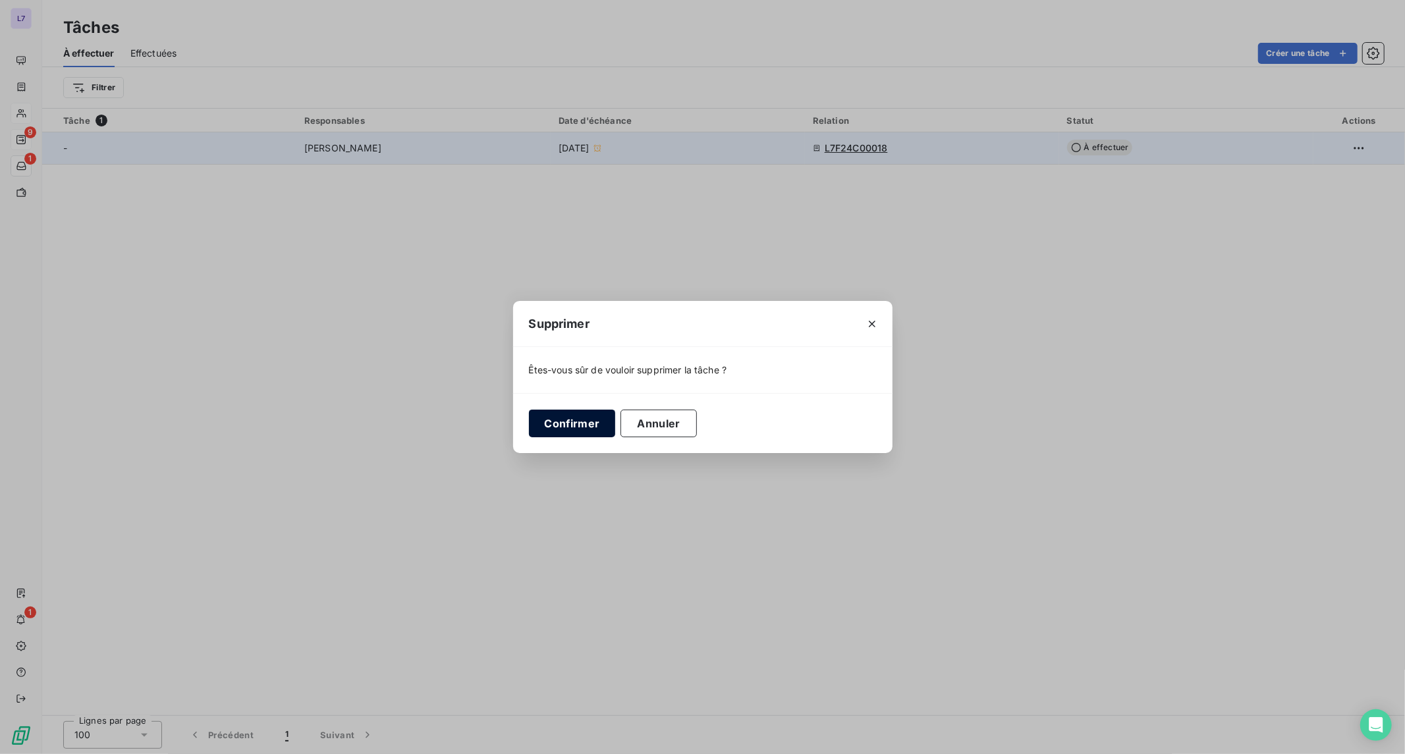
click at [565, 429] on button "Confirmer" at bounding box center [572, 424] width 87 height 28
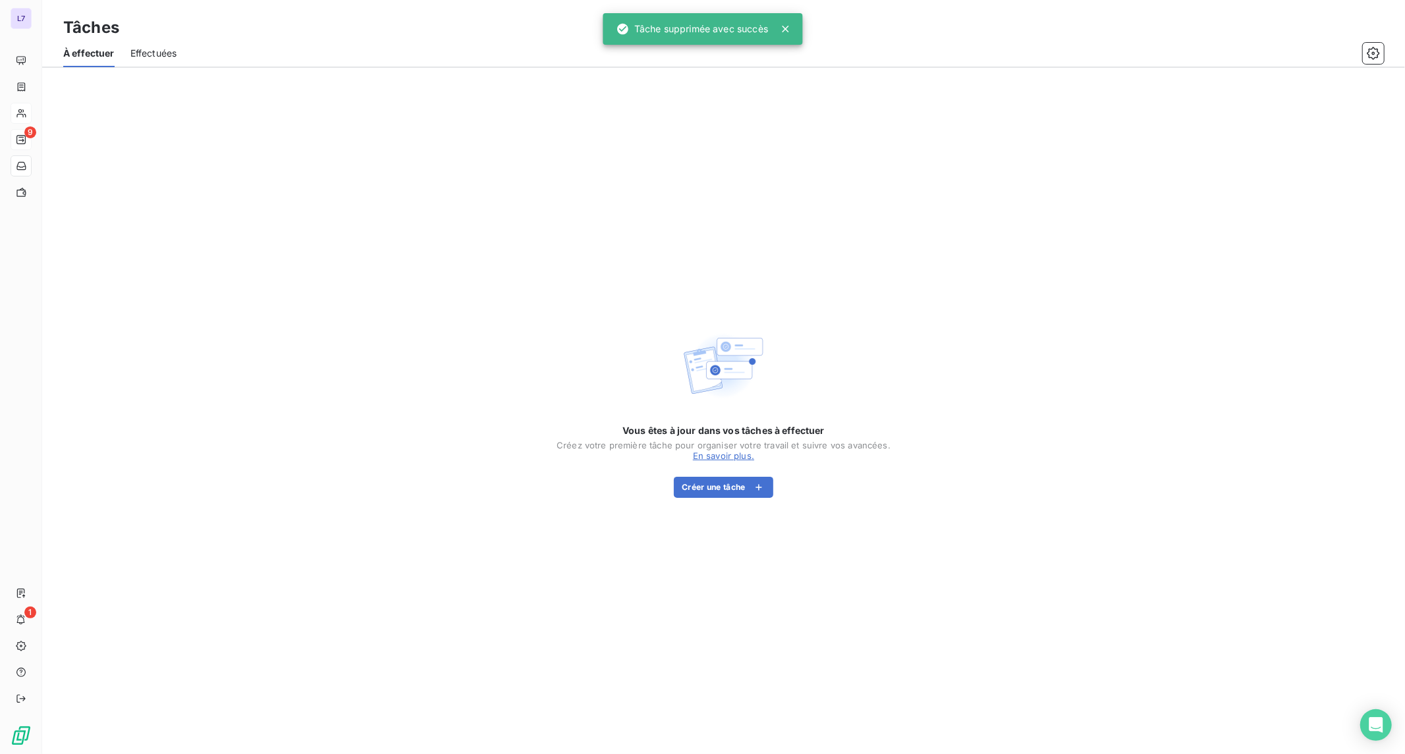
click at [277, 288] on div "Vous êtes à jour dans vos tâches à effectuer Créez votre première tâche pour or…" at bounding box center [723, 411] width 1363 height 686
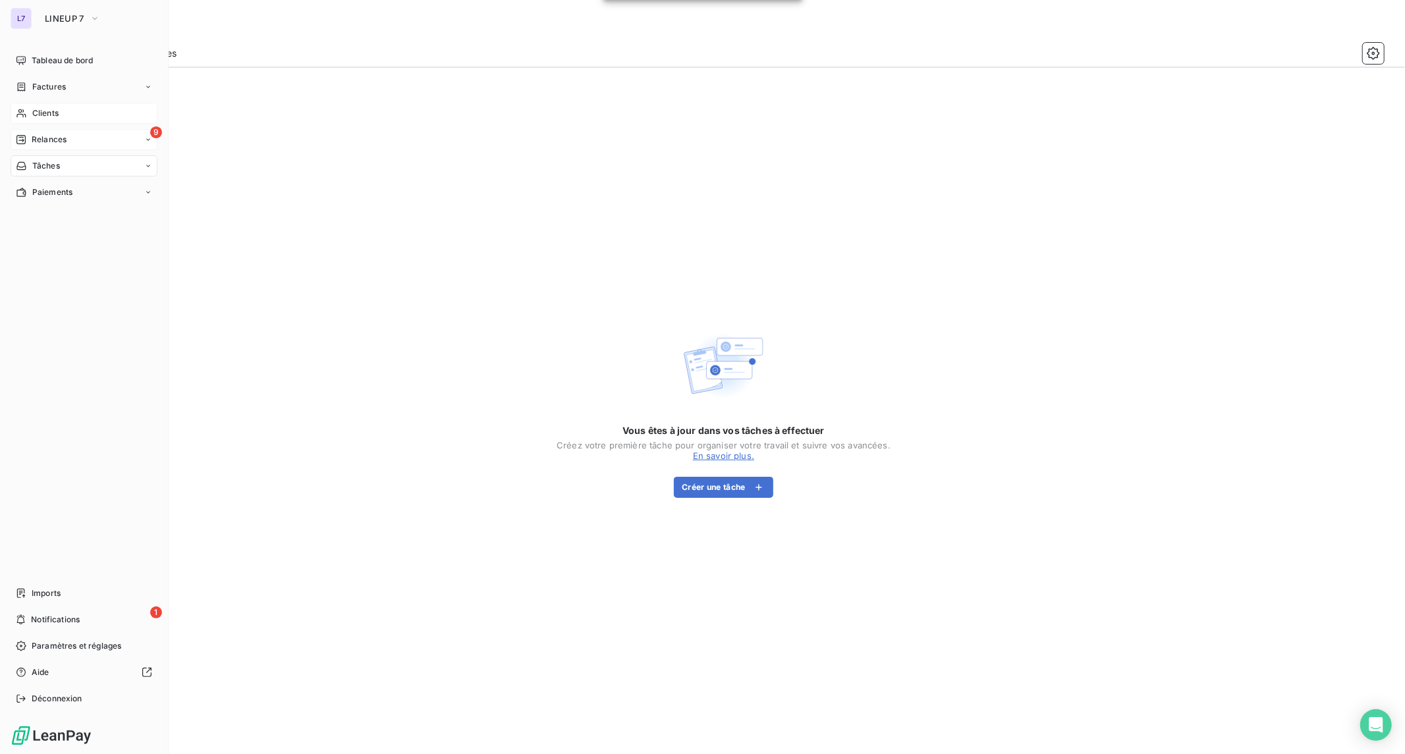
click at [34, 137] on span "Relances" at bounding box center [49, 140] width 35 height 12
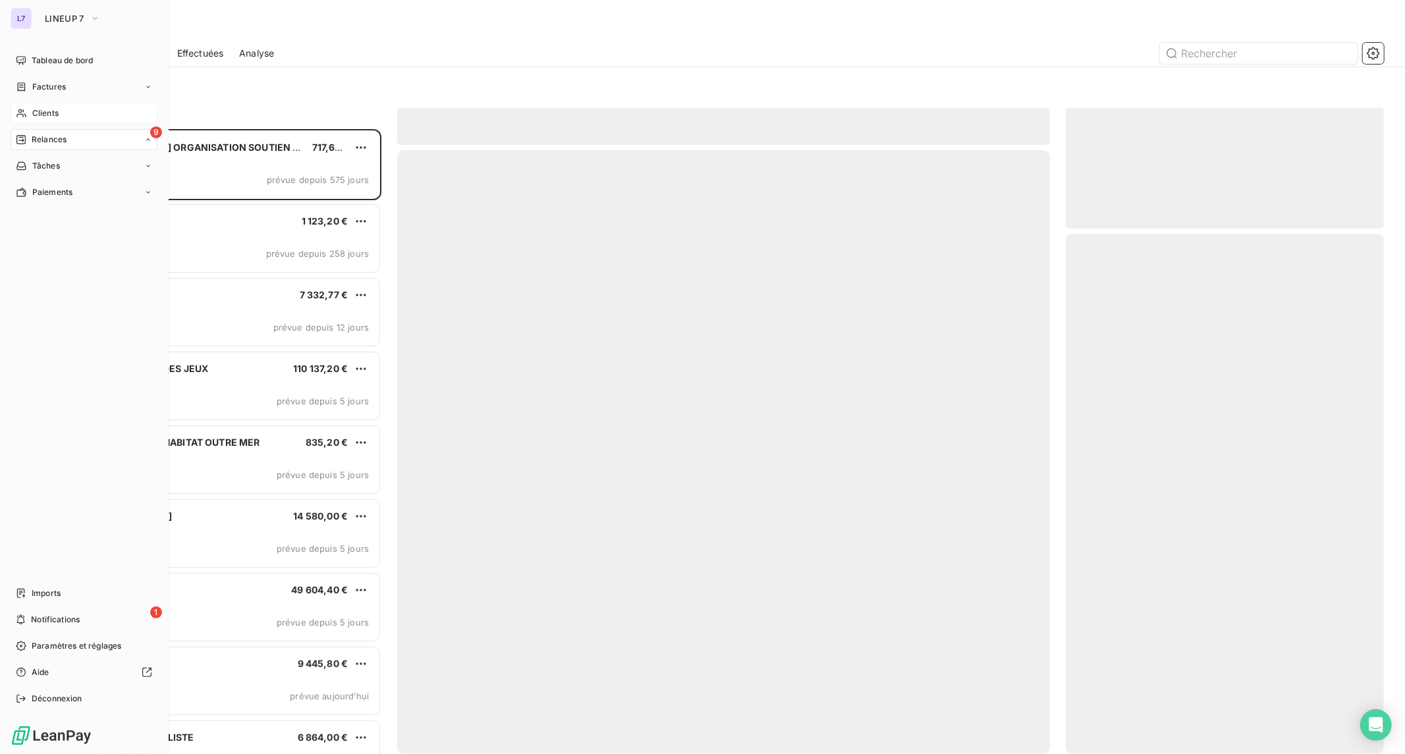
scroll to position [614, 307]
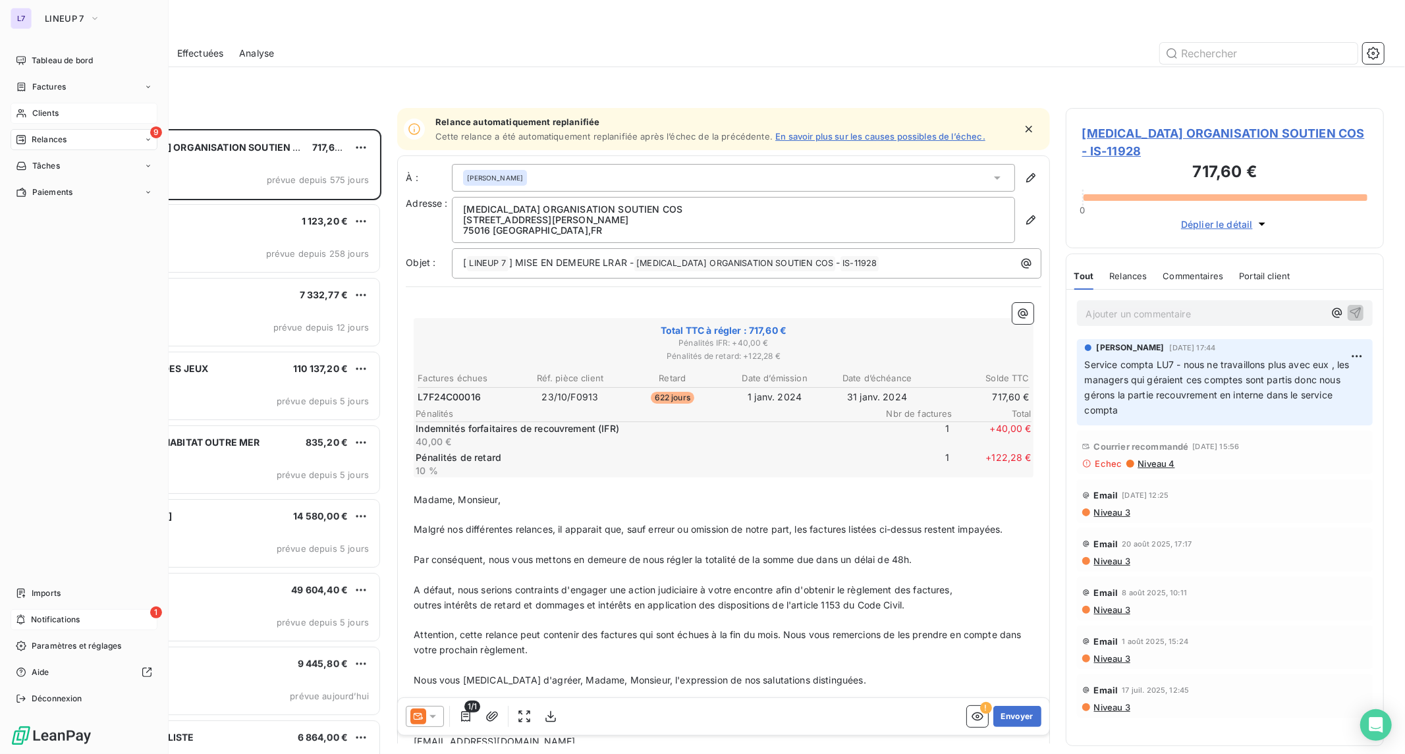
click at [40, 616] on span "Notifications" at bounding box center [55, 620] width 49 height 12
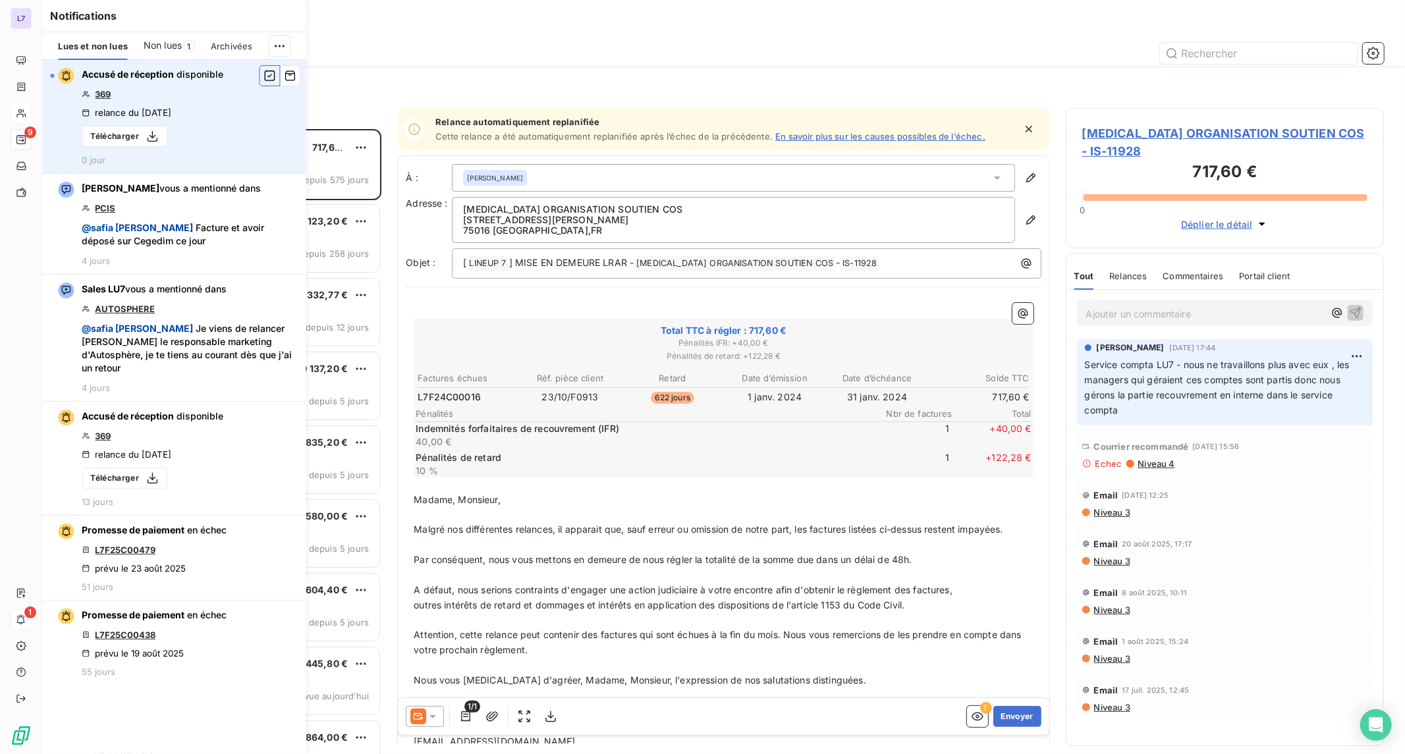
click at [266, 80] on icon "button" at bounding box center [270, 75] width 11 height 11
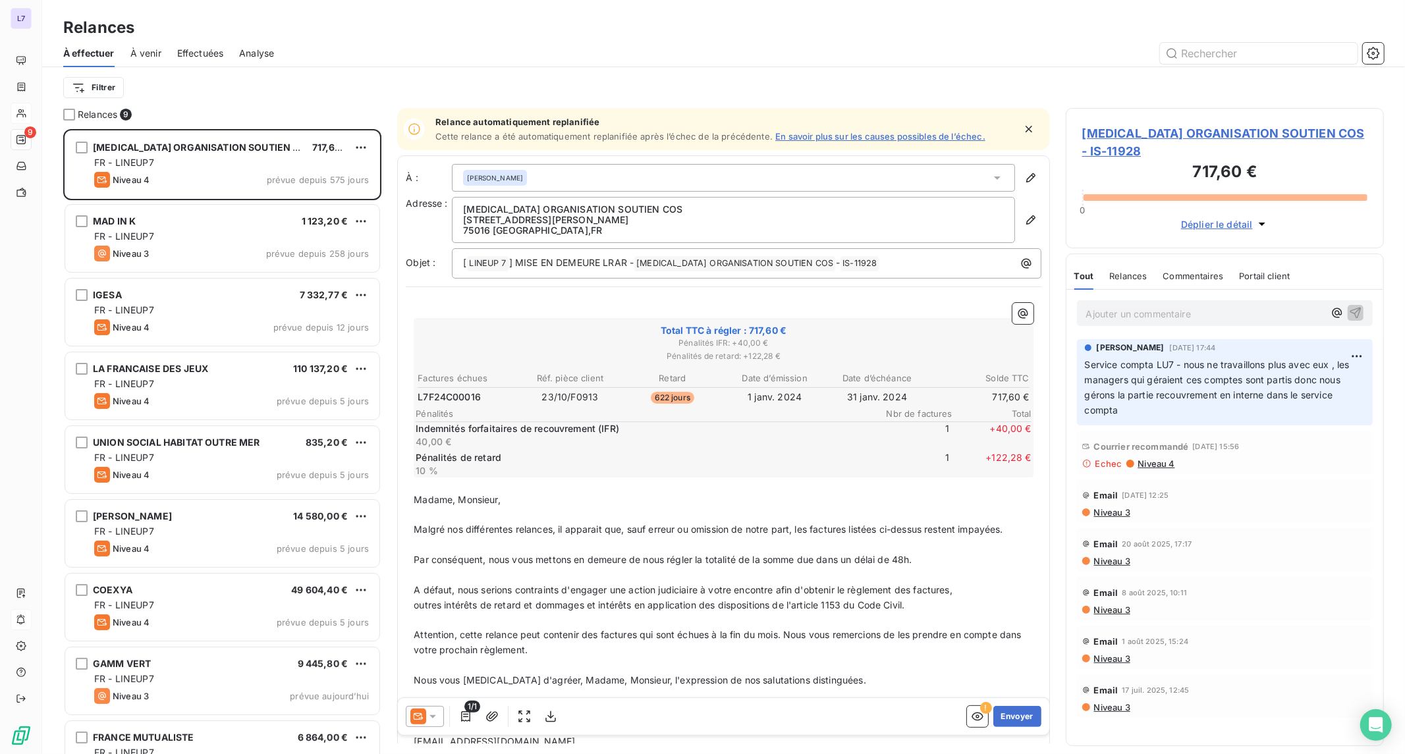
click at [372, 62] on div at bounding box center [837, 53] width 1094 height 21
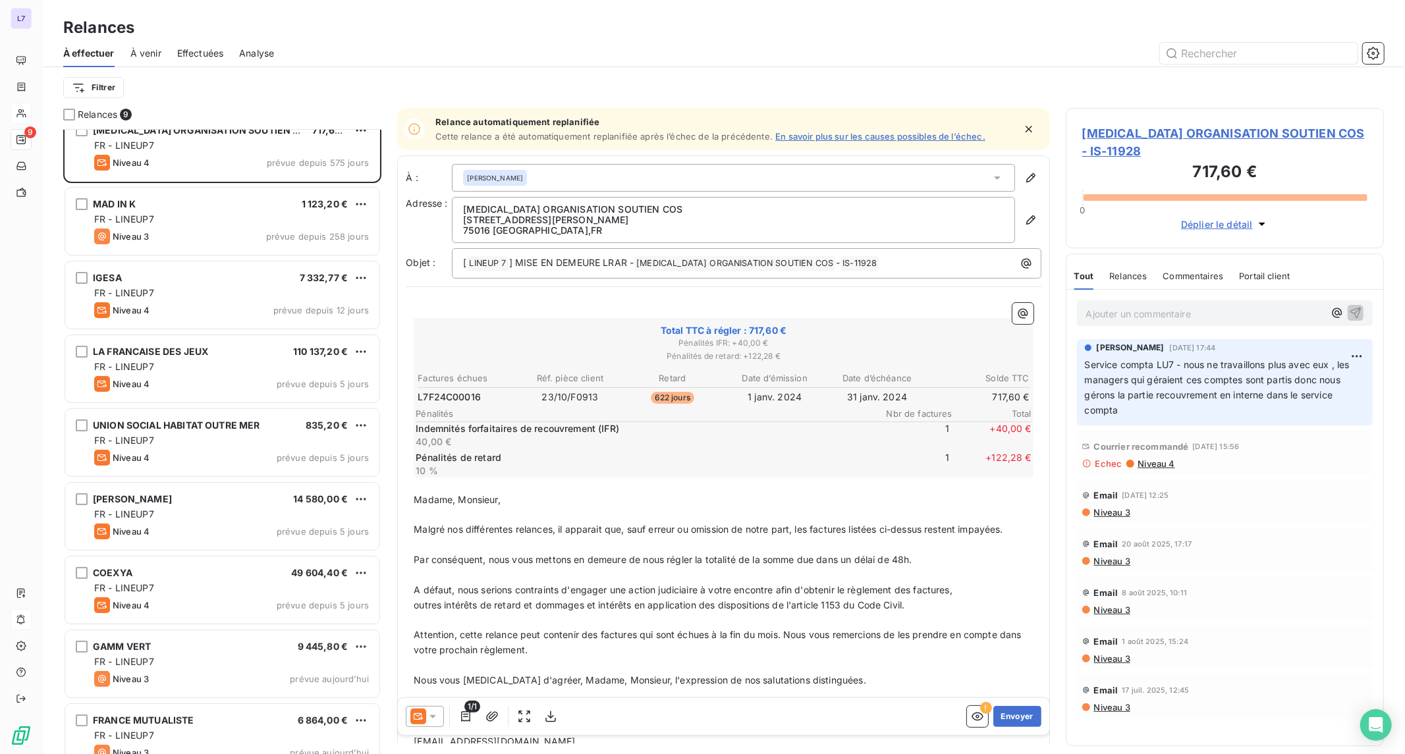
scroll to position [0, 0]
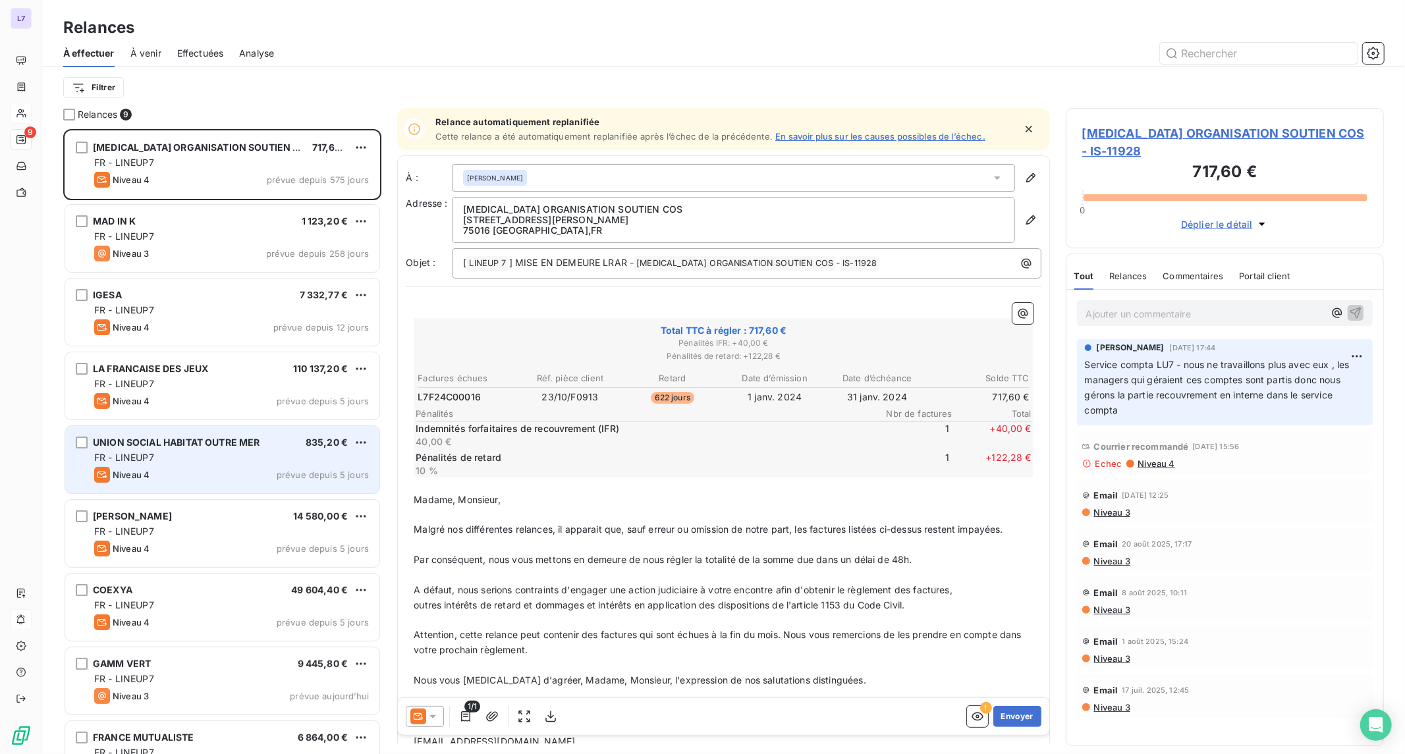
click at [240, 439] on span "UNION SOCIAL HABITAT OUTRE MER" at bounding box center [176, 442] width 167 height 11
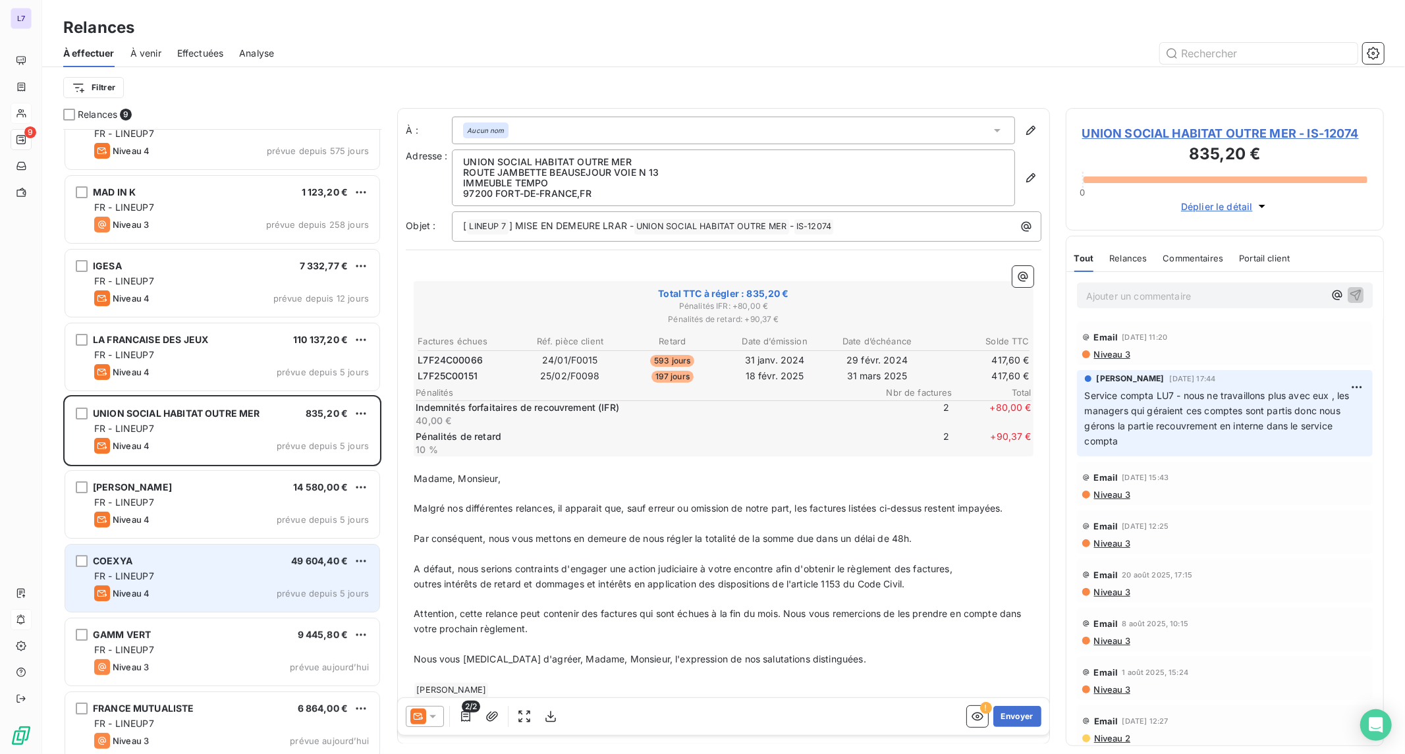
scroll to position [38, 0]
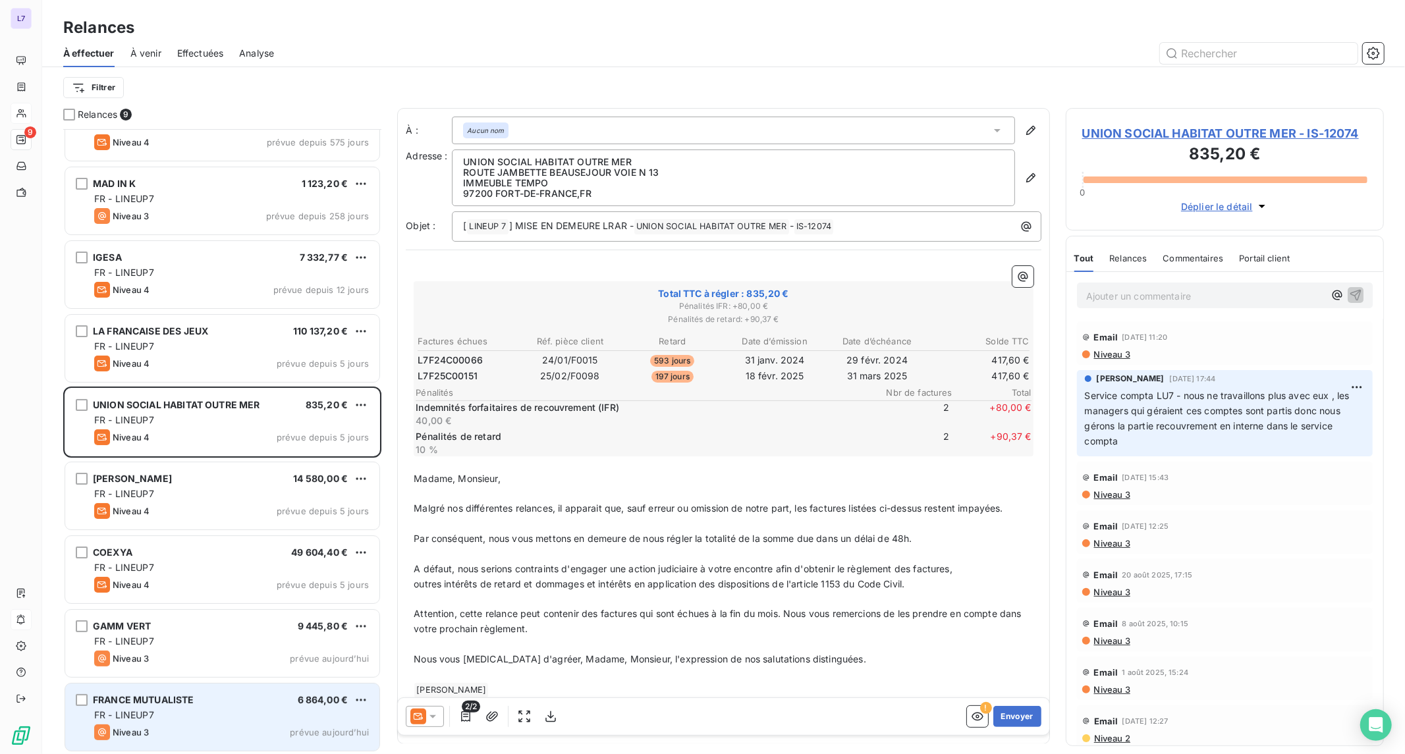
click at [246, 703] on div "FRANCE MUTUALISTE 6 864,00 €" at bounding box center [231, 700] width 275 height 12
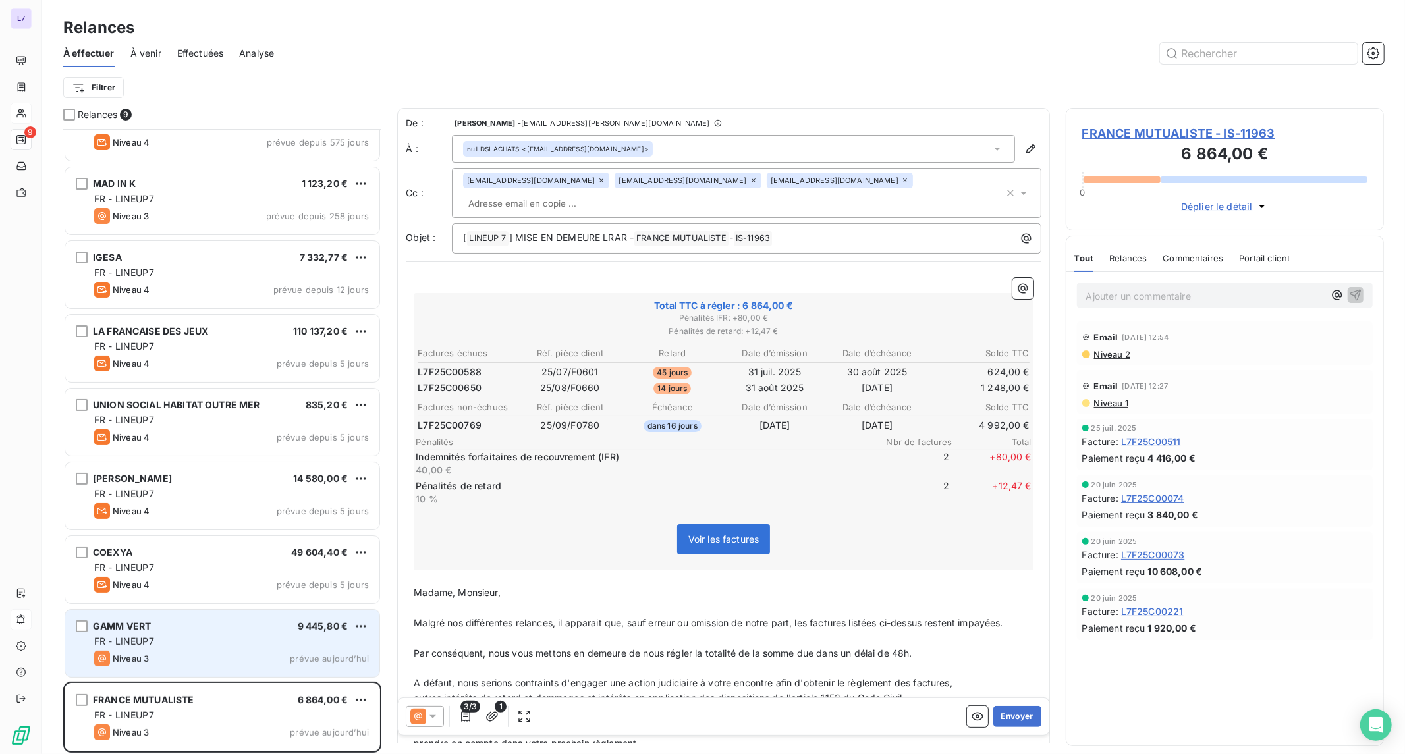
click at [251, 640] on div "FR - LINEUP7" at bounding box center [231, 641] width 275 height 13
